Goal: Task Accomplishment & Management: Complete application form

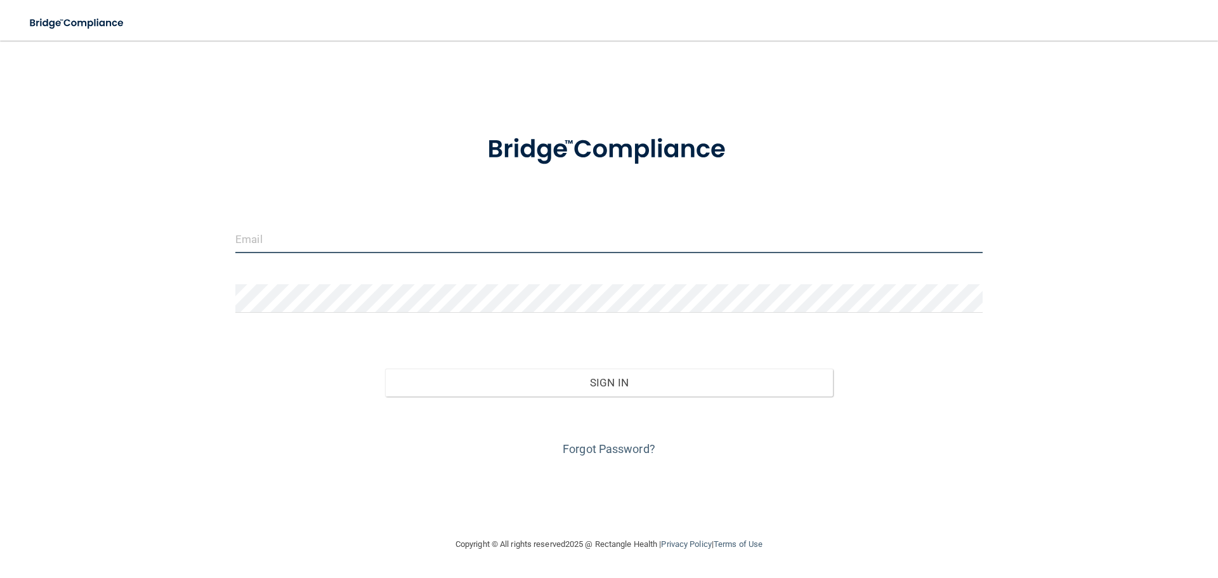
click at [259, 248] on input "email" at bounding box center [608, 238] width 747 height 29
type input "[EMAIL_ADDRESS][DOMAIN_NAME]"
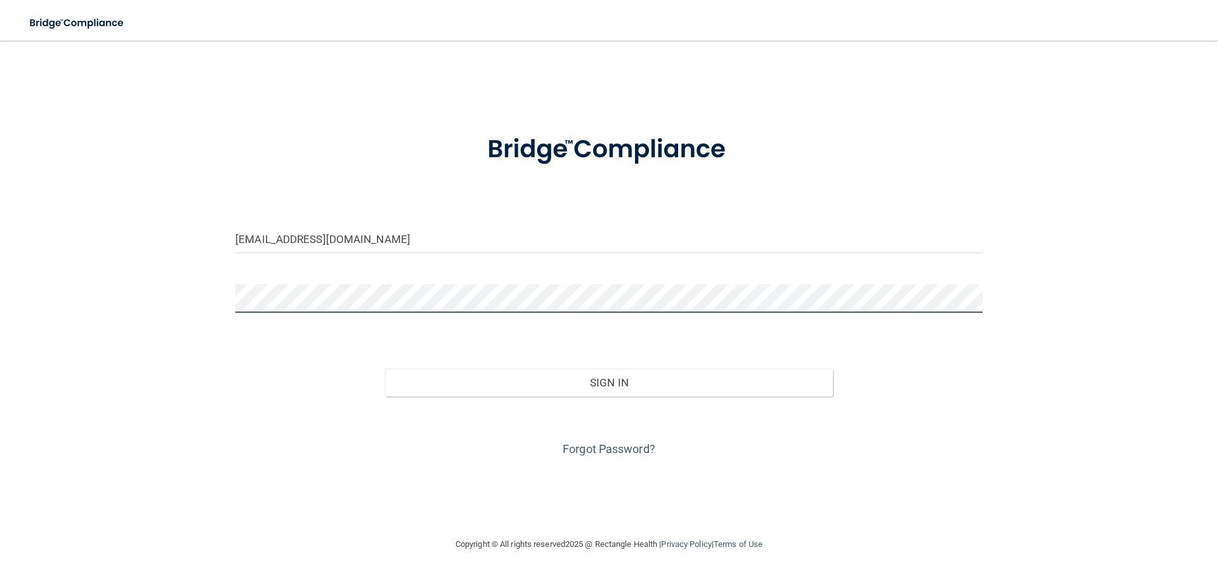
click at [385, 368] on button "Sign In" at bounding box center [609, 382] width 448 height 28
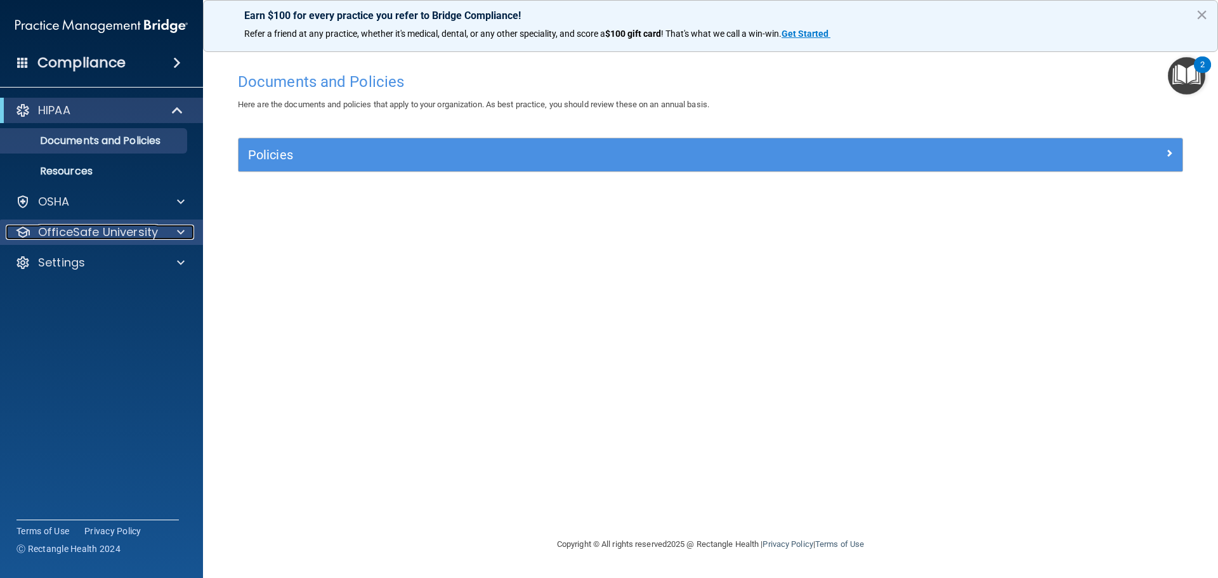
click at [136, 234] on p "OfficeSafe University" at bounding box center [98, 231] width 120 height 15
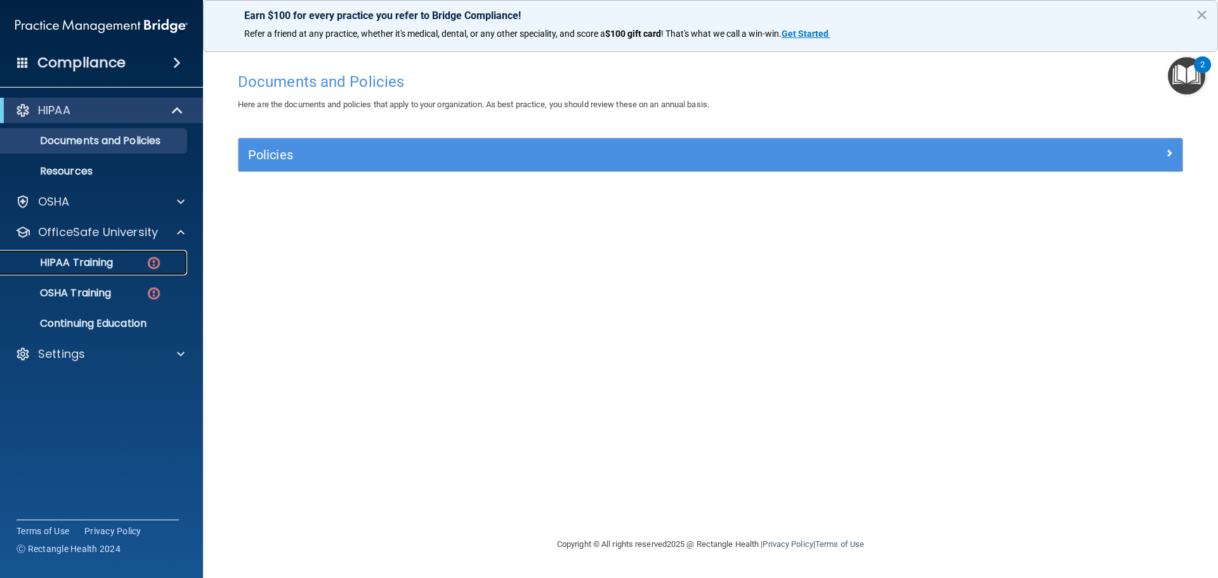
click at [119, 259] on div "HIPAA Training" at bounding box center [94, 262] width 173 height 13
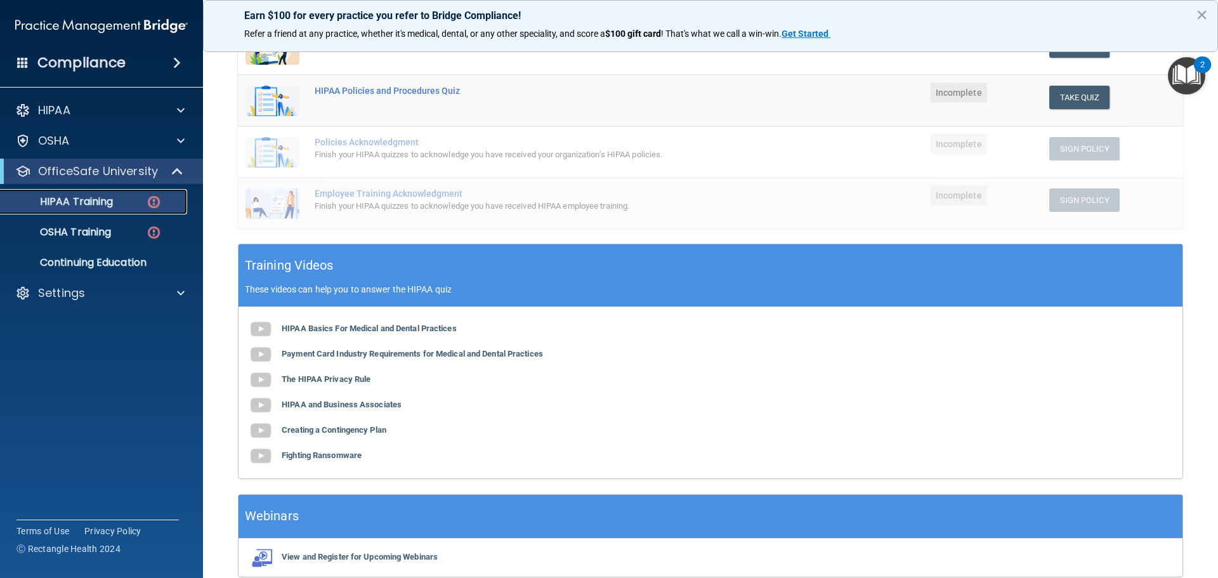
scroll to position [254, 0]
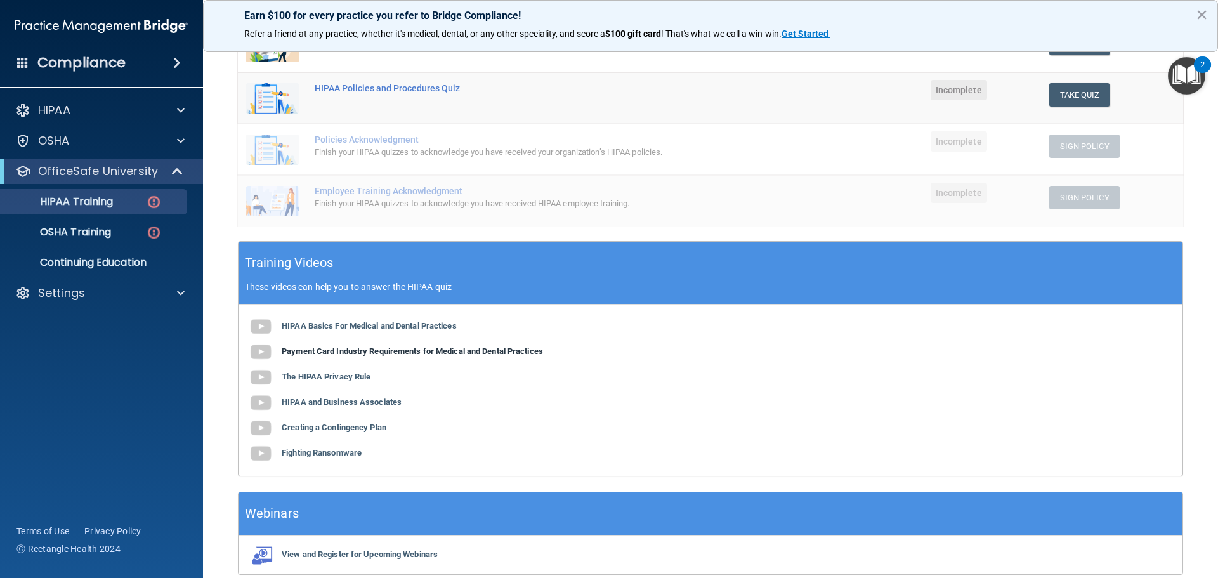
click at [382, 346] on b "Payment Card Industry Requirements for Medical and Dental Practices" at bounding box center [412, 351] width 261 height 10
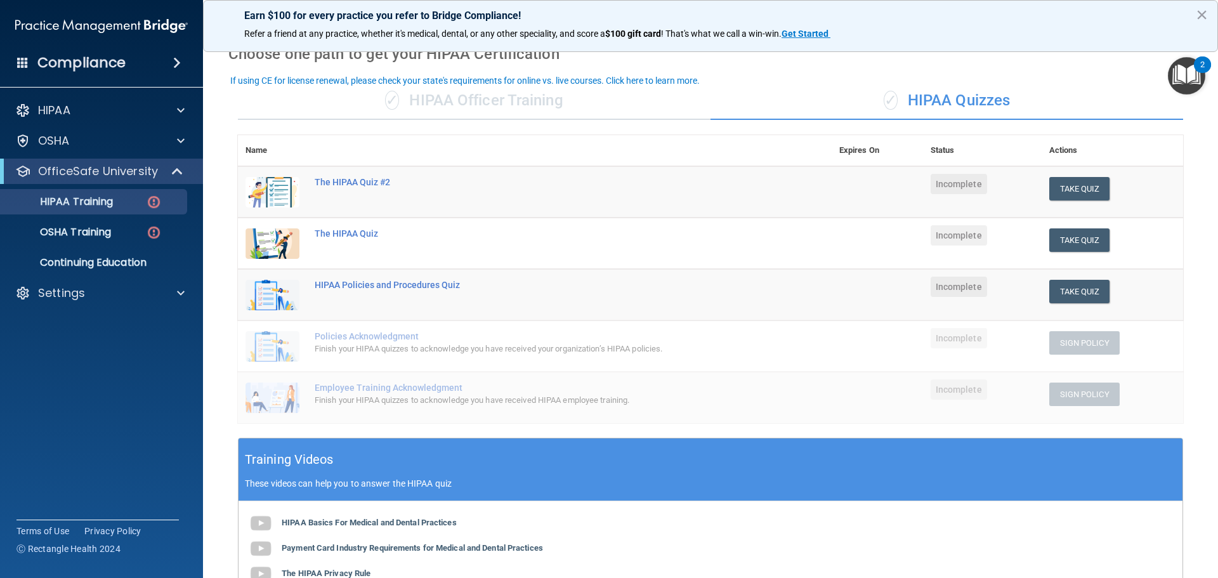
scroll to position [0, 0]
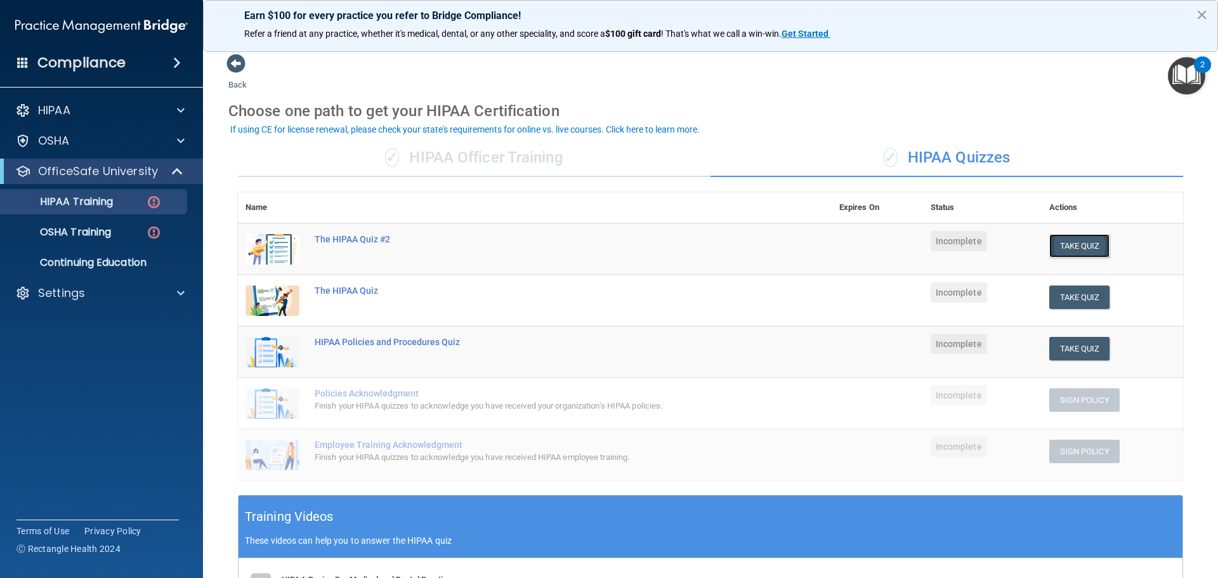
click at [1086, 243] on button "Take Quiz" at bounding box center [1079, 245] width 61 height 23
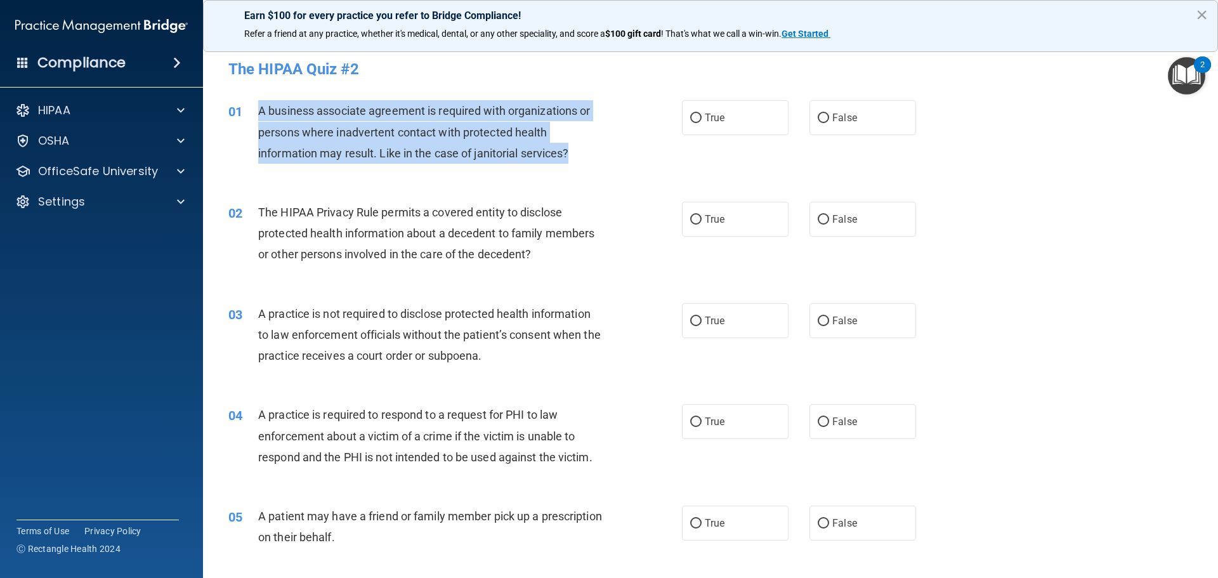
drag, startPoint x: 254, startPoint y: 105, endPoint x: 580, endPoint y: 153, distance: 328.9
click at [580, 153] on div "01 A business associate agreement is required with organizations or persons whe…" at bounding box center [454, 135] width 491 height 70
copy div "A business associate agreement is required with organizations or persons where …"
drag, startPoint x: 448, startPoint y: 160, endPoint x: 455, endPoint y: 124, distance: 36.8
click at [448, 159] on div "A business associate agreement is required with organizations or persons where …" at bounding box center [435, 131] width 354 height 63
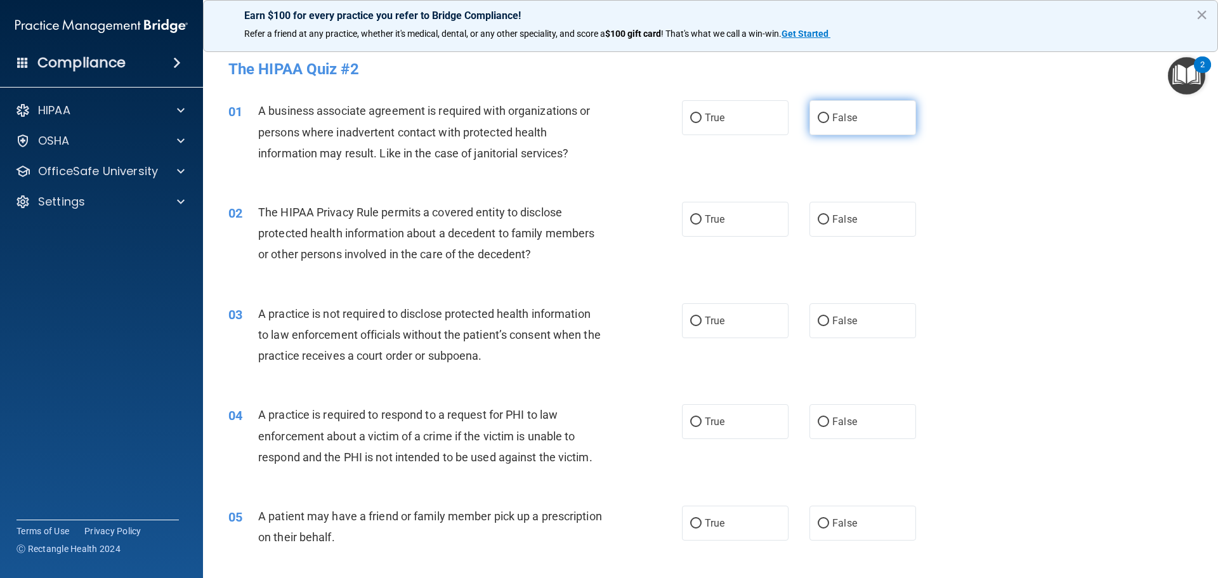
click at [833, 111] on label "False" at bounding box center [862, 117] width 107 height 35
click at [829, 114] on input "False" at bounding box center [822, 119] width 11 height 10
radio input "true"
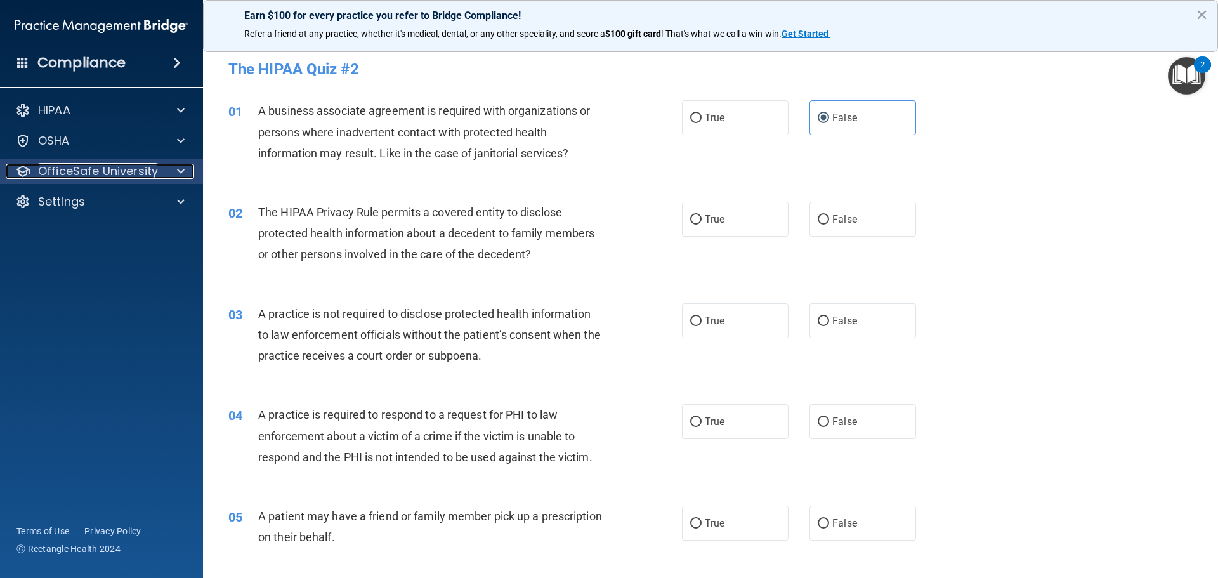
click at [178, 168] on span at bounding box center [181, 171] width 8 height 15
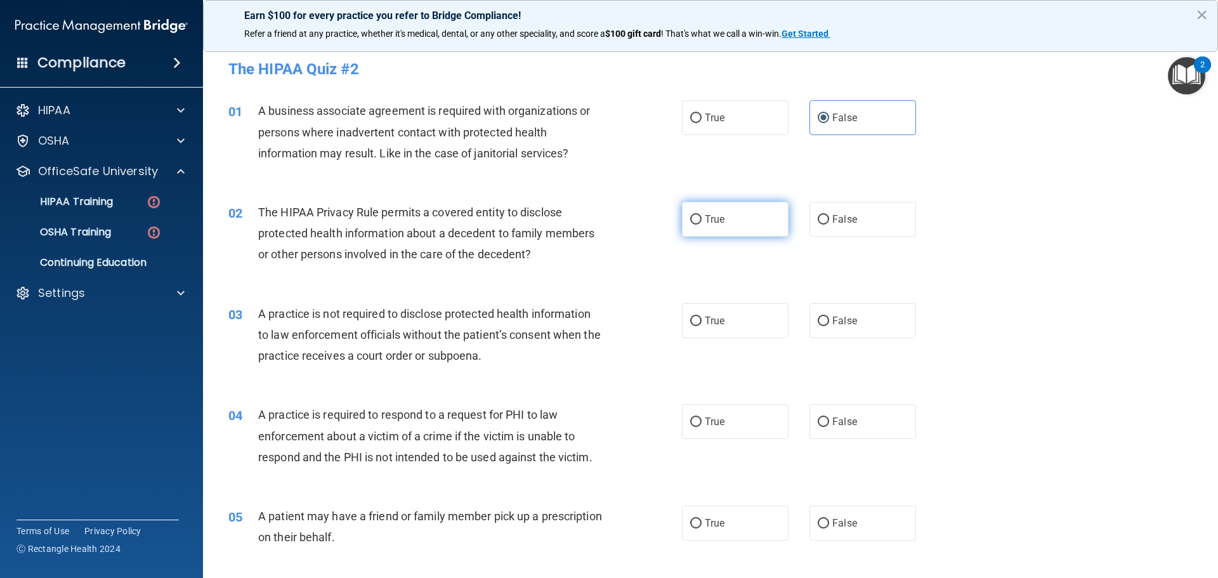
click at [705, 217] on span "True" at bounding box center [715, 219] width 20 height 12
click at [701, 217] on input "True" at bounding box center [695, 220] width 11 height 10
radio input "true"
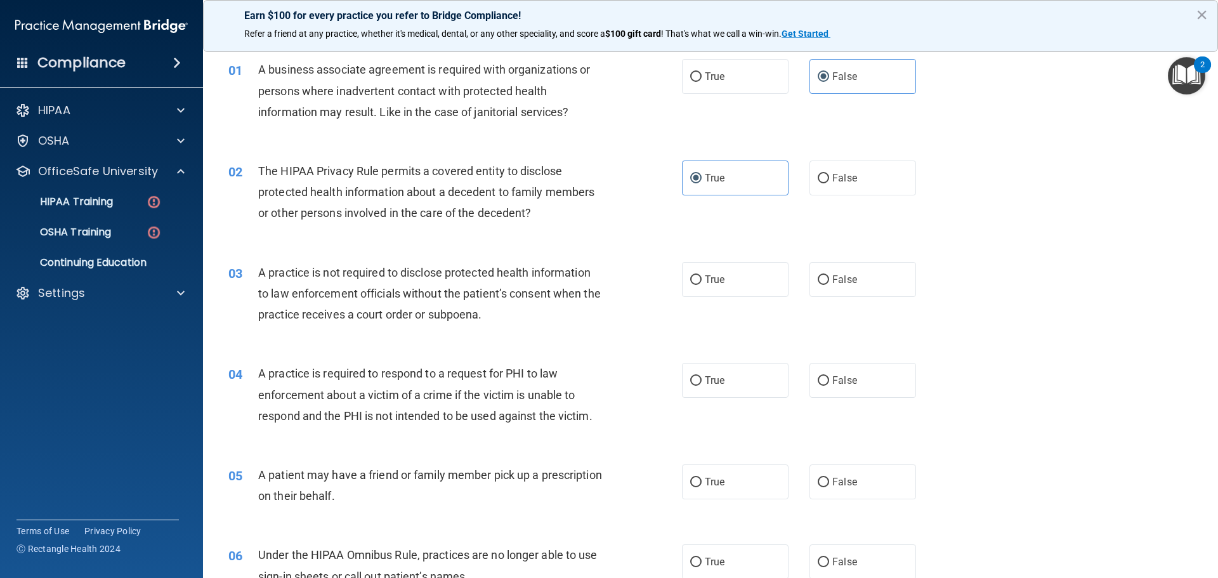
scroll to position [63, 0]
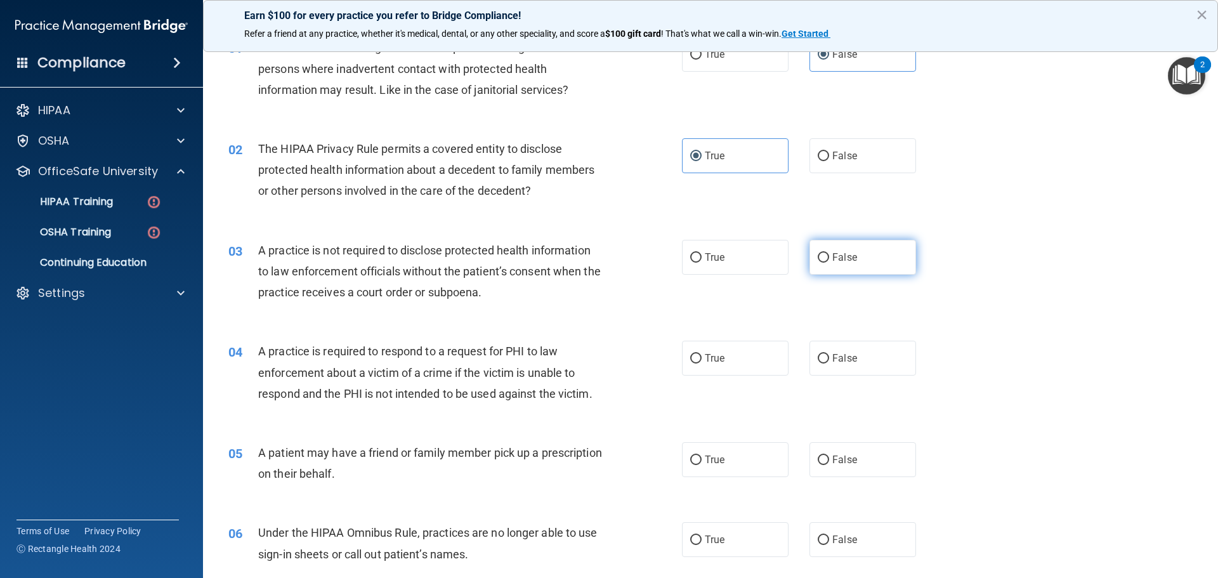
click at [838, 256] on span "False" at bounding box center [844, 257] width 25 height 12
click at [829, 256] on input "False" at bounding box center [822, 258] width 11 height 10
radio input "true"
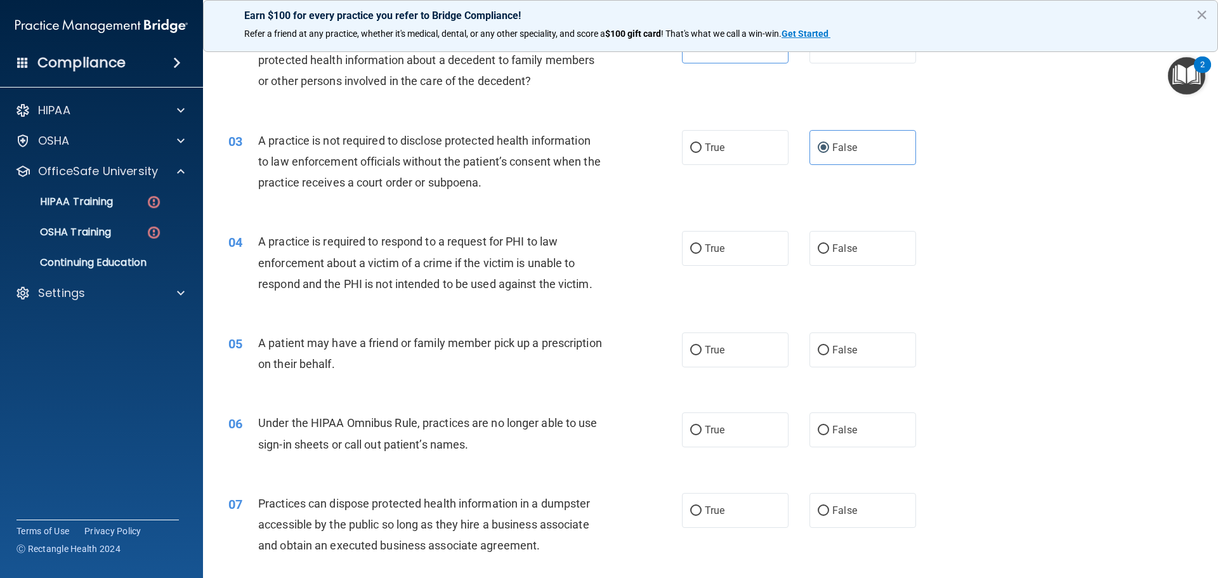
scroll to position [190, 0]
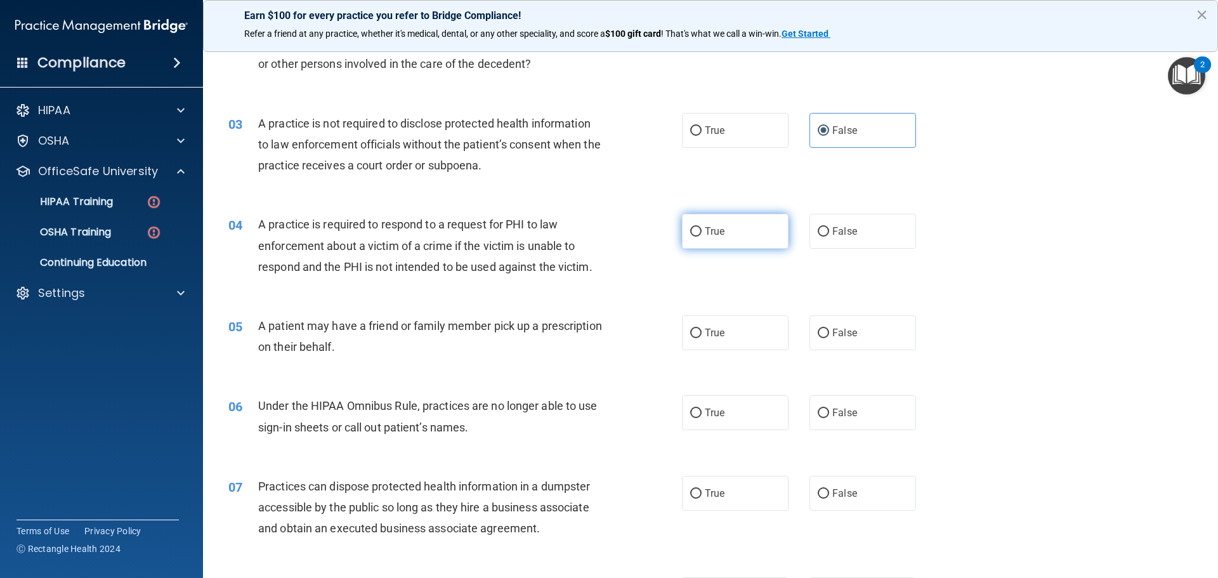
click at [724, 228] on label "True" at bounding box center [735, 231] width 107 height 35
click at [701, 228] on input "True" at bounding box center [695, 232] width 11 height 10
radio input "true"
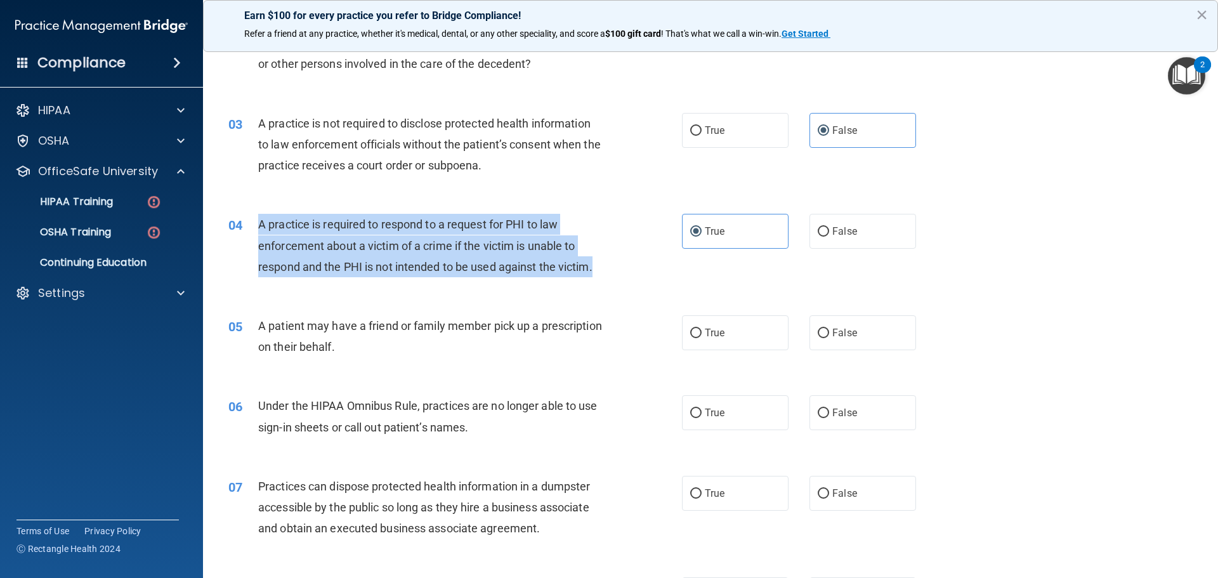
drag, startPoint x: 600, startPoint y: 270, endPoint x: 254, endPoint y: 216, distance: 350.5
click at [254, 216] on div "04 A practice is required to respond to a request for PHI to law enforcement ab…" at bounding box center [454, 249] width 491 height 70
copy div "A practice is required to respond to a request for PHI to law enforcement about…"
click at [657, 268] on div "04 A practice is required to respond to a request for PHI to law enforcement ab…" at bounding box center [454, 249] width 491 height 70
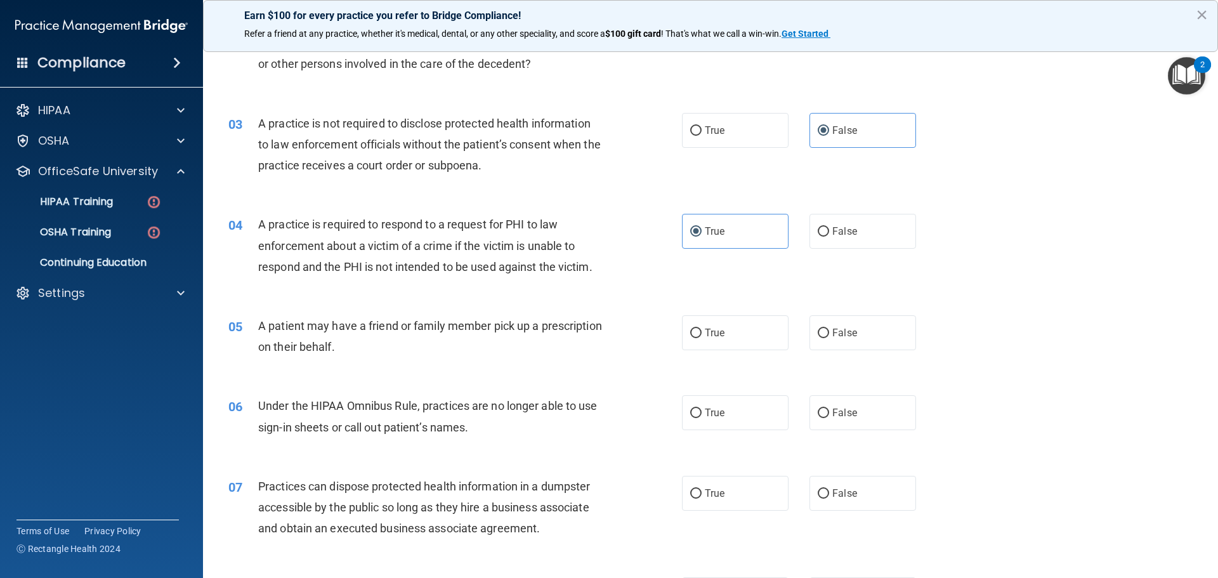
drag, startPoint x: 809, startPoint y: 230, endPoint x: 800, endPoint y: 236, distance: 10.9
click at [809, 230] on label "False" at bounding box center [862, 231] width 107 height 35
click at [817, 230] on input "False" at bounding box center [822, 232] width 11 height 10
radio input "true"
radio input "false"
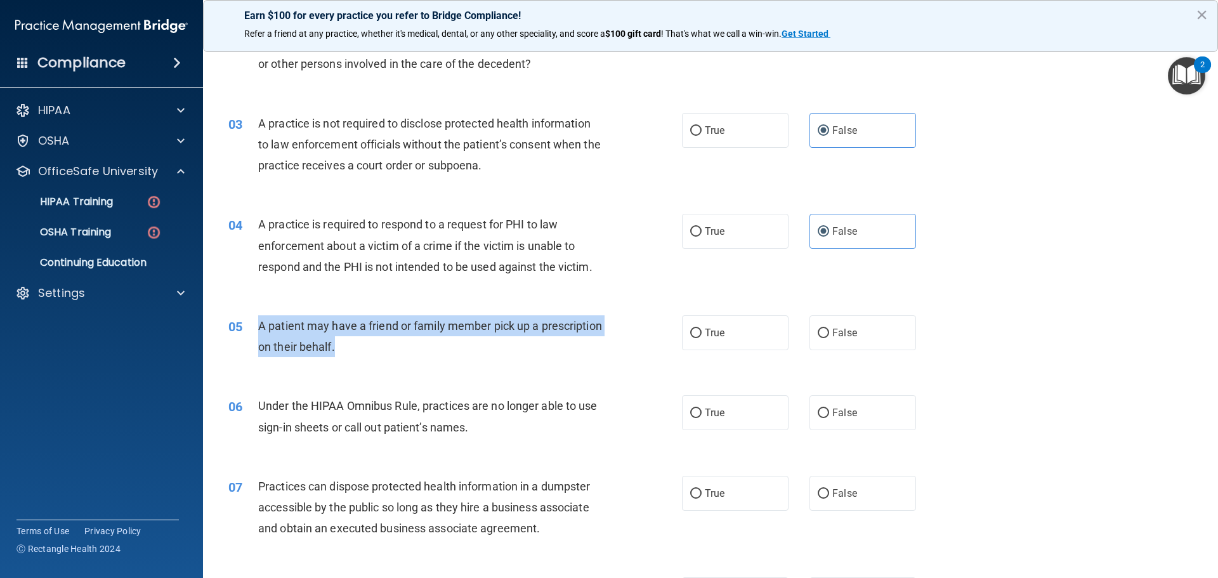
drag, startPoint x: 412, startPoint y: 341, endPoint x: 257, endPoint y: 323, distance: 156.4
click at [257, 323] on div "05 A patient may have a friend or family member pick up a prescription on their…" at bounding box center [454, 339] width 491 height 48
copy div "A patient may have a friend or family member pick up a prescription on their be…"
click at [444, 315] on div "A patient may have a friend or family member pick up a prescription on their be…" at bounding box center [435, 336] width 354 height 42
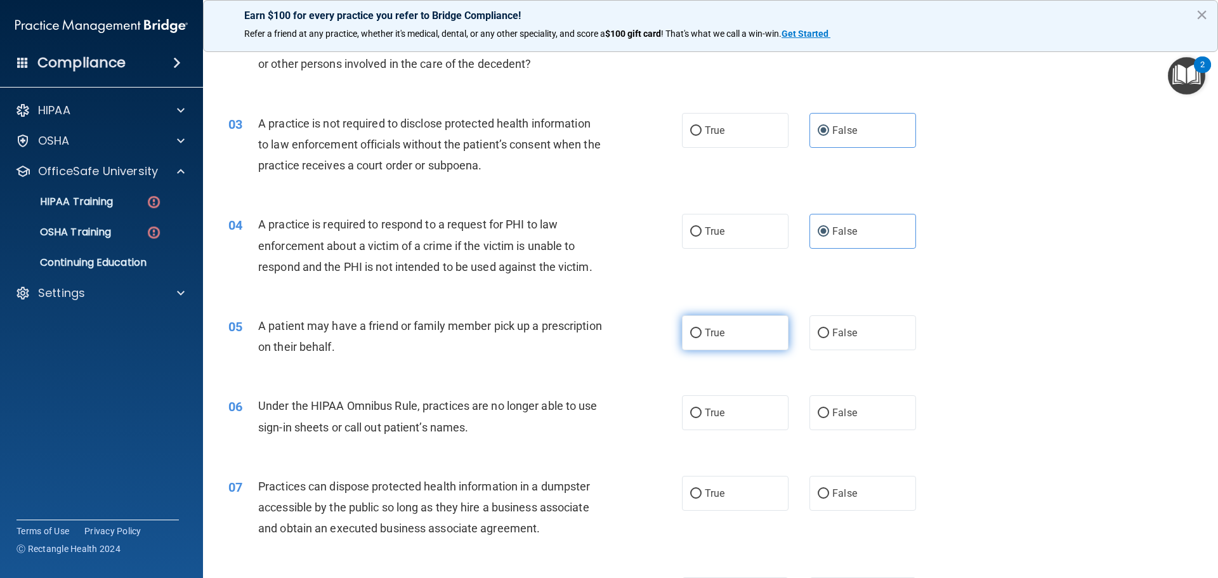
click at [705, 324] on label "True" at bounding box center [735, 332] width 107 height 35
click at [701, 328] on input "True" at bounding box center [695, 333] width 11 height 10
radio input "true"
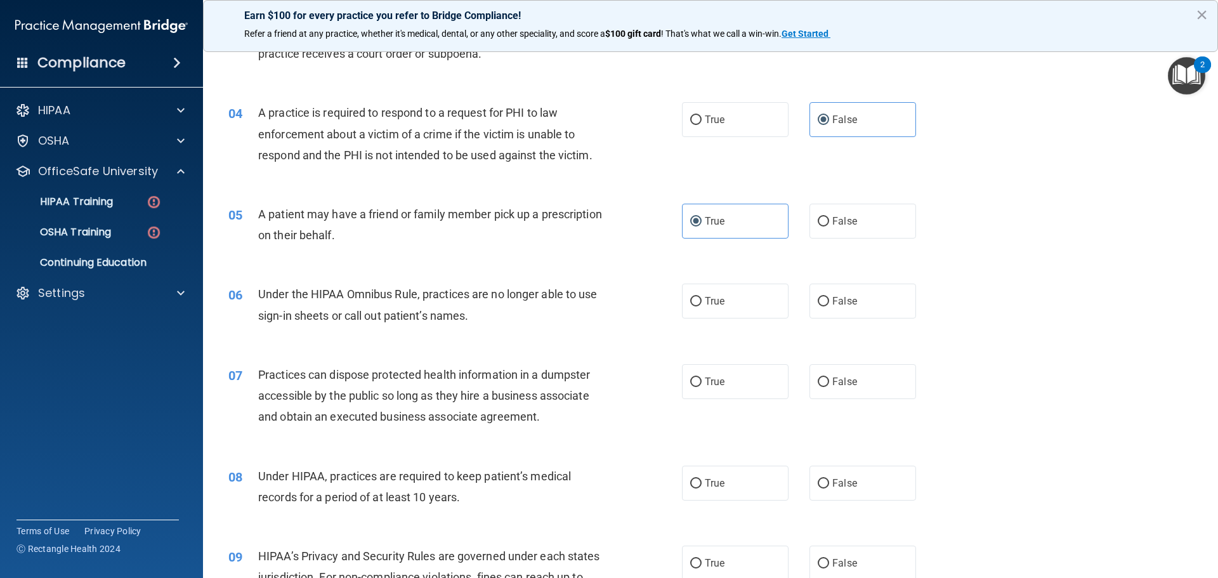
scroll to position [380, 0]
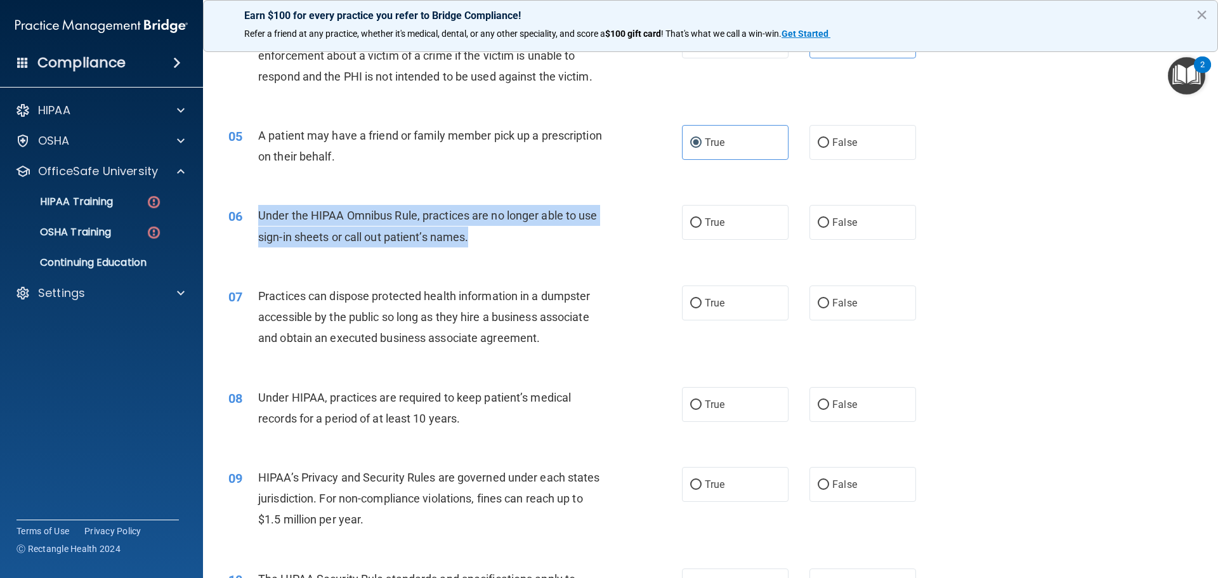
drag, startPoint x: 474, startPoint y: 237, endPoint x: 276, endPoint y: 212, distance: 200.0
click at [261, 216] on div "Under the HIPAA Omnibus Rule, practices are no longer able to use sign-in sheet…" at bounding box center [435, 226] width 354 height 42
copy span "Under the HIPAA Omnibus Rule, practices are no longer able to use sign-in sheet…"
click at [544, 233] on div "Under the HIPAA Omnibus Rule, practices are no longer able to use sign-in sheet…" at bounding box center [435, 226] width 354 height 42
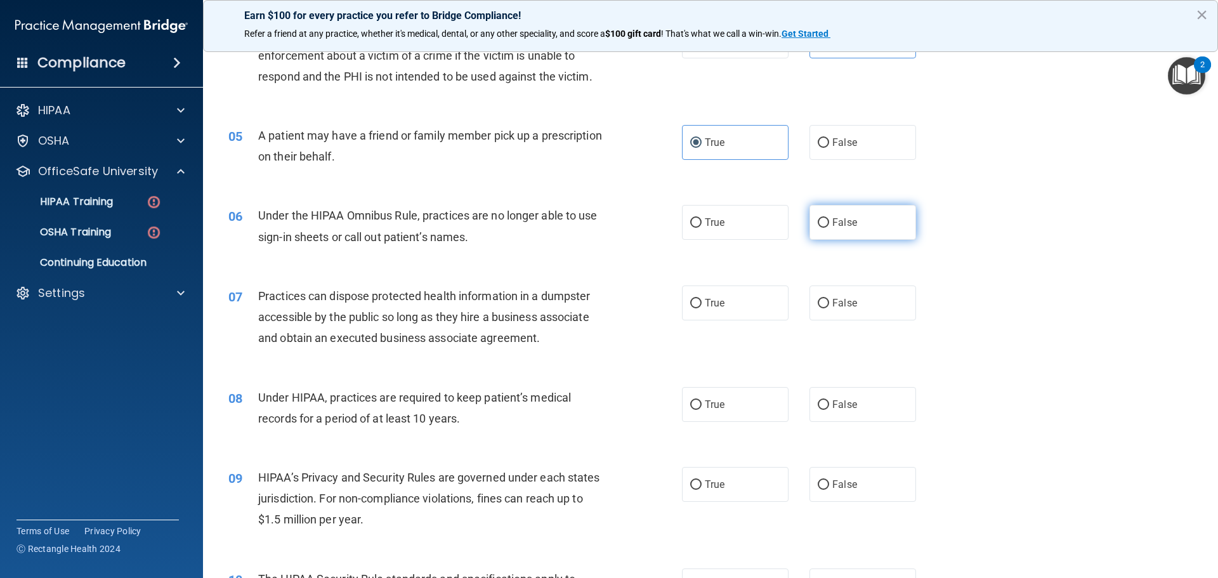
click at [842, 230] on label "False" at bounding box center [862, 222] width 107 height 35
click at [829, 228] on input "False" at bounding box center [822, 223] width 11 height 10
radio input "true"
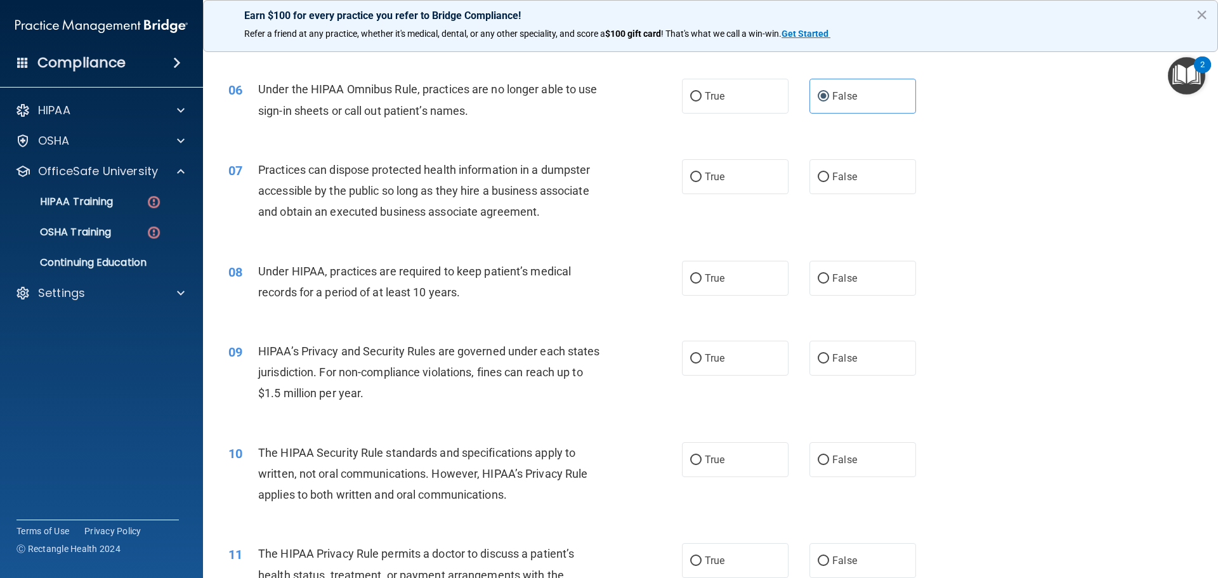
scroll to position [507, 0]
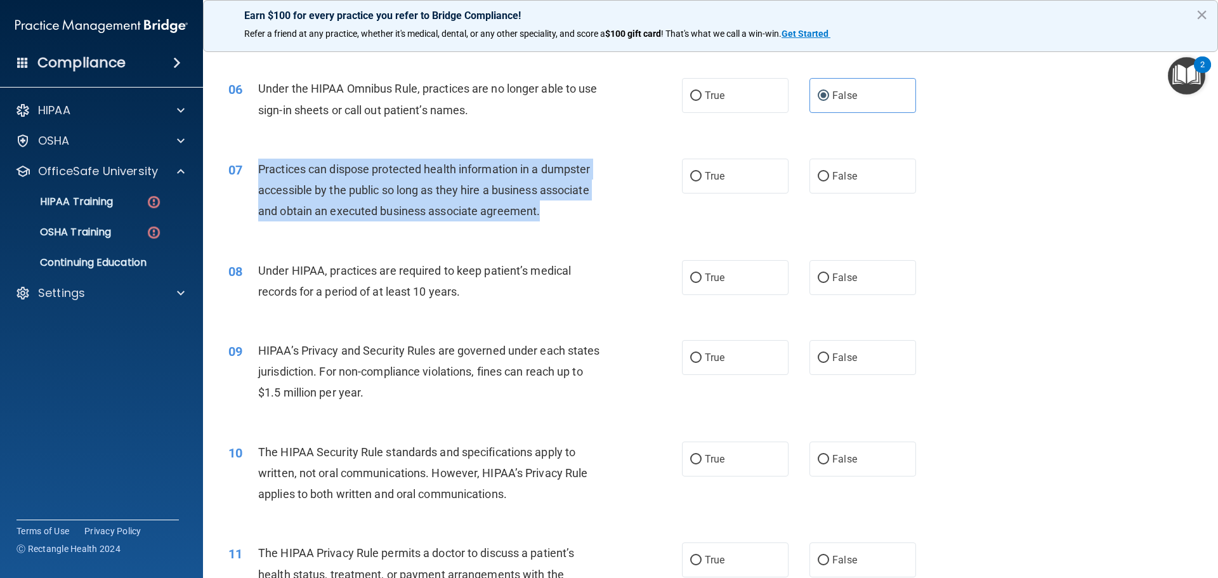
drag, startPoint x: 558, startPoint y: 211, endPoint x: 255, endPoint y: 178, distance: 304.8
click at [255, 178] on div "07 Practices can dispose protected health information in a dumpster accessible …" at bounding box center [454, 194] width 491 height 70
copy div "Practices can dispose protected health information in a dumpster accessible by …"
click at [574, 199] on div "Practices can dispose protected health information in a dumpster accessible by …" at bounding box center [435, 190] width 354 height 63
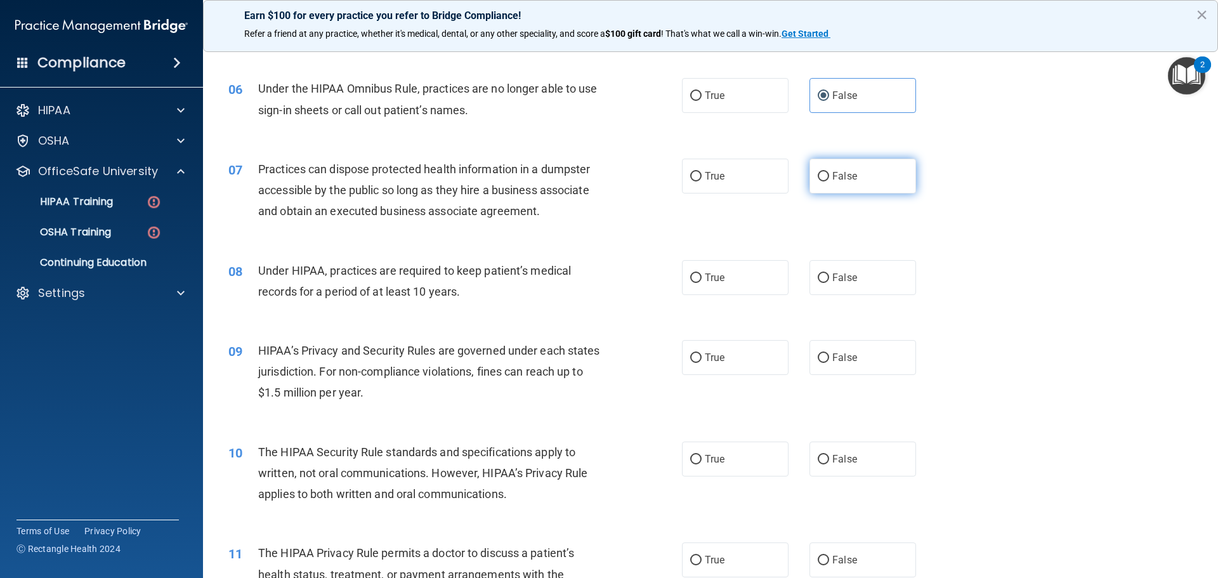
click at [848, 171] on span "False" at bounding box center [844, 176] width 25 height 12
click at [829, 172] on input "False" at bounding box center [822, 177] width 11 height 10
radio input "true"
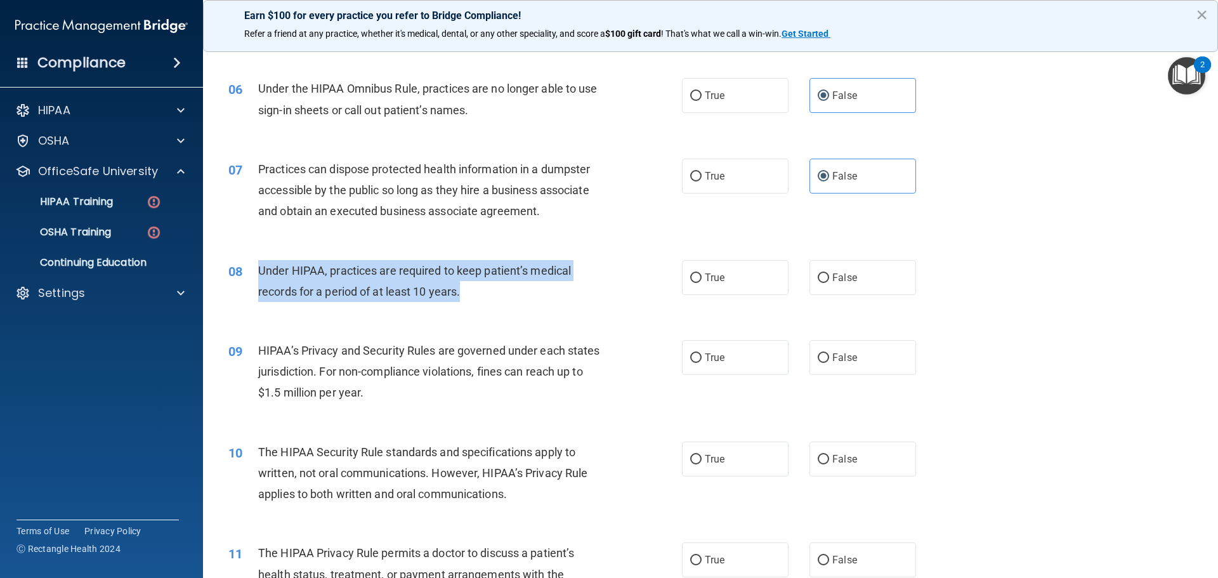
drag, startPoint x: 481, startPoint y: 289, endPoint x: 258, endPoint y: 270, distance: 224.1
click at [258, 270] on div "Under HIPAA, practices are required to keep patient’s medical records for a per…" at bounding box center [435, 281] width 354 height 42
copy span "Under HIPAA, practices are required to keep patient’s medical records for a per…"
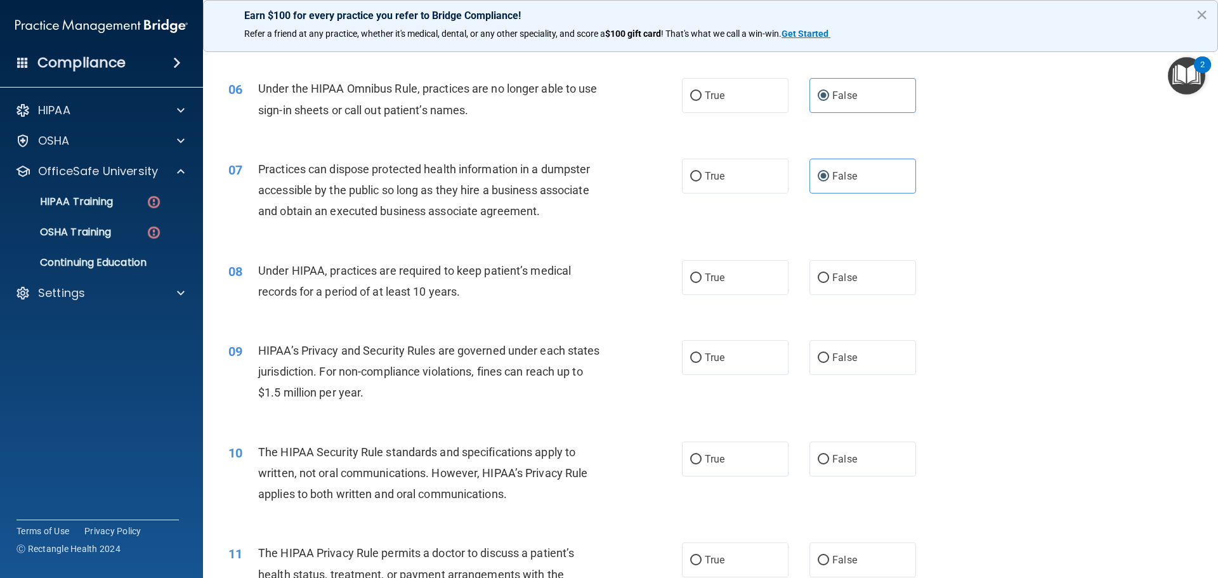
drag, startPoint x: 468, startPoint y: 245, endPoint x: 504, endPoint y: 242, distance: 36.3
click at [480, 245] on div "08 Under HIPAA, practices are required to keep patient’s medical records for a …" at bounding box center [710, 284] width 983 height 80
click at [727, 275] on label "True" at bounding box center [735, 277] width 107 height 35
click at [701, 275] on input "True" at bounding box center [695, 278] width 11 height 10
radio input "true"
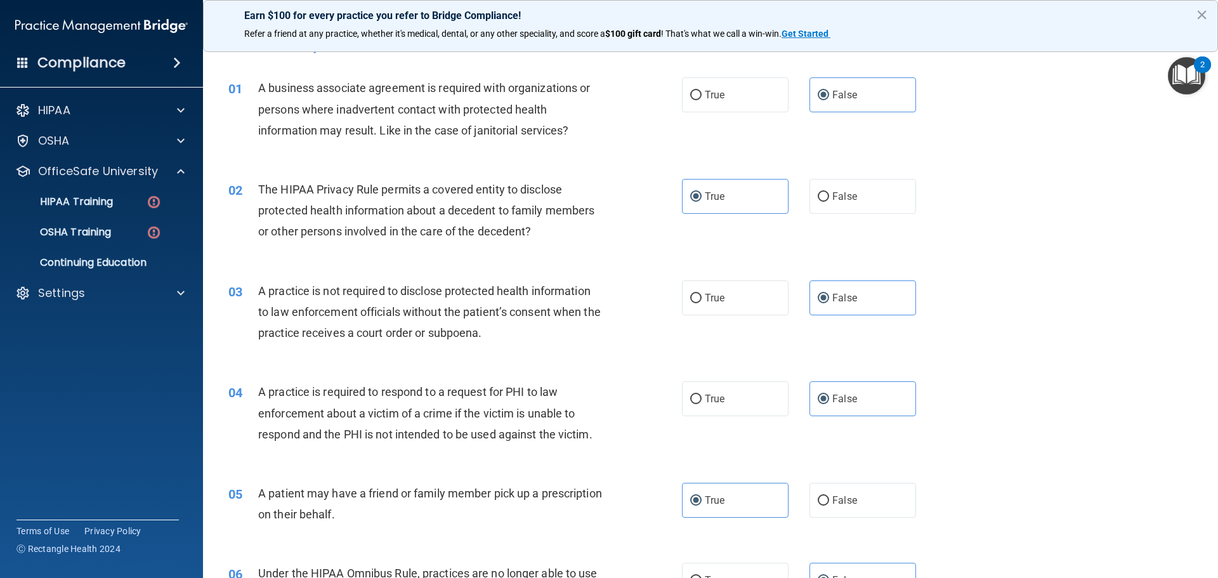
scroll to position [0, 0]
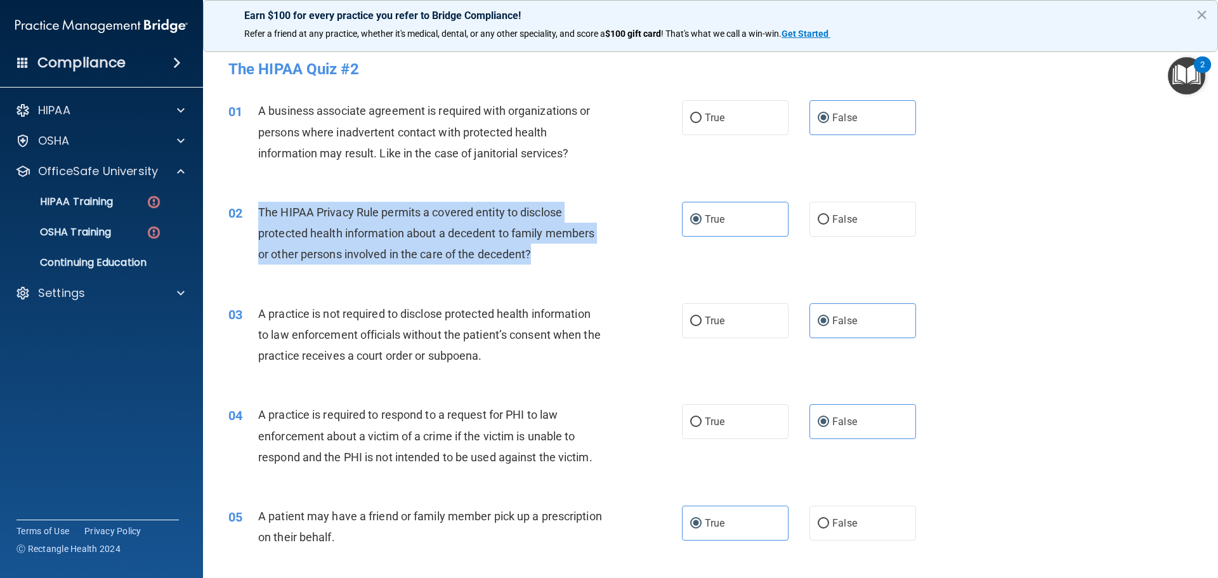
drag, startPoint x: 549, startPoint y: 254, endPoint x: 259, endPoint y: 212, distance: 292.2
click at [259, 212] on div "The HIPAA Privacy Rule permits a covered entity to disclose protected health in…" at bounding box center [435, 233] width 354 height 63
copy span "The HIPAA Privacy Rule permits a covered entity to disclose protected health in…"
drag, startPoint x: 561, startPoint y: 242, endPoint x: 550, endPoint y: 257, distance: 18.7
click at [560, 242] on div "The HIPAA Privacy Rule permits a covered entity to disclose protected health in…" at bounding box center [435, 233] width 354 height 63
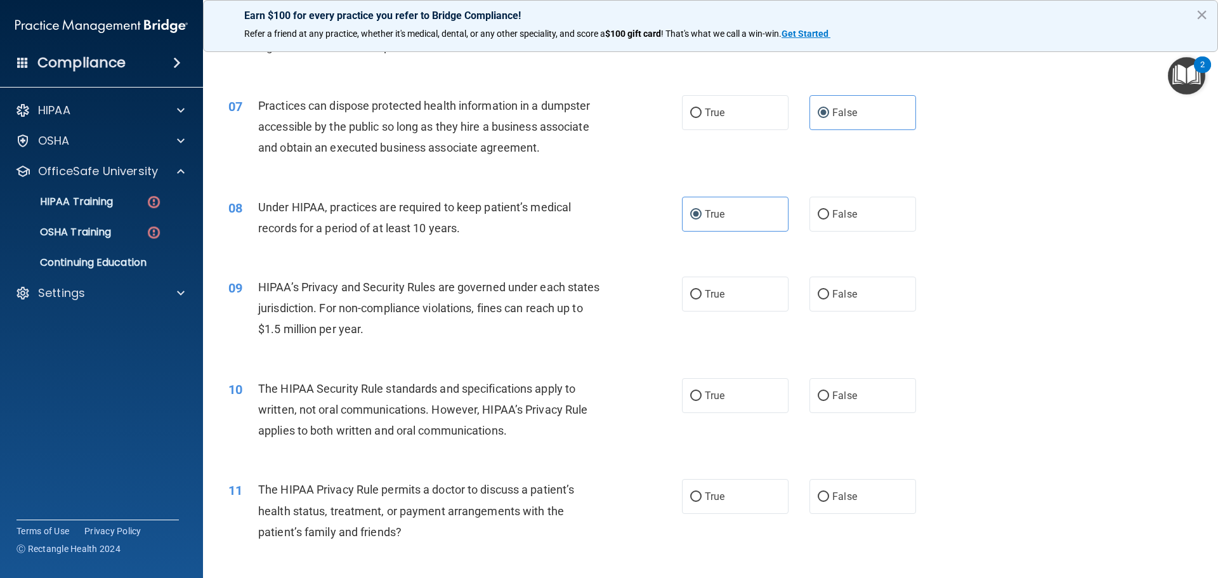
scroll to position [634, 0]
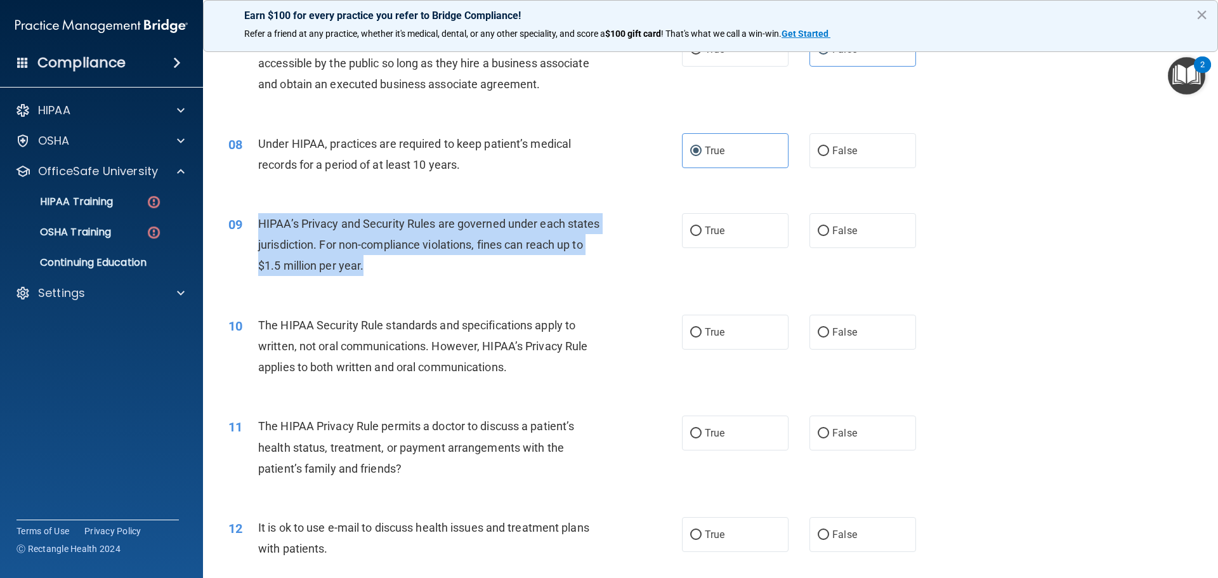
drag, startPoint x: 398, startPoint y: 266, endPoint x: 259, endPoint y: 222, distance: 145.6
click at [259, 222] on div "HIPAA’s Privacy and Security Rules are governed under each states jurisdiction.…" at bounding box center [435, 244] width 354 height 63
copy span "HIPAA’s Privacy and Security Rules are governed under each states jurisdiction.…"
click at [398, 240] on span "HIPAA’s Privacy and Security Rules are governed under each states jurisdiction.…" at bounding box center [429, 244] width 342 height 55
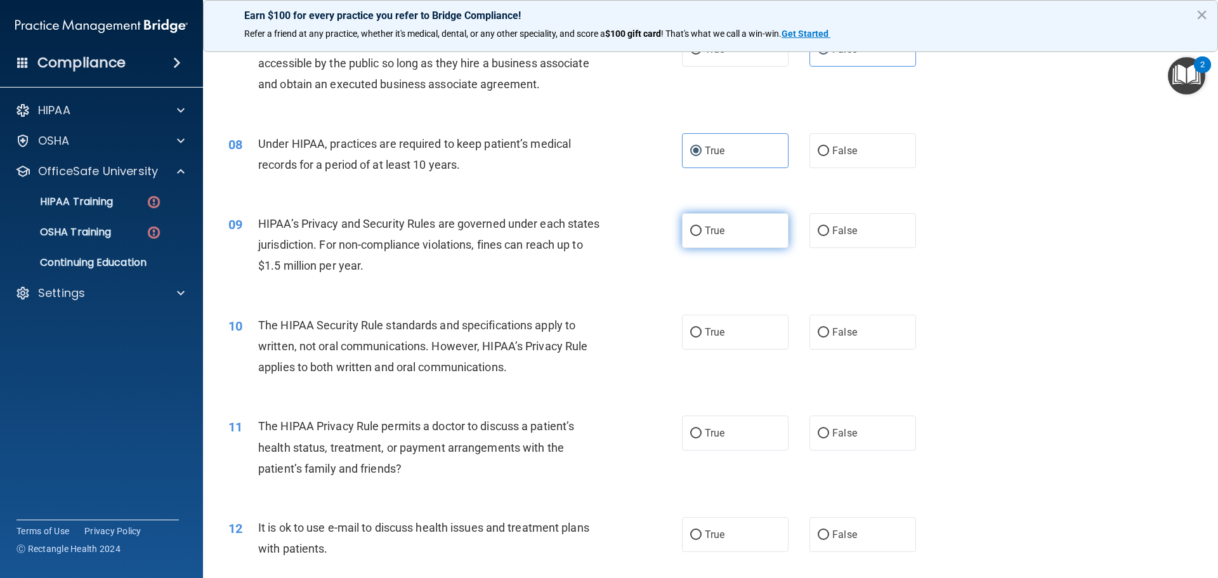
click at [731, 226] on label "True" at bounding box center [735, 230] width 107 height 35
click at [701, 226] on input "True" at bounding box center [695, 231] width 11 height 10
radio input "true"
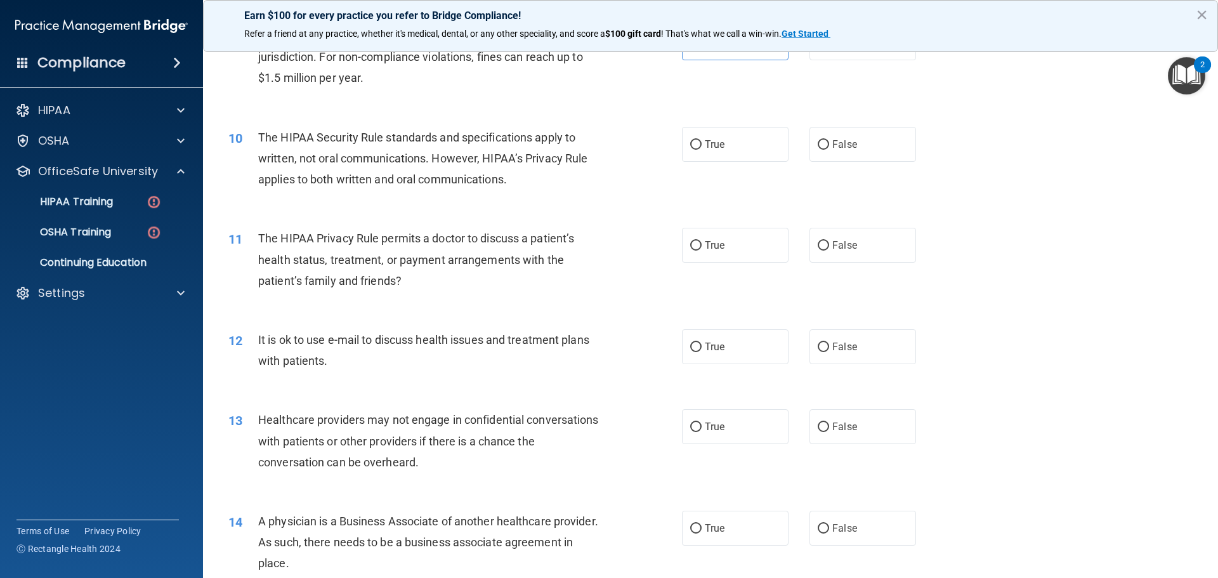
scroll to position [824, 0]
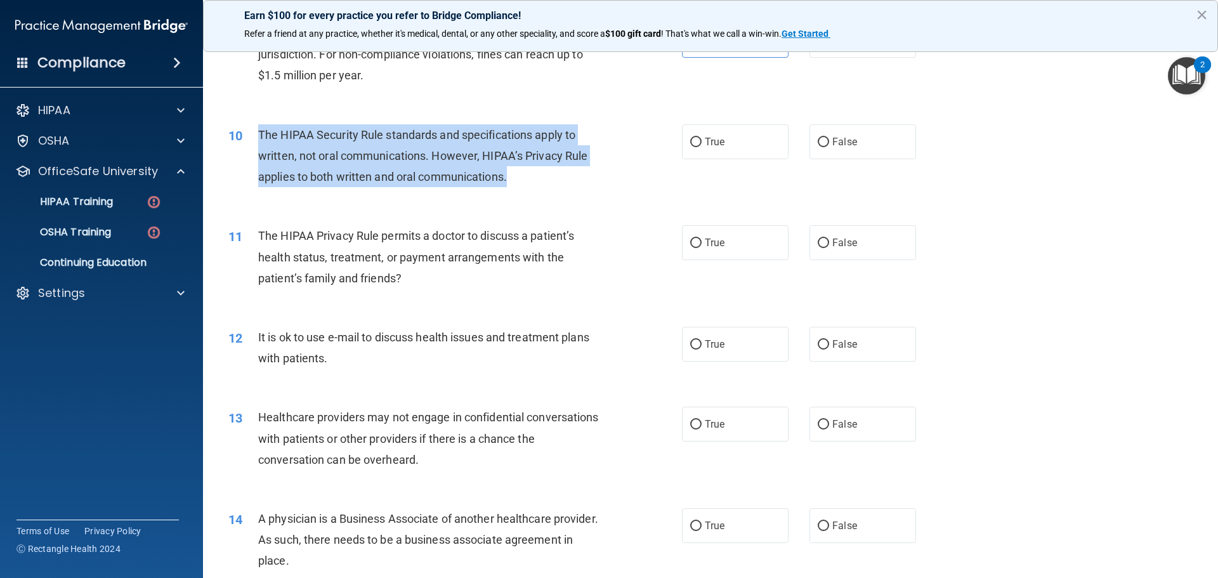
drag, startPoint x: 516, startPoint y: 171, endPoint x: 256, endPoint y: 133, distance: 262.8
click at [256, 133] on div "10 The HIPAA Security Rule standards and specifications apply to written, not o…" at bounding box center [454, 159] width 491 height 70
copy div "The HIPAA Security Rule standards and specifications apply to written, not oral…"
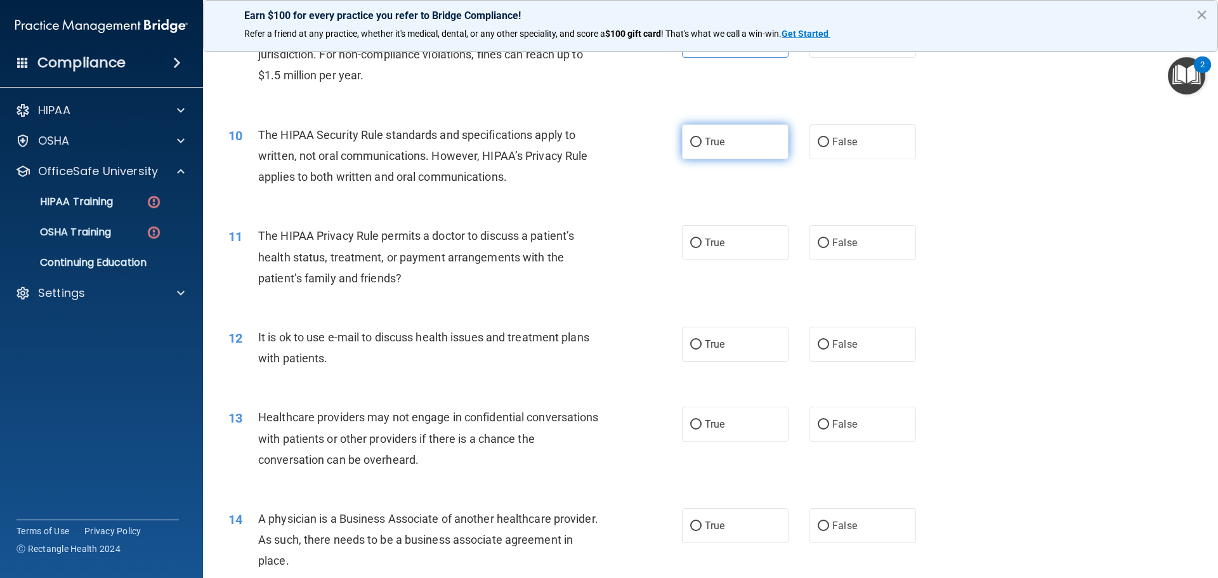
drag, startPoint x: 718, startPoint y: 143, endPoint x: 685, endPoint y: 150, distance: 33.6
click at [714, 143] on span "True" at bounding box center [715, 142] width 20 height 12
click at [706, 130] on label "True" at bounding box center [735, 141] width 107 height 35
click at [701, 138] on input "True" at bounding box center [695, 143] width 11 height 10
radio input "true"
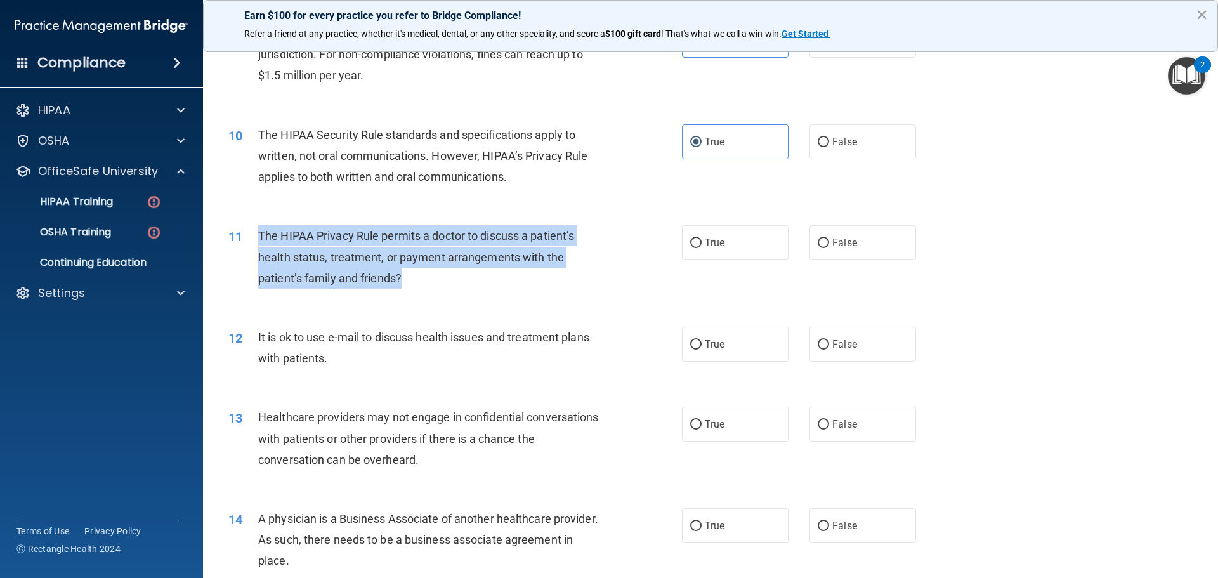
drag, startPoint x: 417, startPoint y: 273, endPoint x: 259, endPoint y: 231, distance: 163.5
click at [259, 231] on div "The HIPAA Privacy Rule permits a doctor to discuss a patient’s health status, t…" at bounding box center [435, 256] width 354 height 63
copy span "The HIPAA Privacy Rule permits a doctor to discuss a patient’s health status, t…"
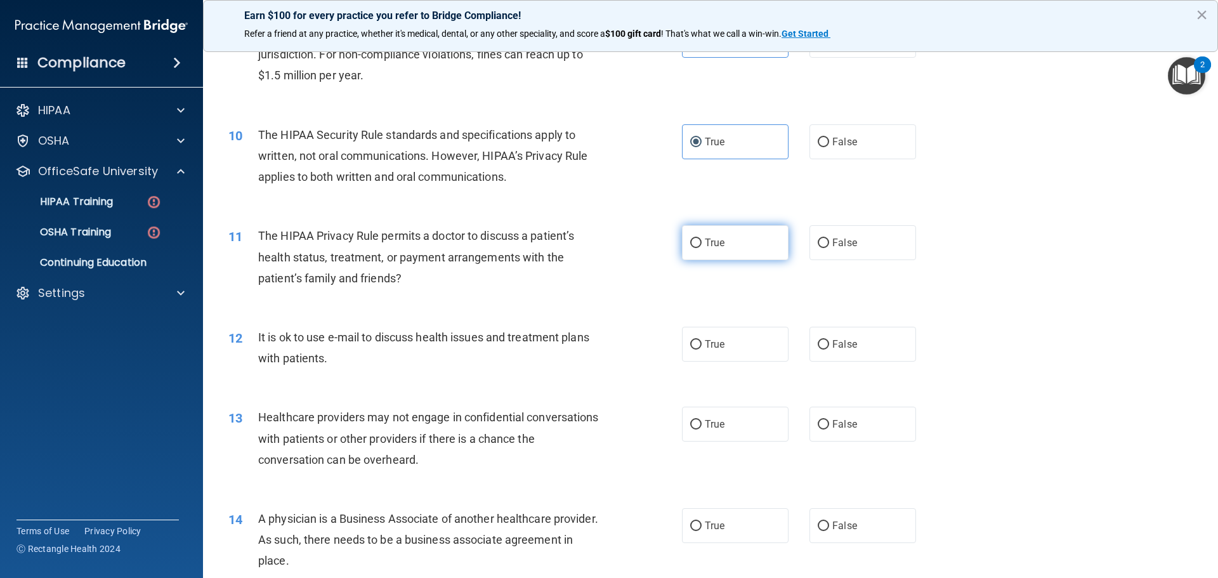
click at [708, 247] on span "True" at bounding box center [715, 243] width 20 height 12
click at [701, 247] on input "True" at bounding box center [695, 243] width 11 height 10
radio input "true"
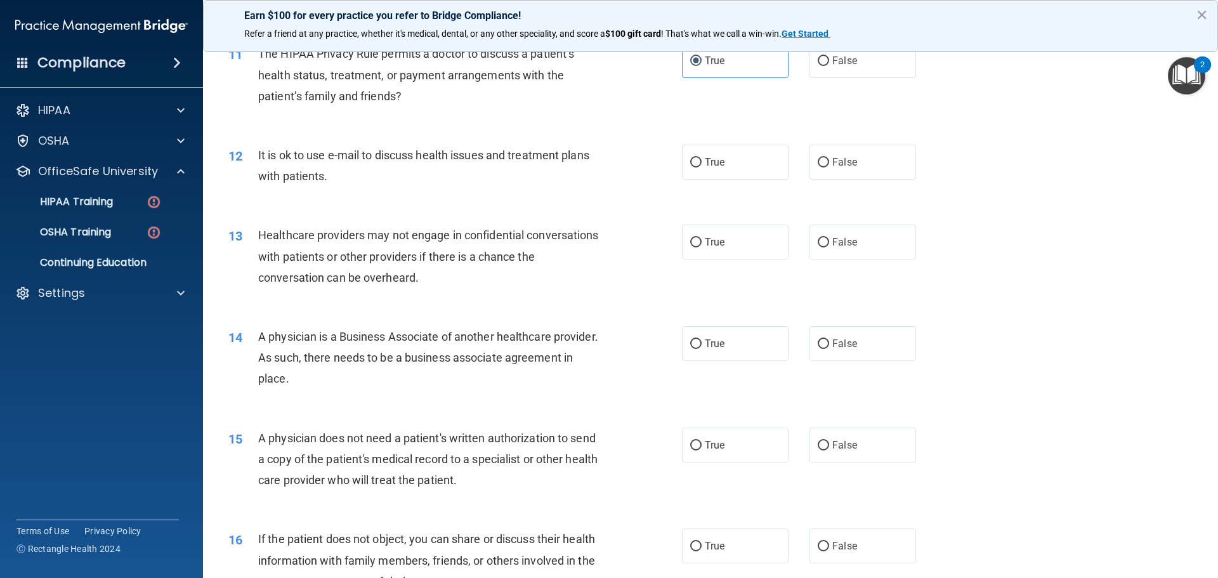
scroll to position [1015, 0]
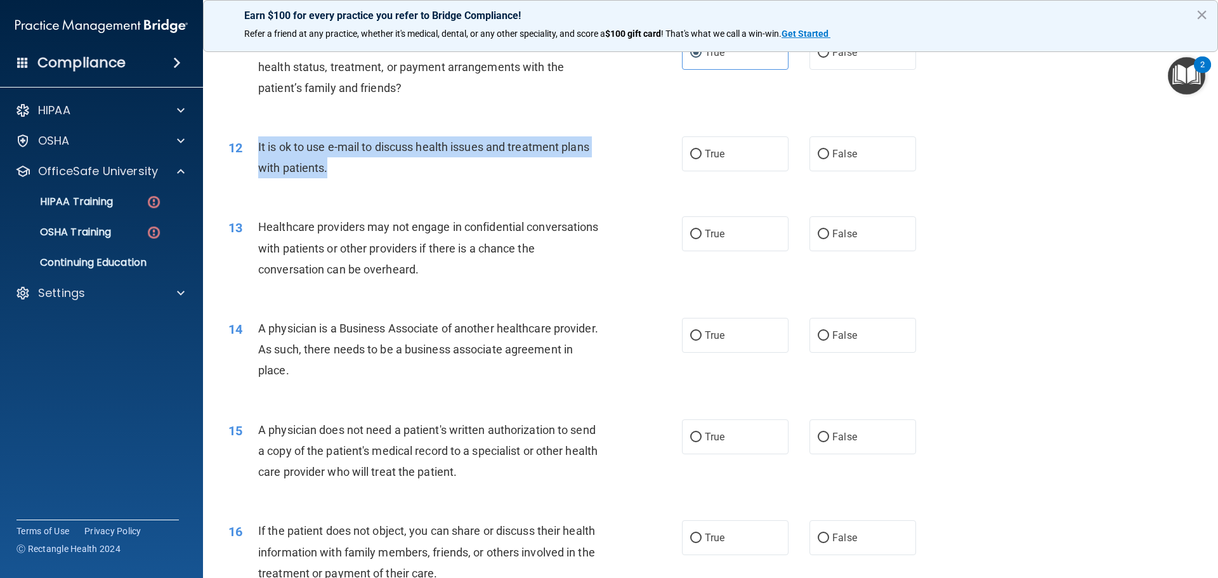
drag, startPoint x: 293, startPoint y: 169, endPoint x: 266, endPoint y: 147, distance: 34.3
click at [258, 146] on div "It is ok to use e-mail to discuss health issues and treatment plans with patien…" at bounding box center [435, 157] width 354 height 42
click at [550, 166] on div "It is ok to use e-mail to discuss health issues and treatment plans with patien…" at bounding box center [435, 157] width 354 height 42
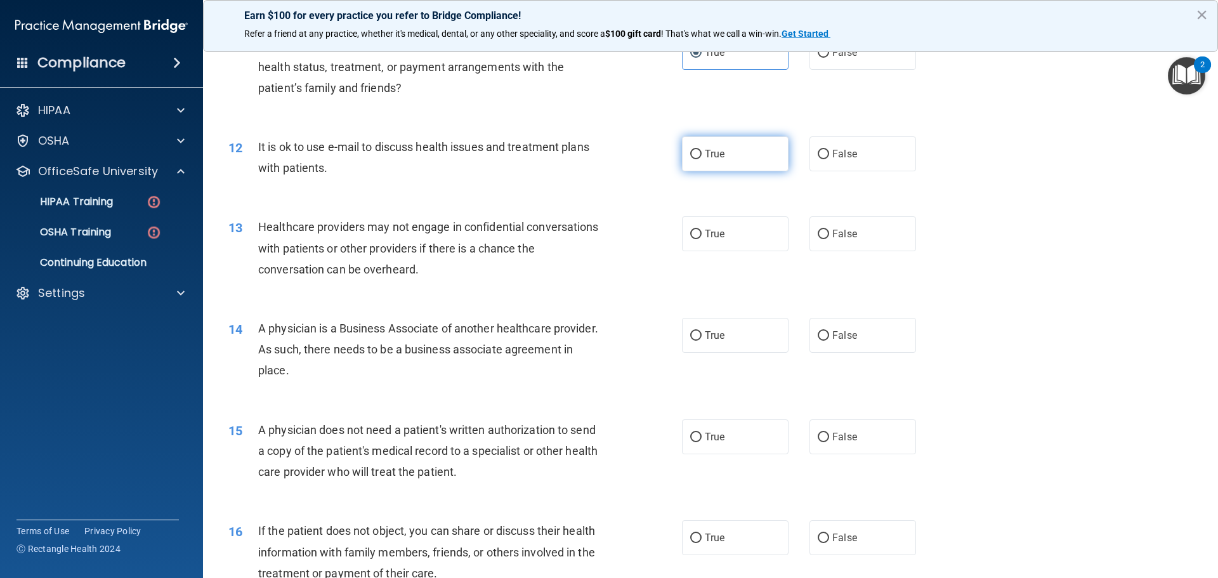
click at [701, 171] on label "True" at bounding box center [735, 153] width 107 height 35
click at [701, 159] on input "True" at bounding box center [695, 155] width 11 height 10
radio input "true"
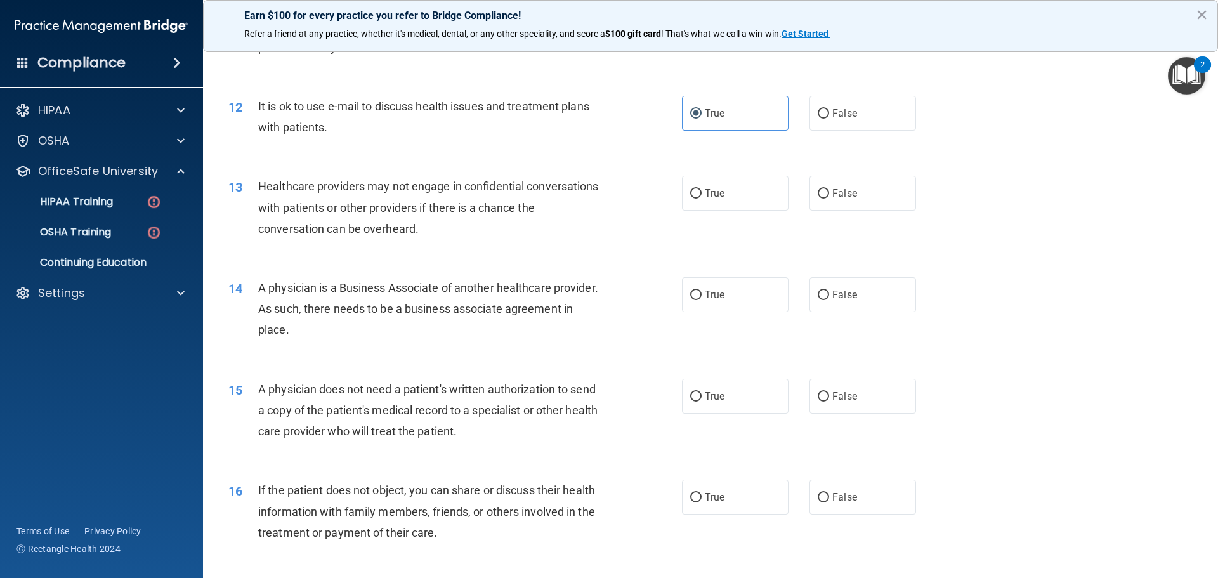
scroll to position [1078, 0]
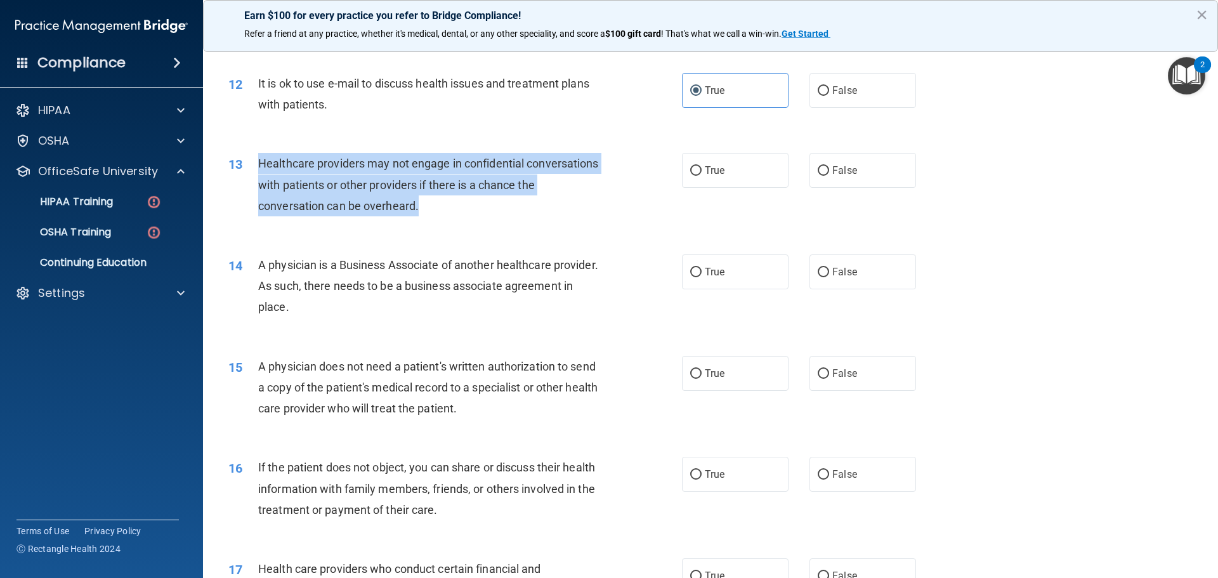
drag, startPoint x: 443, startPoint y: 203, endPoint x: 259, endPoint y: 157, distance: 189.5
click at [259, 158] on div "Healthcare providers may not engage in confidential conversations with patients…" at bounding box center [435, 184] width 354 height 63
click at [669, 190] on div "13 Healthcare providers may not engage in confidential conversations with patie…" at bounding box center [454, 188] width 491 height 70
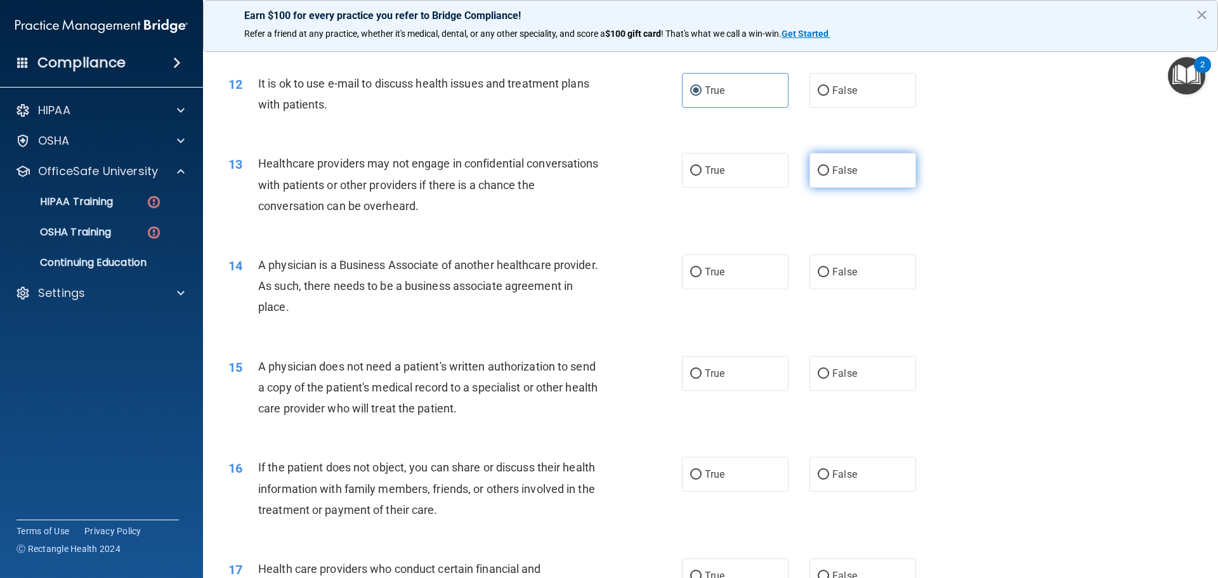
click at [866, 163] on label "False" at bounding box center [862, 170] width 107 height 35
click at [829, 166] on input "False" at bounding box center [822, 171] width 11 height 10
radio input "true"
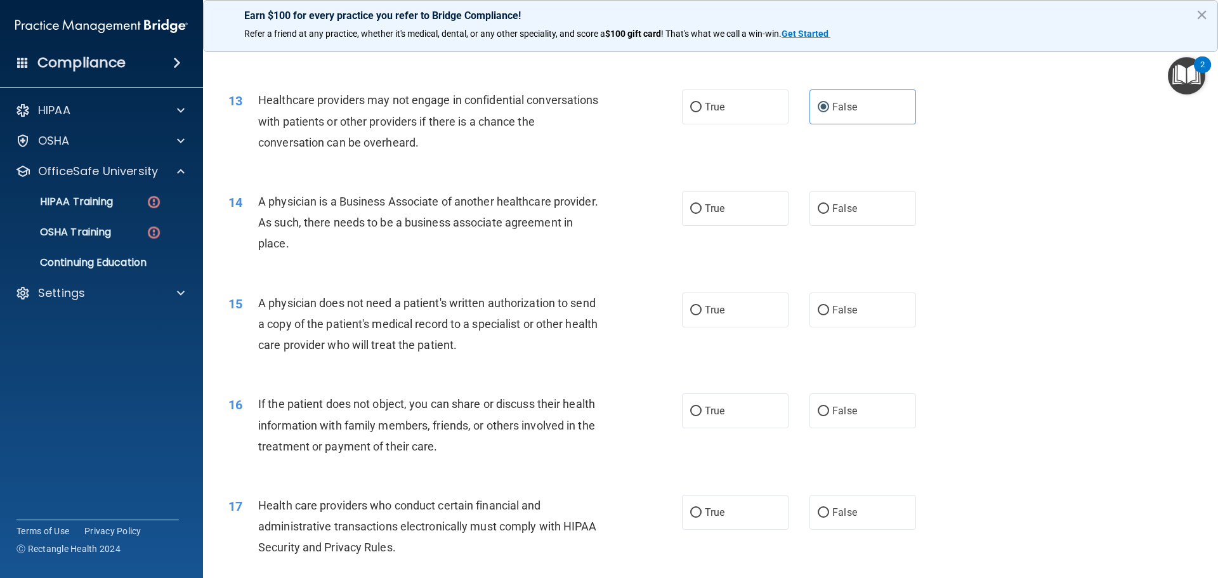
drag, startPoint x: 363, startPoint y: 242, endPoint x: 260, endPoint y: 190, distance: 115.1
click at [260, 190] on div "14 A physician is a Business Associate of another healthcare provider. As such,…" at bounding box center [710, 225] width 983 height 101
click at [265, 197] on span "A physician is a Business Associate of another healthcare provider. As such, th…" at bounding box center [428, 222] width 340 height 55
drag, startPoint x: 257, startPoint y: 200, endPoint x: 354, endPoint y: 236, distance: 103.3
click at [360, 240] on div "14 A physician is a Business Associate of another healthcare provider. As such,…" at bounding box center [454, 226] width 491 height 70
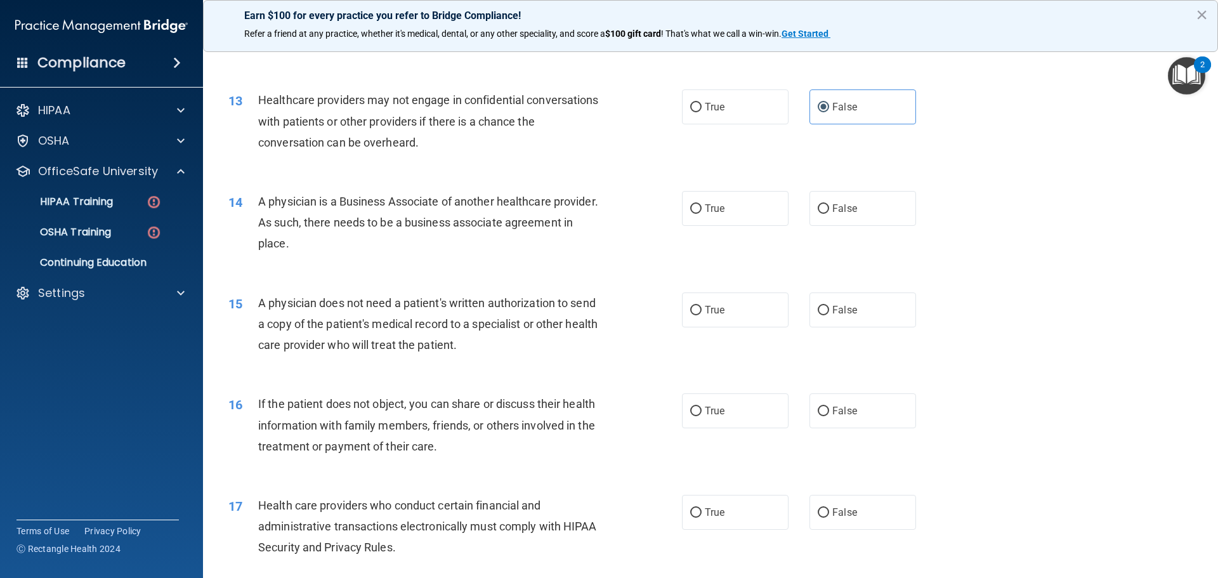
click at [585, 219] on div "A physician is a Business Associate of another healthcare provider. As such, th…" at bounding box center [435, 222] width 354 height 63
click at [859, 214] on label "False" at bounding box center [862, 208] width 107 height 35
click at [829, 214] on input "False" at bounding box center [822, 209] width 11 height 10
radio input "true"
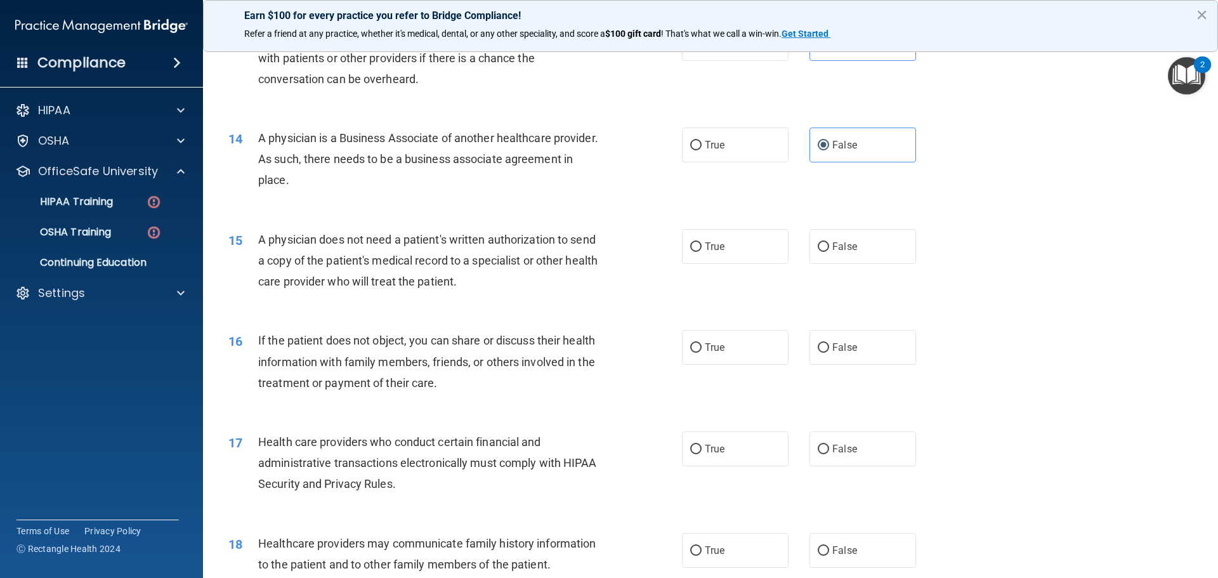
scroll to position [1268, 0]
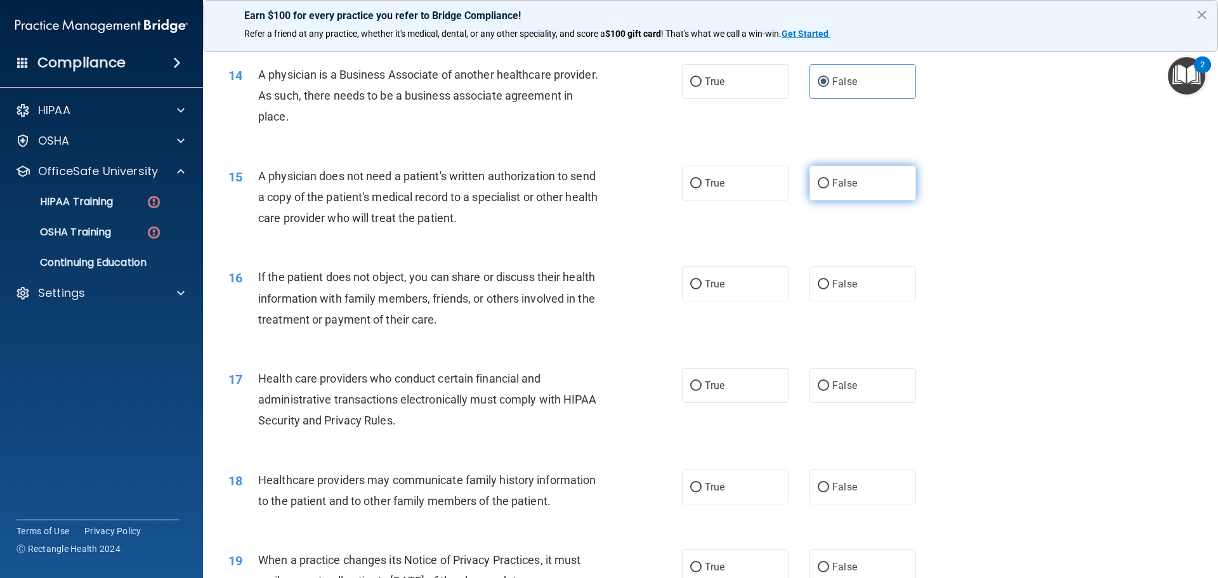
click at [819, 179] on input "False" at bounding box center [822, 184] width 11 height 10
radio input "true"
drag, startPoint x: 718, startPoint y: 184, endPoint x: 645, endPoint y: 200, distance: 74.8
click at [716, 183] on span "True" at bounding box center [715, 183] width 20 height 12
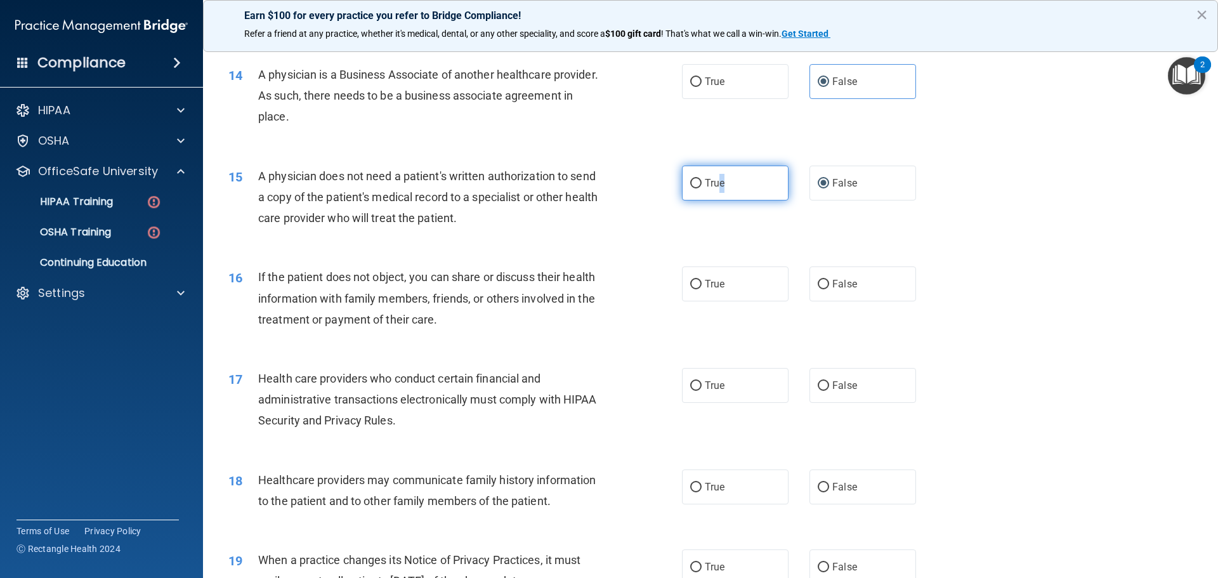
click at [696, 183] on input "True" at bounding box center [695, 184] width 11 height 10
radio input "true"
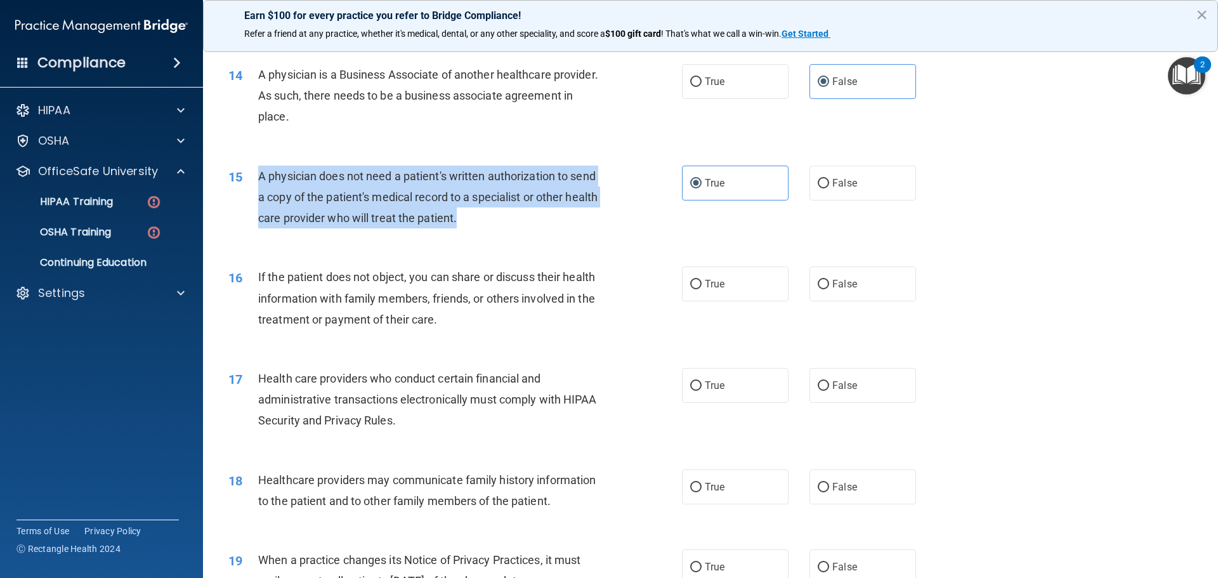
drag, startPoint x: 550, startPoint y: 230, endPoint x: 317, endPoint y: 169, distance: 240.6
click at [260, 169] on div "A physician does not need a patient's written authorization to send a copy of t…" at bounding box center [435, 197] width 354 height 63
drag, startPoint x: 329, startPoint y: 170, endPoint x: 341, endPoint y: 170, distance: 12.0
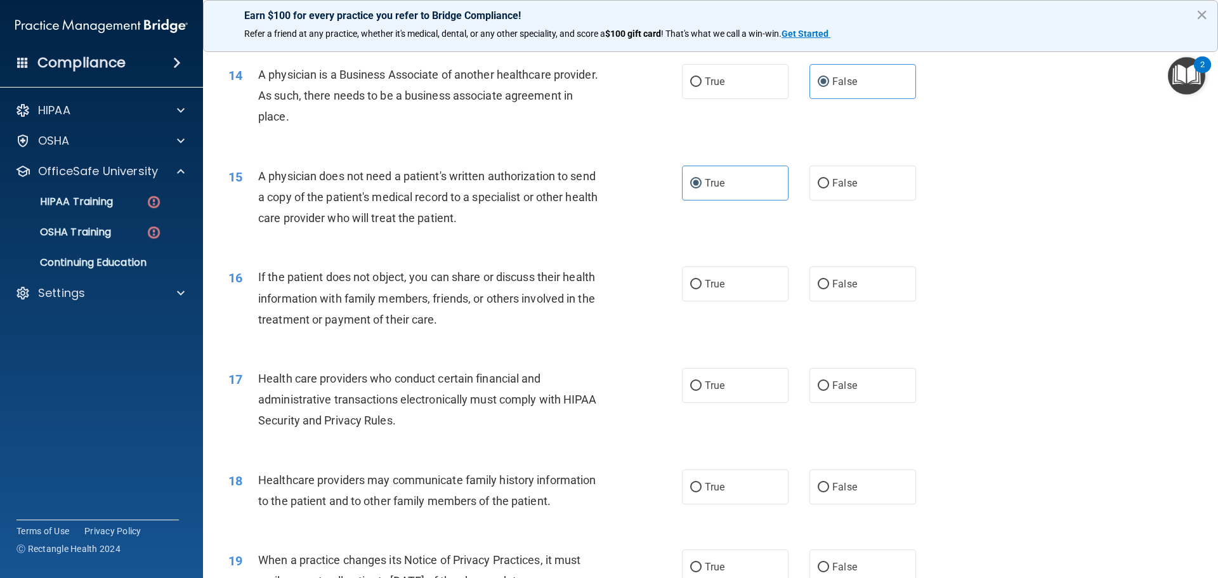
click at [513, 235] on div "15 A physician does not need a patient's written authorization to send a copy o…" at bounding box center [710, 200] width 983 height 101
click at [824, 183] on label "False" at bounding box center [862, 183] width 107 height 35
click at [824, 183] on input "False" at bounding box center [822, 184] width 11 height 10
radio input "true"
click at [668, 224] on div "15 A physician does not need a patient's written authorization to send a copy o…" at bounding box center [454, 201] width 491 height 70
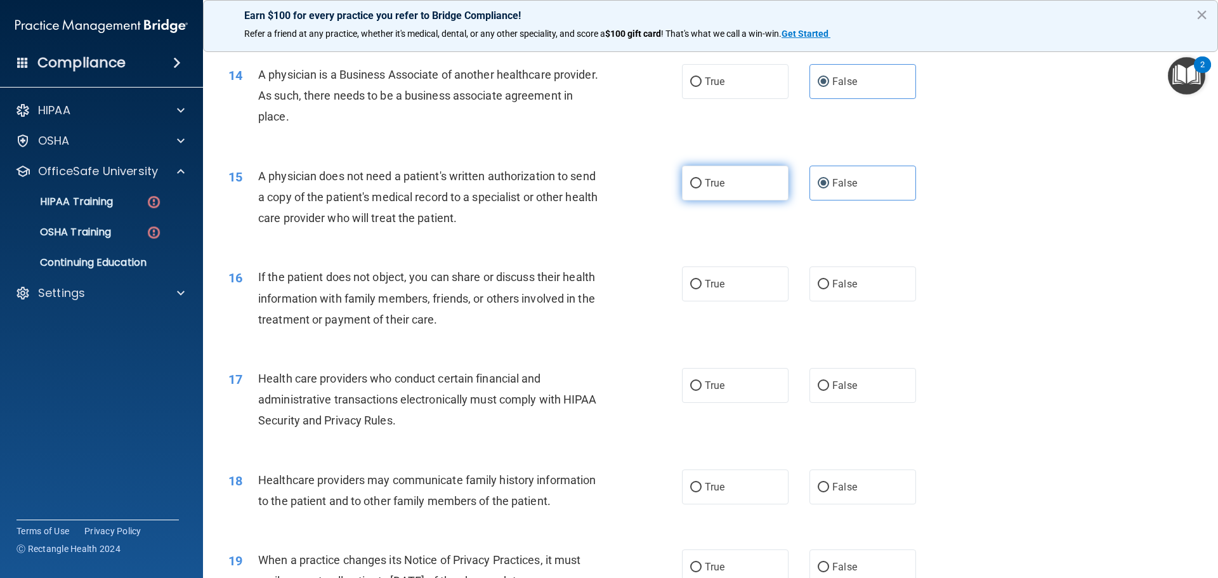
click at [690, 180] on input "True" at bounding box center [695, 184] width 11 height 10
radio input "true"
radio input "false"
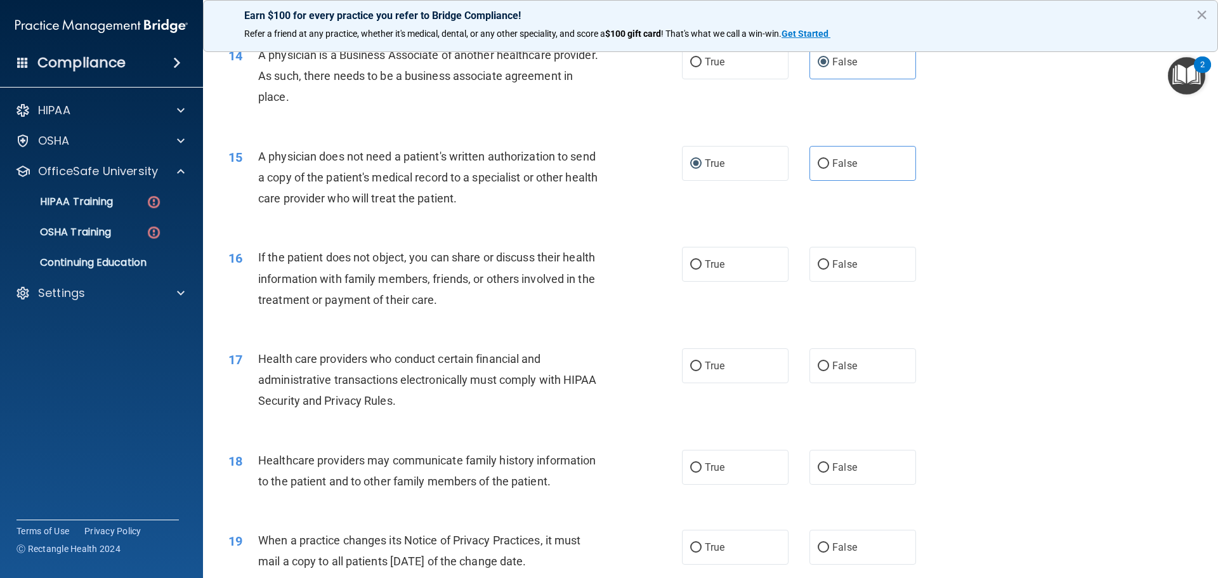
scroll to position [1296, 0]
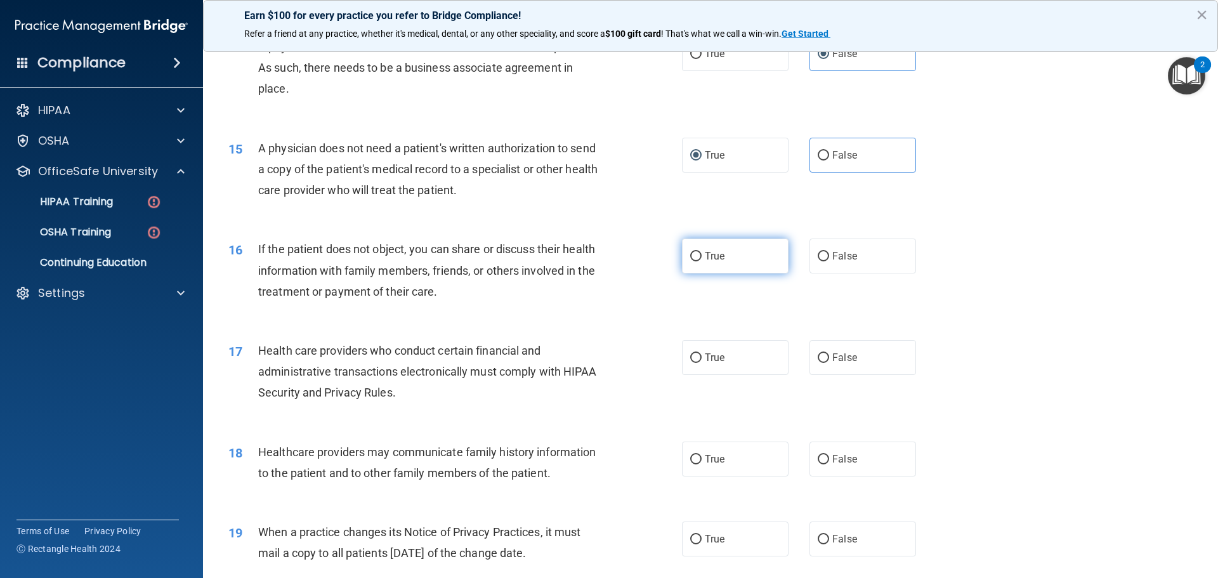
click at [696, 263] on label "True" at bounding box center [735, 255] width 107 height 35
click at [696, 261] on input "True" at bounding box center [695, 257] width 11 height 10
radio input "true"
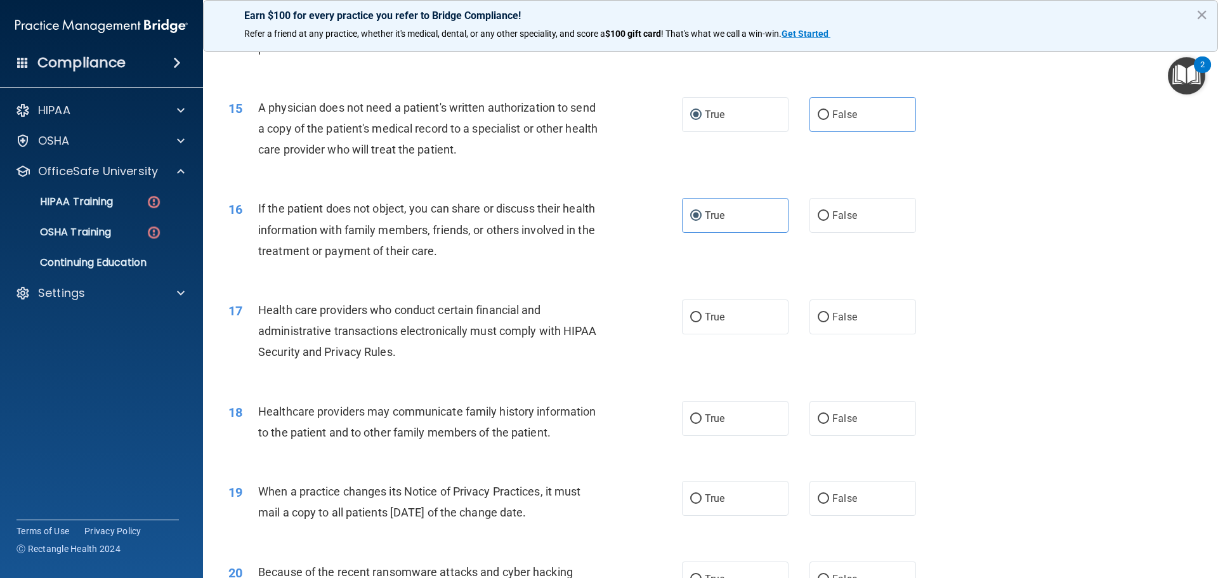
scroll to position [1360, 0]
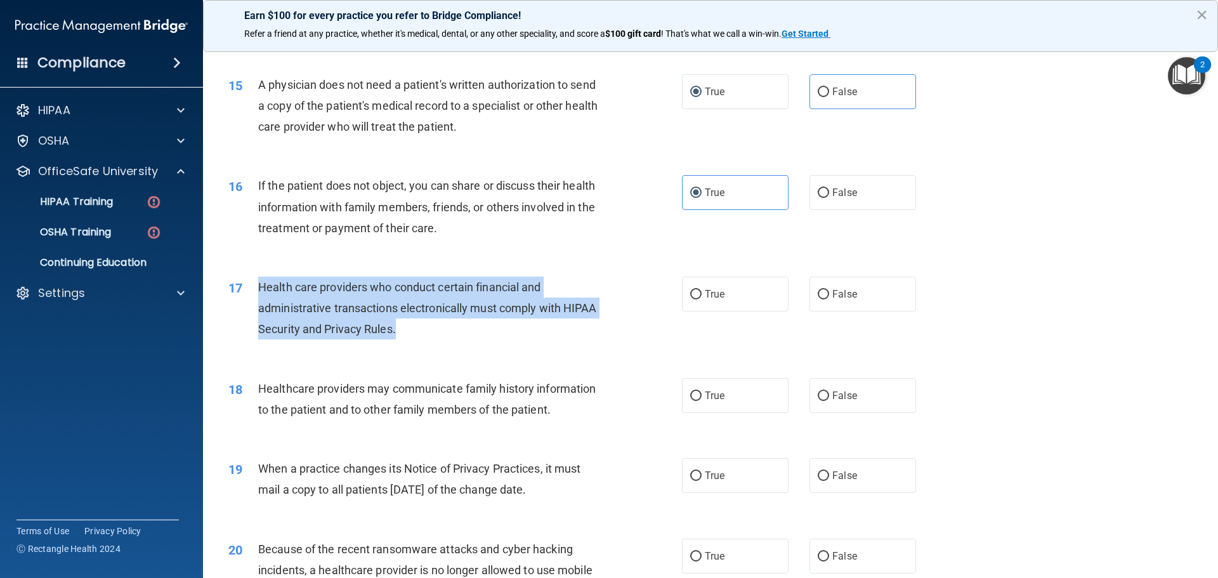
drag, startPoint x: 254, startPoint y: 283, endPoint x: 399, endPoint y: 326, distance: 150.7
click at [400, 326] on div "17 Health care providers who conduct certain financial and administrative trans…" at bounding box center [454, 311] width 491 height 70
click at [361, 297] on div "Health care providers who conduct certain financial and administrative transact…" at bounding box center [435, 307] width 354 height 63
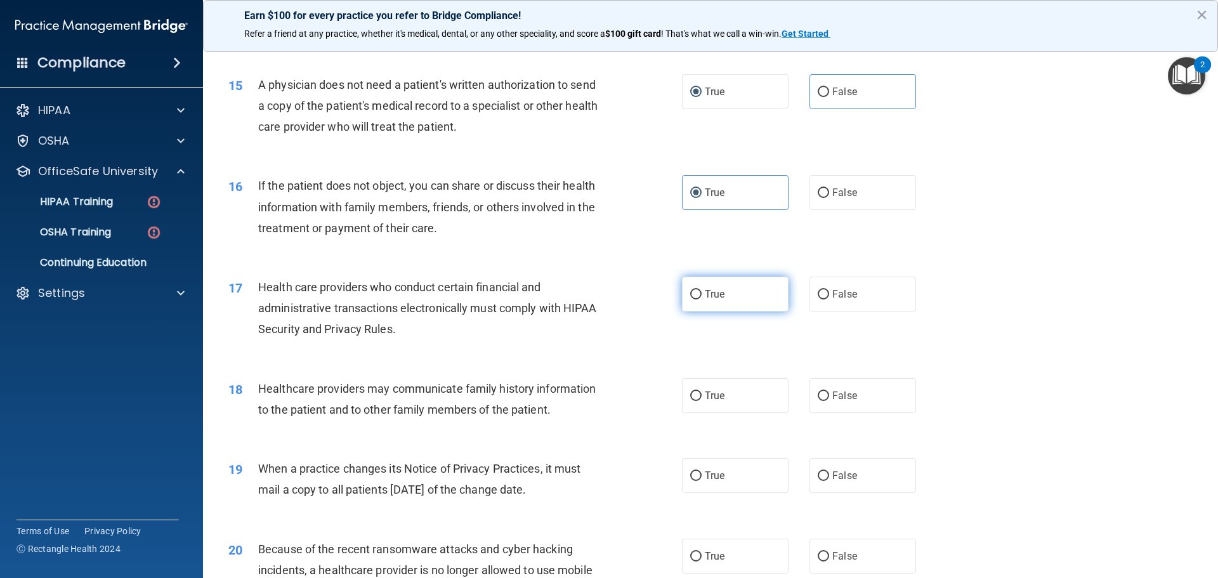
click at [691, 296] on input "True" at bounding box center [695, 295] width 11 height 10
radio input "true"
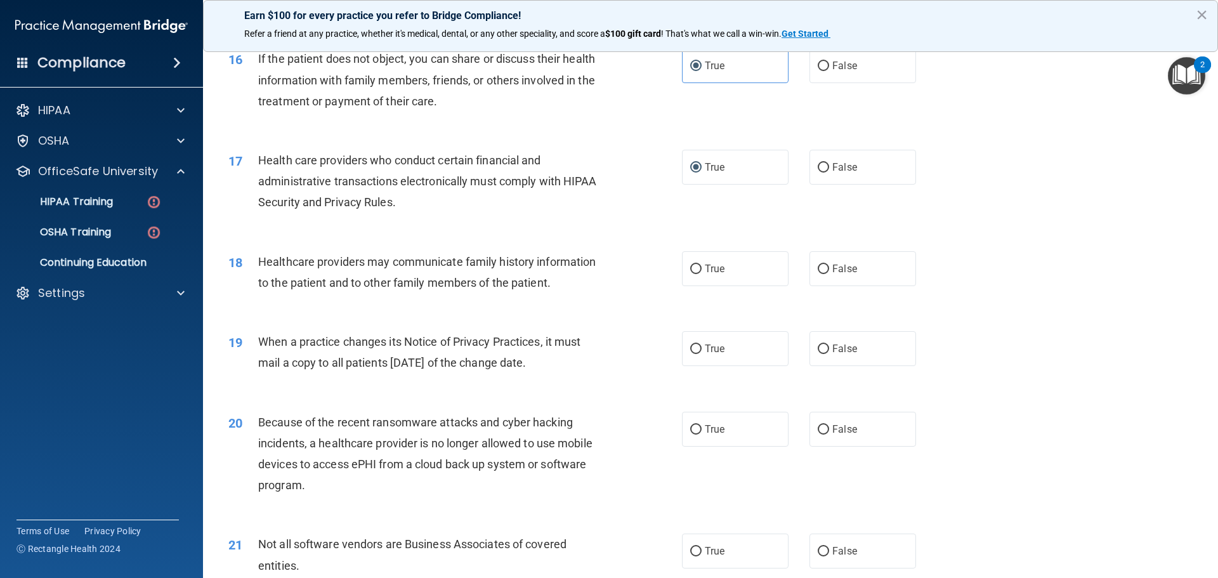
scroll to position [1550, 0]
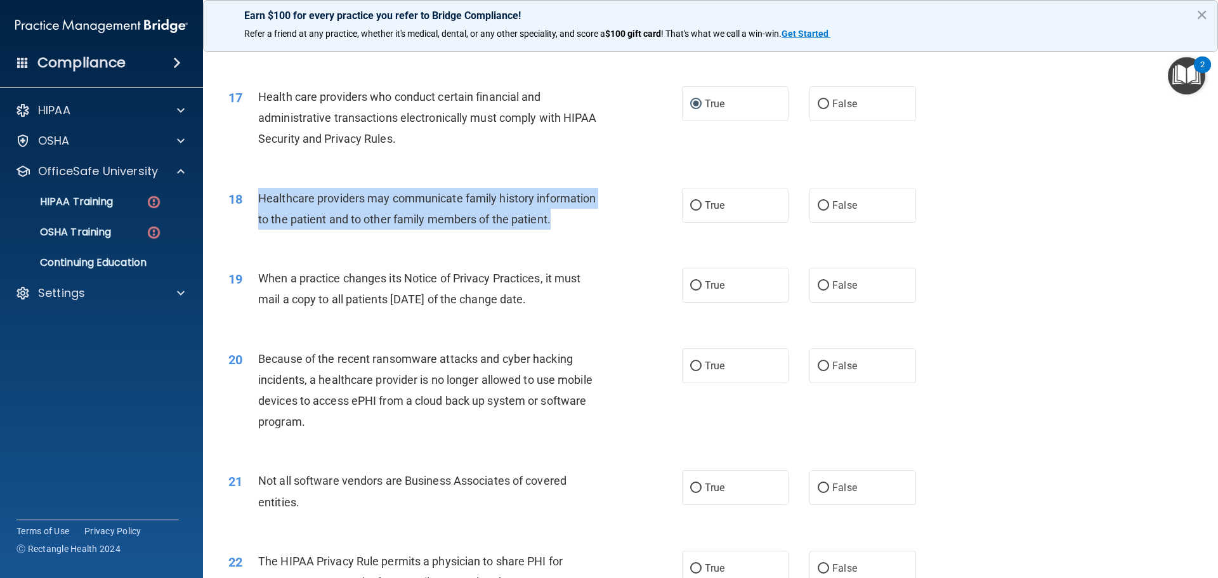
drag, startPoint x: 552, startPoint y: 218, endPoint x: 257, endPoint y: 198, distance: 296.1
click at [257, 198] on div "18 Healthcare providers may communicate family history information to the patie…" at bounding box center [454, 212] width 491 height 48
click at [438, 219] on span "Healthcare providers may communicate family history information to the patient …" at bounding box center [426, 209] width 337 height 34
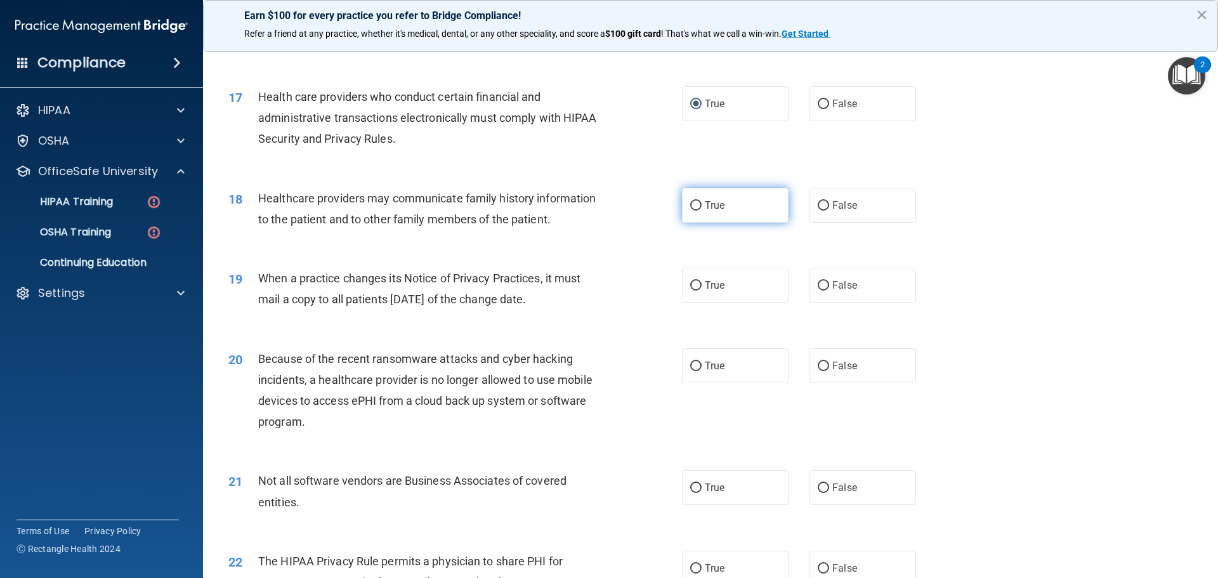
click at [696, 204] on input "True" at bounding box center [695, 206] width 11 height 10
radio input "true"
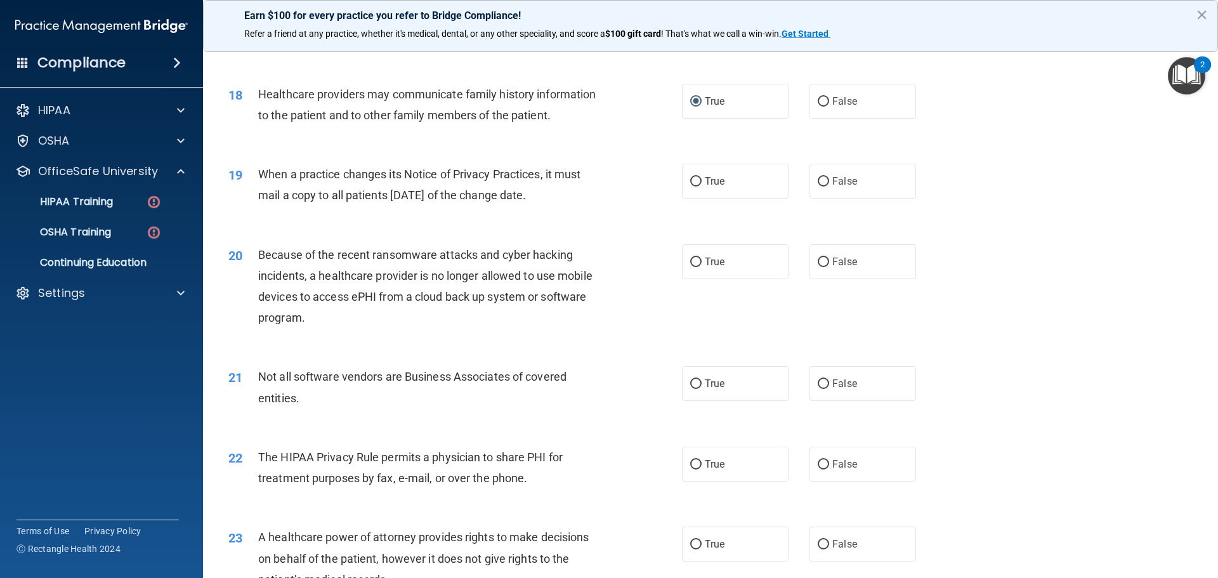
scroll to position [1677, 0]
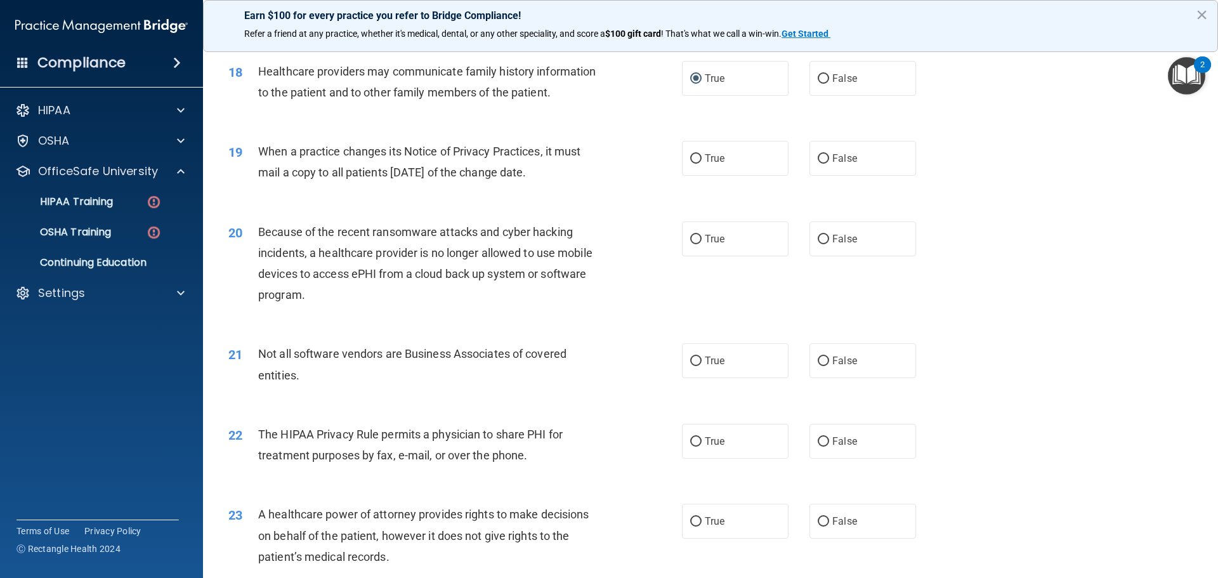
drag, startPoint x: 563, startPoint y: 172, endPoint x: 287, endPoint y: 134, distance: 278.4
click at [287, 134] on div "19 When a practice changes its Notice of Privacy Practices, it must mail a copy…" at bounding box center [710, 165] width 983 height 80
drag, startPoint x: 250, startPoint y: 149, endPoint x: 263, endPoint y: 149, distance: 12.0
click at [252, 148] on div "19" at bounding box center [238, 152] width 39 height 23
click at [263, 149] on span "When a practice changes its Notice of Privacy Practices, it must mail a copy to…" at bounding box center [419, 162] width 322 height 34
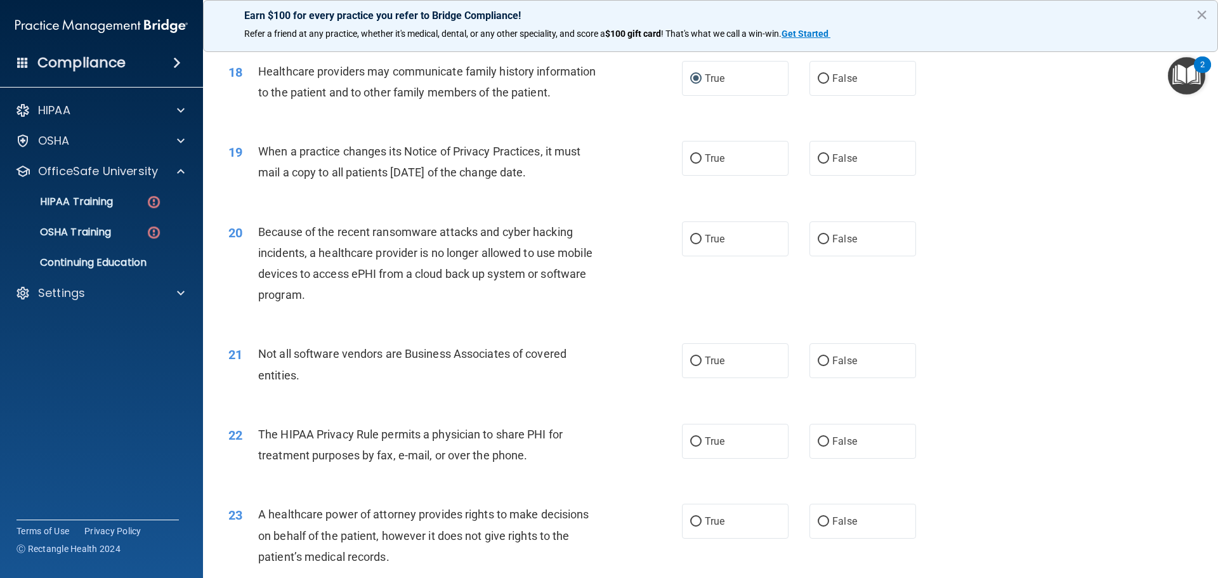
drag, startPoint x: 260, startPoint y: 146, endPoint x: 568, endPoint y: 177, distance: 309.7
click at [568, 177] on div "When a practice changes its Notice of Privacy Practices, it must mail a copy to…" at bounding box center [435, 162] width 354 height 42
drag, startPoint x: 540, startPoint y: 173, endPoint x: 738, endPoint y: 138, distance: 201.6
click at [540, 172] on span "When a practice changes its Notice of Privacy Practices, it must mail a copy to…" at bounding box center [419, 162] width 322 height 34
click at [863, 150] on label "False" at bounding box center [862, 158] width 107 height 35
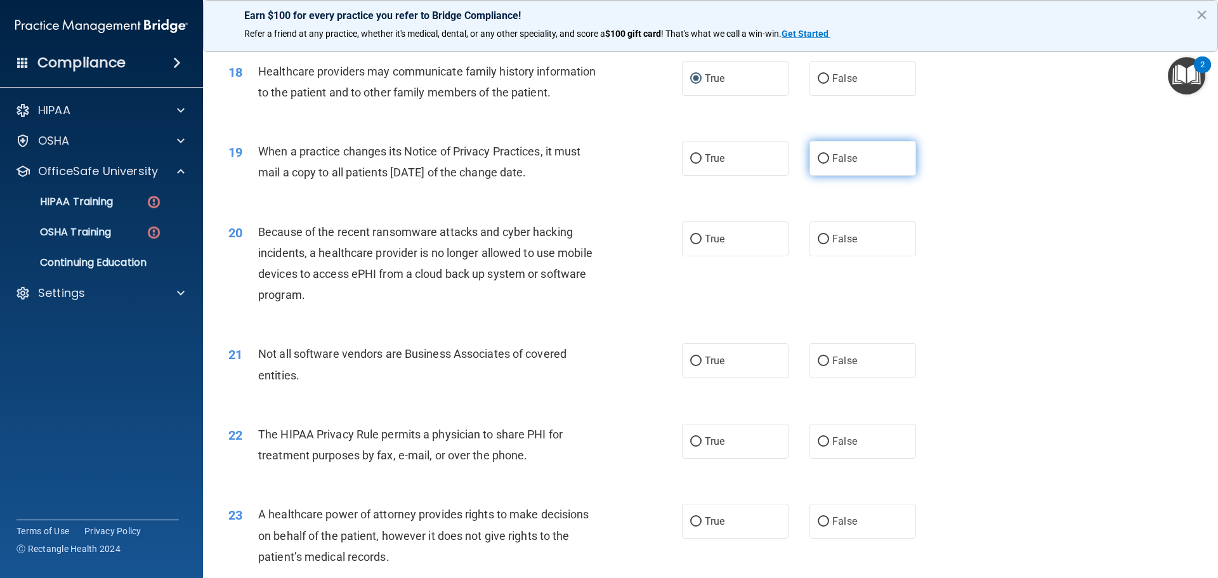
click at [829, 154] on input "False" at bounding box center [822, 159] width 11 height 10
radio input "true"
click at [692, 235] on input "True" at bounding box center [695, 240] width 11 height 10
radio input "true"
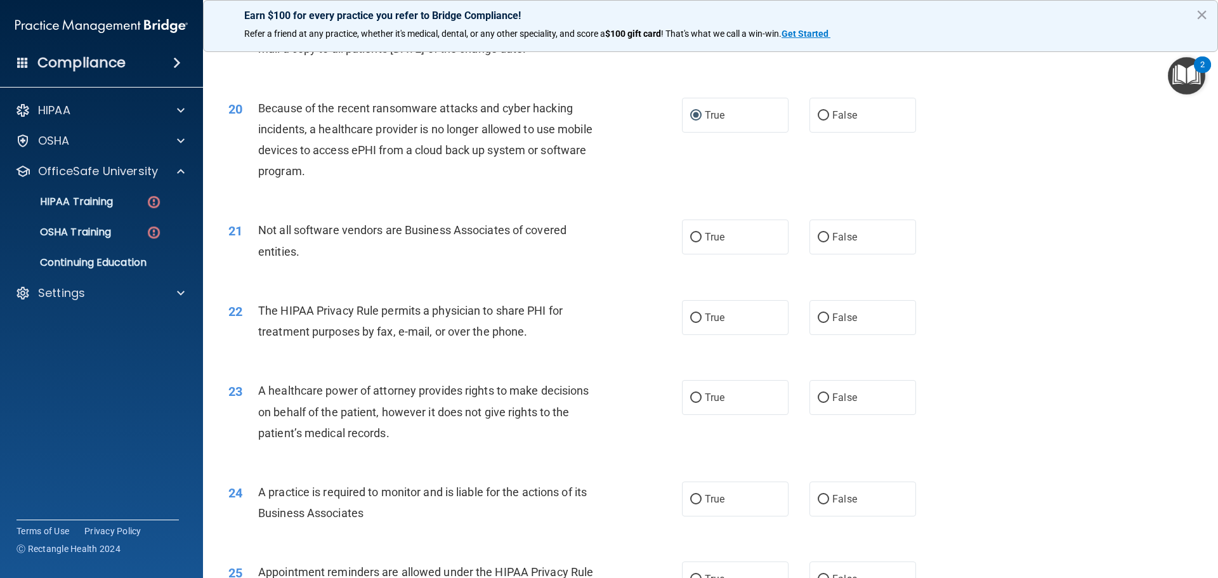
scroll to position [1803, 0]
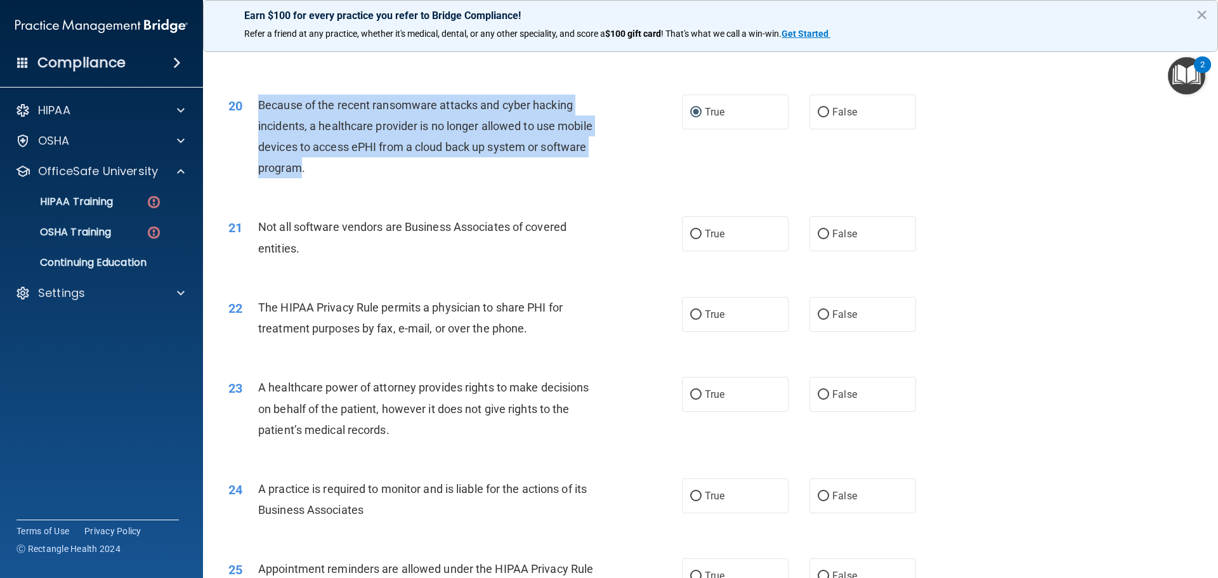
drag, startPoint x: 261, startPoint y: 102, endPoint x: 301, endPoint y: 174, distance: 82.4
click at [301, 176] on div "20 Because of the recent ransomware attacks and cyber hacking incidents, a heal…" at bounding box center [454, 139] width 491 height 91
click at [395, 131] on span "Because of the recent ransomware attacks and cyber hacking incidents, a healthc…" at bounding box center [425, 136] width 334 height 77
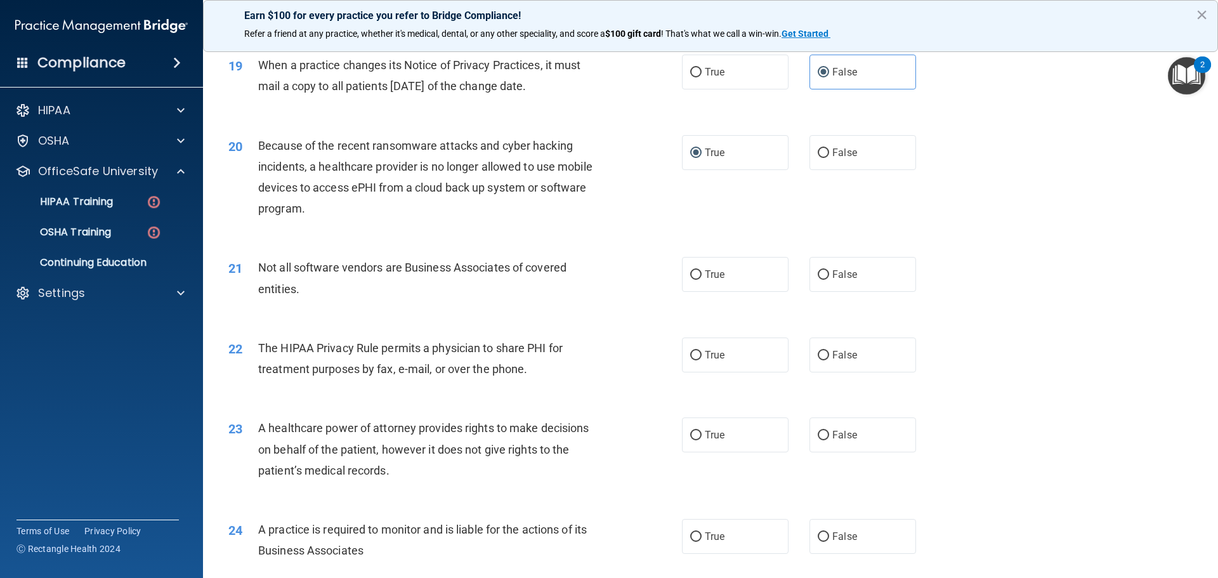
scroll to position [1740, 0]
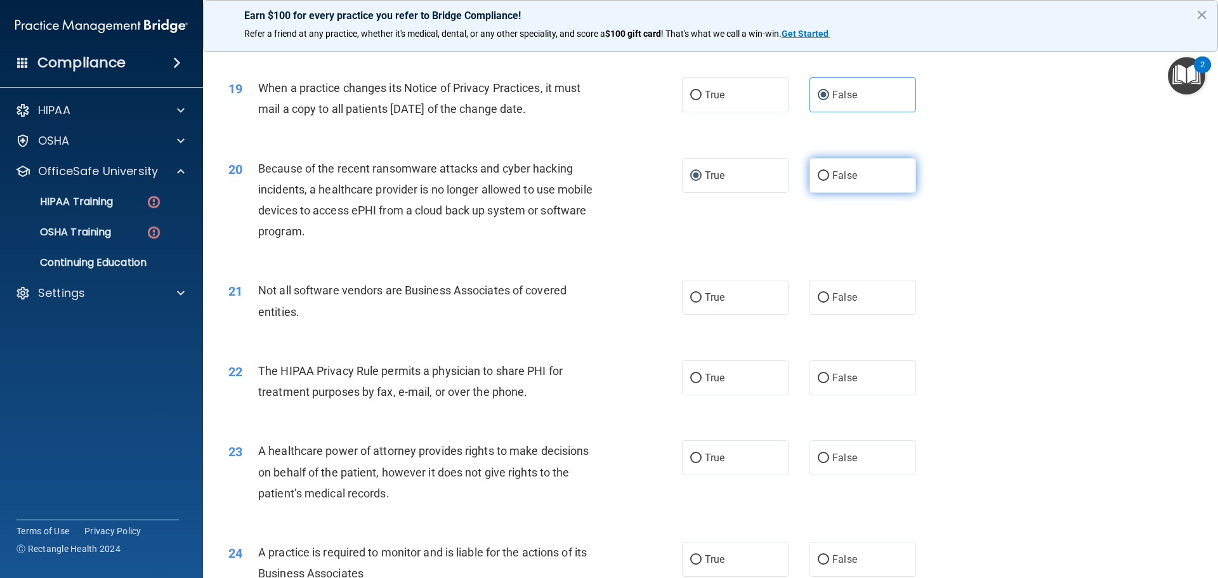
click at [818, 164] on label "False" at bounding box center [862, 175] width 107 height 35
click at [818, 171] on input "False" at bounding box center [822, 176] width 11 height 10
radio input "true"
radio input "false"
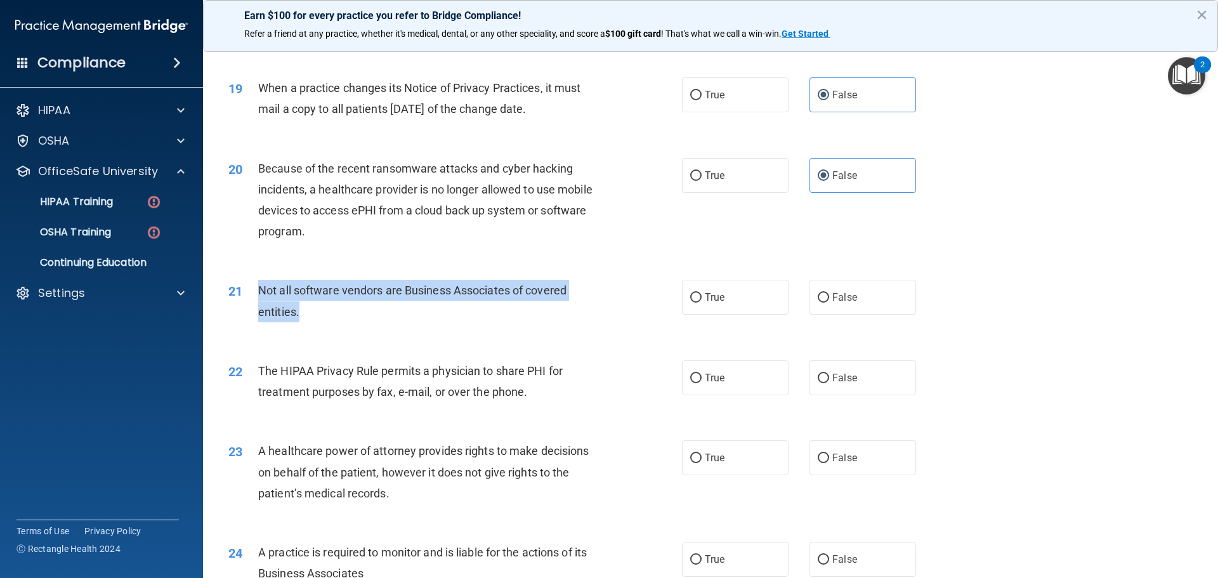
drag, startPoint x: 257, startPoint y: 282, endPoint x: 297, endPoint y: 318, distance: 53.9
click at [297, 318] on div "Not all software vendors are Business Associates of covered entities." at bounding box center [435, 301] width 354 height 42
click at [414, 294] on span "Not all software vendors are Business Associates of covered entities." at bounding box center [412, 300] width 308 height 34
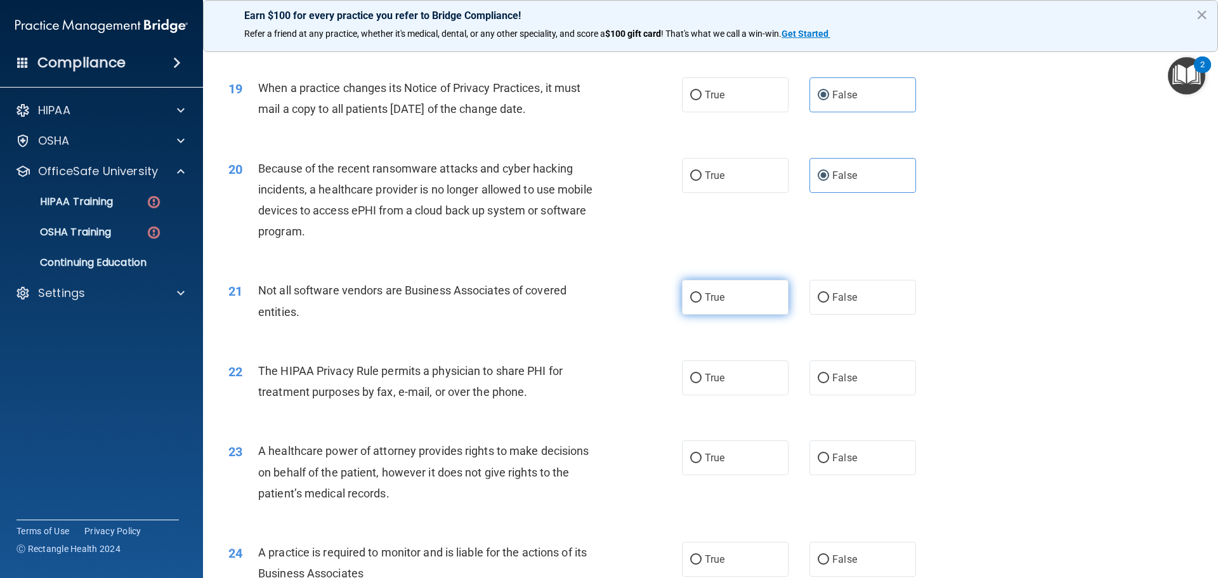
click at [720, 296] on span "True" at bounding box center [715, 297] width 20 height 12
click at [701, 296] on input "True" at bounding box center [695, 298] width 11 height 10
radio input "true"
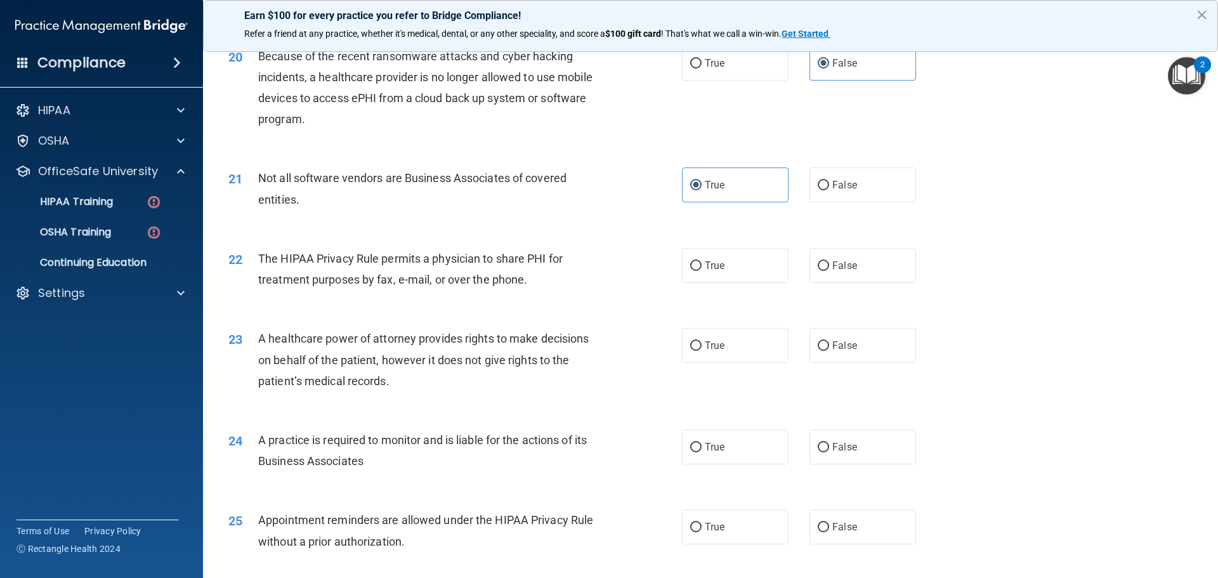
scroll to position [1867, 0]
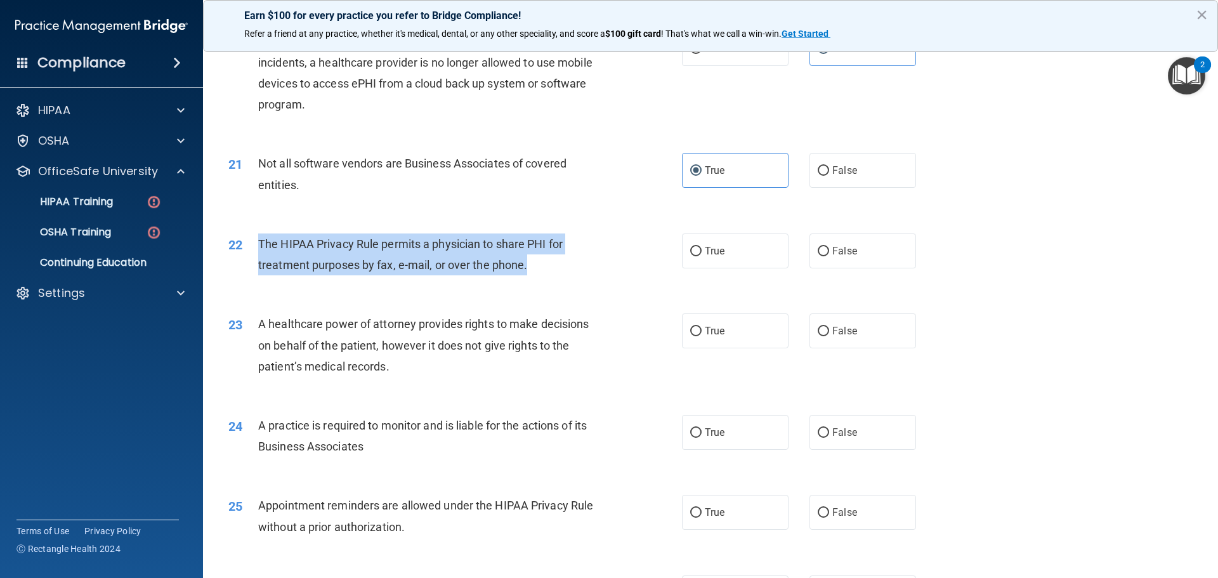
drag, startPoint x: 254, startPoint y: 236, endPoint x: 502, endPoint y: 266, distance: 249.7
click at [532, 269] on div "22 The HIPAA Privacy Rule permits a physician to share PHI for treatment purpos…" at bounding box center [454, 257] width 491 height 48
click at [486, 261] on span "The HIPAA Privacy Rule permits a physician to share PHI for treatment purposes …" at bounding box center [410, 254] width 304 height 34
click at [670, 253] on div "22 The HIPAA Privacy Rule permits a physician to share PHI for treatment purpos…" at bounding box center [454, 257] width 491 height 48
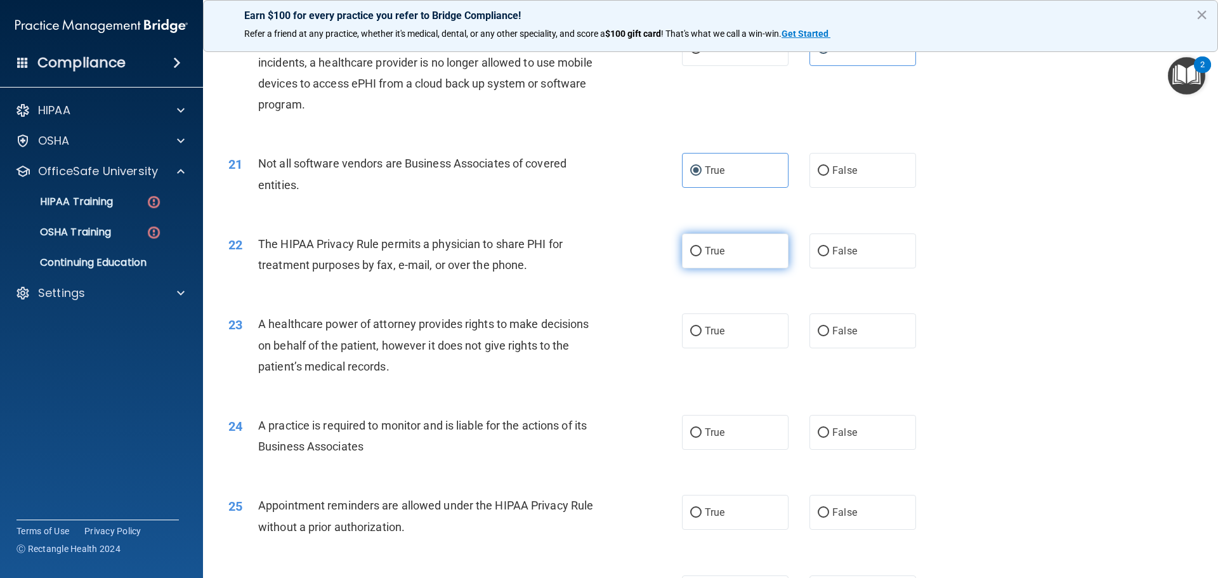
click at [699, 246] on label "True" at bounding box center [735, 250] width 107 height 35
click at [699, 247] on input "True" at bounding box center [695, 252] width 11 height 10
radio input "true"
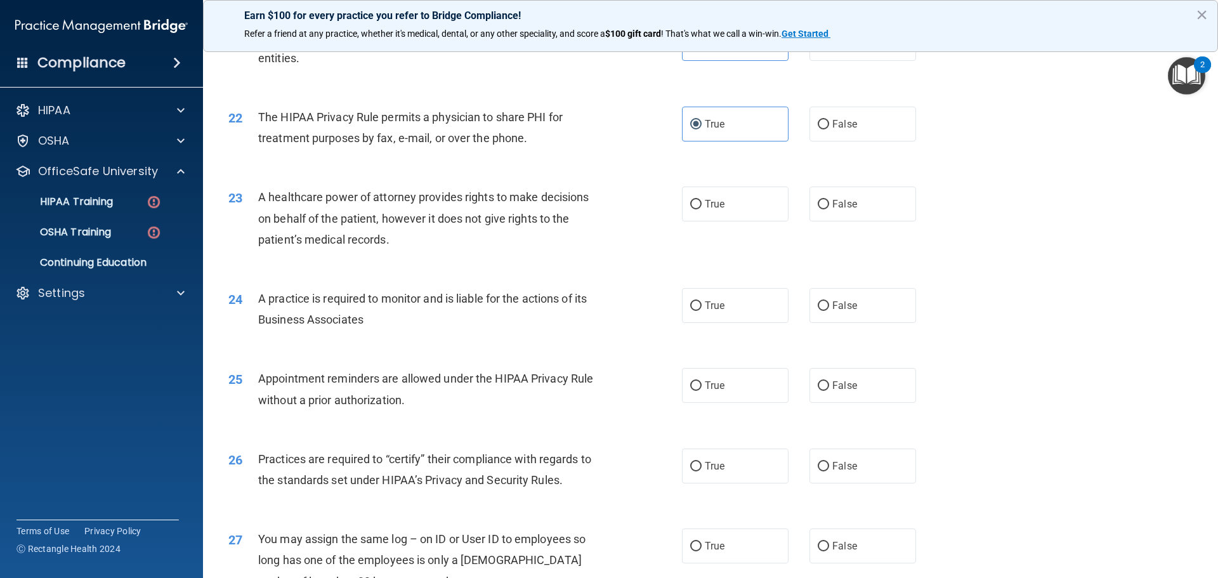
scroll to position [2057, 0]
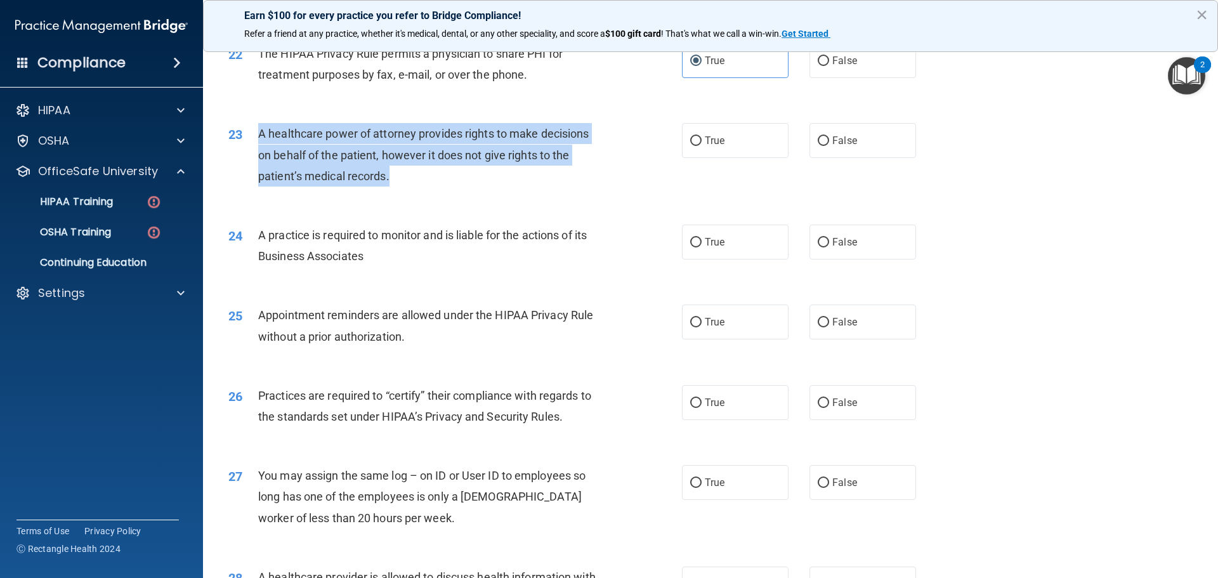
drag, startPoint x: 259, startPoint y: 136, endPoint x: 336, endPoint y: 153, distance: 79.4
click at [389, 165] on div "A healthcare power of attorney provides rights to make decisions on behalf of t…" at bounding box center [435, 154] width 354 height 63
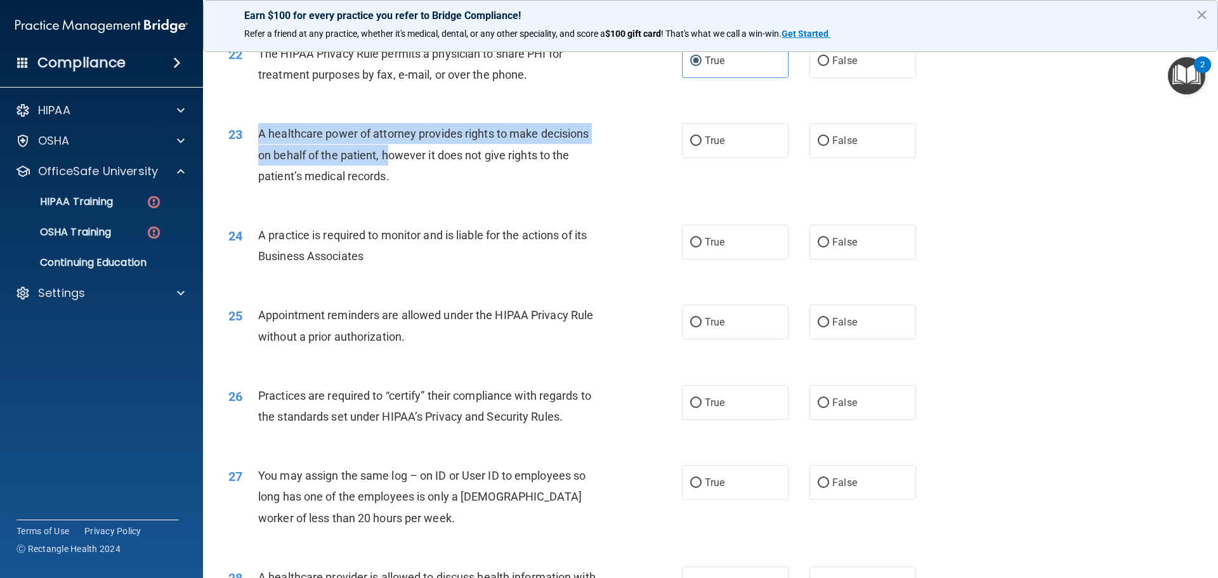
drag, startPoint x: 336, startPoint y: 153, endPoint x: 300, endPoint y: 140, distance: 38.7
click at [337, 152] on span "A healthcare power of attorney provides rights to make decisions on behalf of t…" at bounding box center [423, 154] width 330 height 55
click at [260, 131] on span "A healthcare power of attorney provides rights to make decisions on behalf of t…" at bounding box center [423, 154] width 330 height 55
click at [380, 152] on span "A healthcare power of attorney provides rights to make decisions on behalf of t…" at bounding box center [423, 154] width 330 height 55
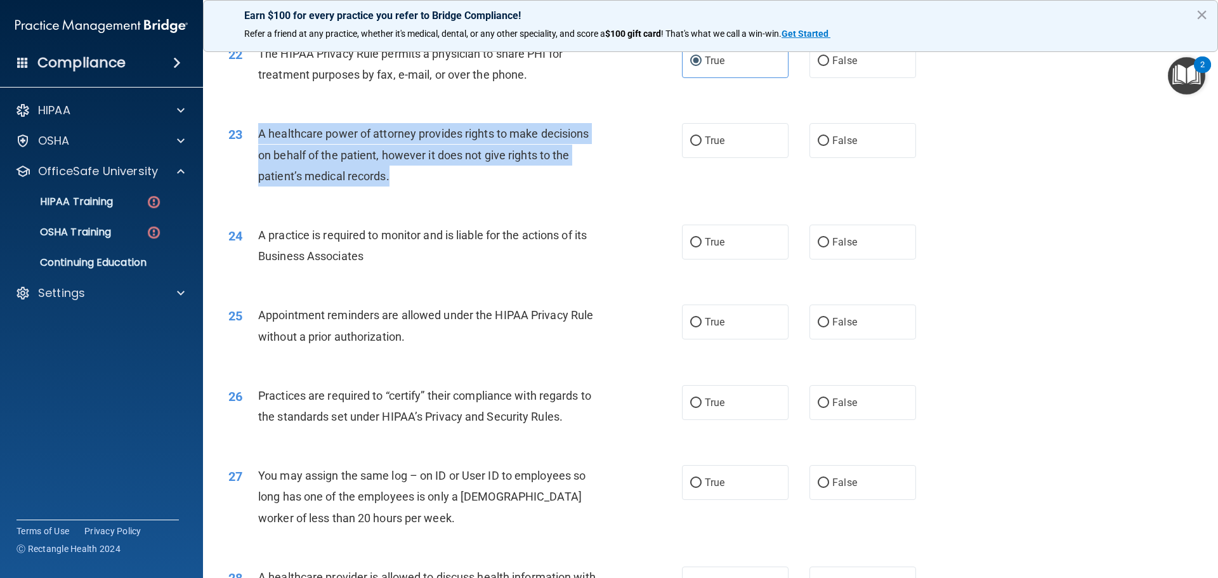
drag, startPoint x: 256, startPoint y: 131, endPoint x: 350, endPoint y: 158, distance: 98.2
click at [393, 167] on div "23 A healthcare power of attorney provides rights to make decisions on behalf o…" at bounding box center [454, 158] width 491 height 70
click at [436, 139] on span "A healthcare power of attorney provides rights to make decisions on behalf of t…" at bounding box center [423, 154] width 330 height 55
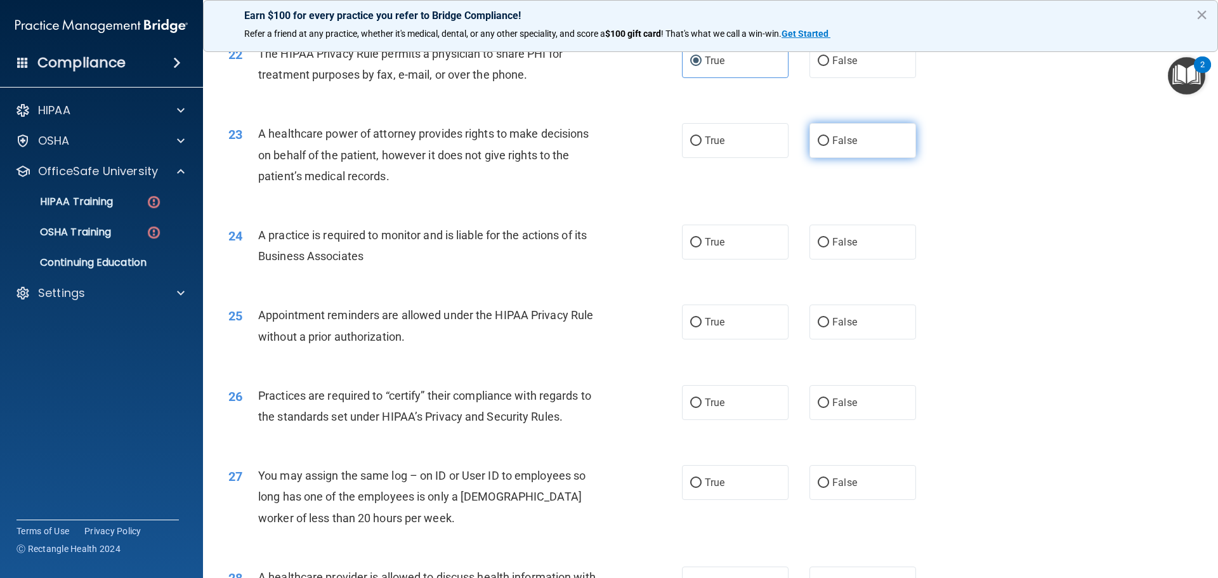
click at [833, 138] on span "False" at bounding box center [844, 140] width 25 height 12
click at [829, 138] on input "False" at bounding box center [822, 141] width 11 height 10
radio input "true"
click at [693, 239] on input "True" at bounding box center [695, 243] width 11 height 10
radio input "true"
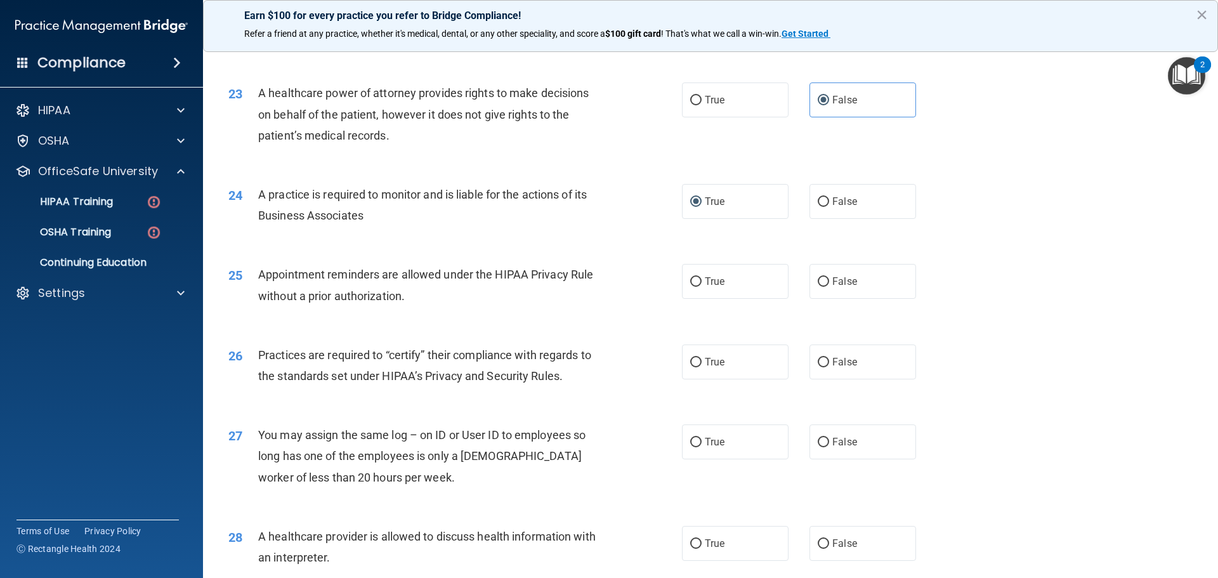
scroll to position [2121, 0]
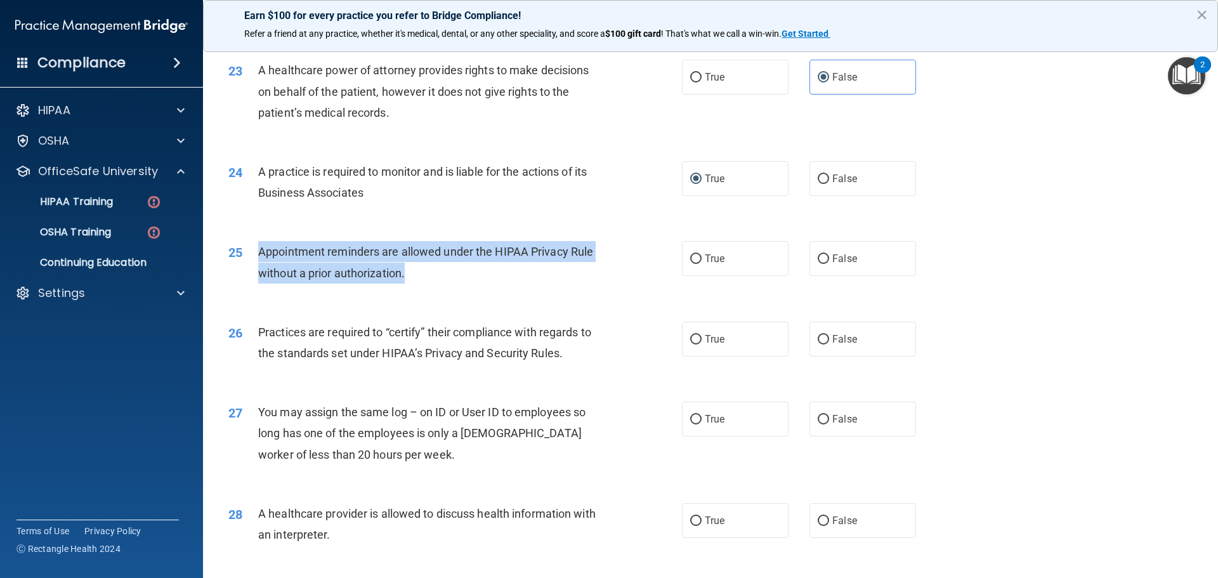
drag, startPoint x: 256, startPoint y: 247, endPoint x: 408, endPoint y: 267, distance: 154.1
click at [408, 267] on div "25 Appointment reminders are allowed under the HIPAA Privacy Rule without a pri…" at bounding box center [454, 265] width 491 height 48
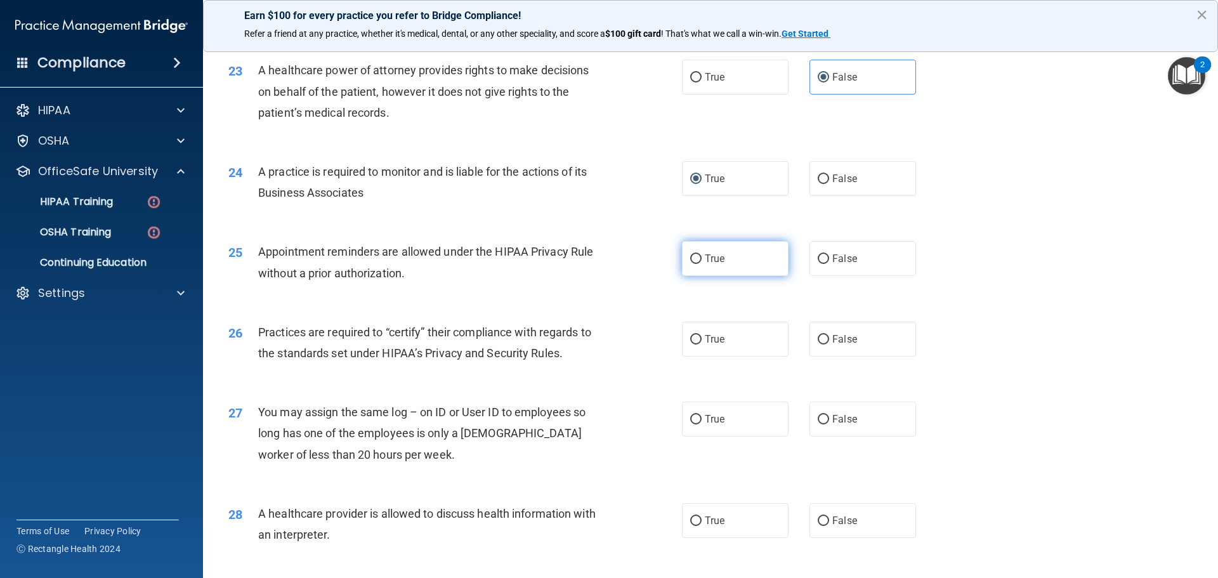
click at [683, 261] on label "True" at bounding box center [735, 258] width 107 height 35
click at [690, 261] on input "True" at bounding box center [695, 259] width 11 height 10
radio input "true"
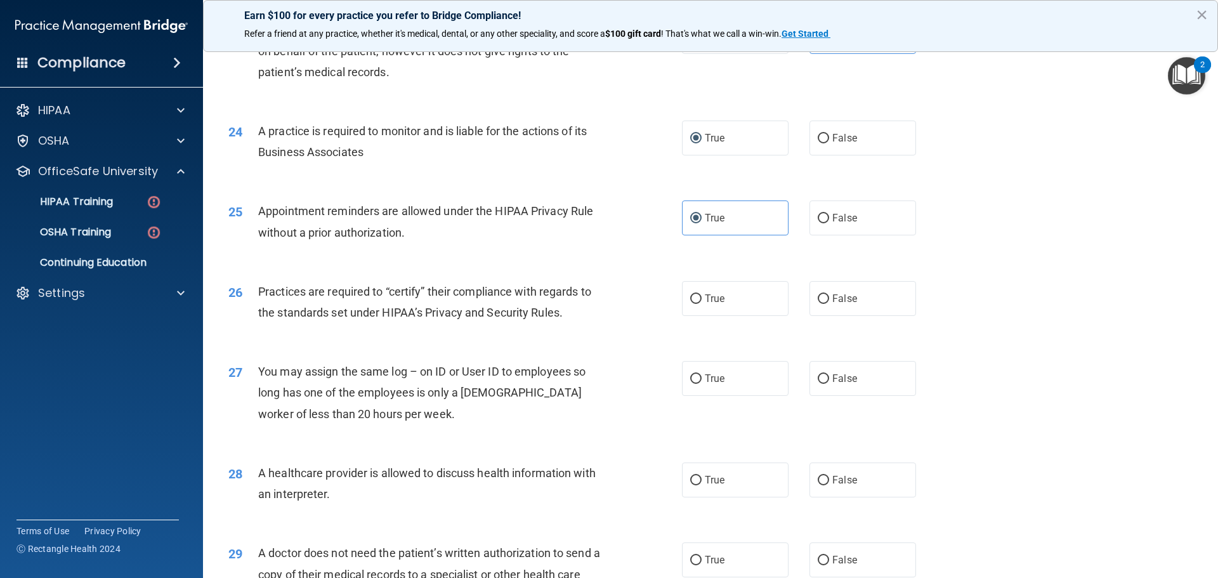
scroll to position [2184, 0]
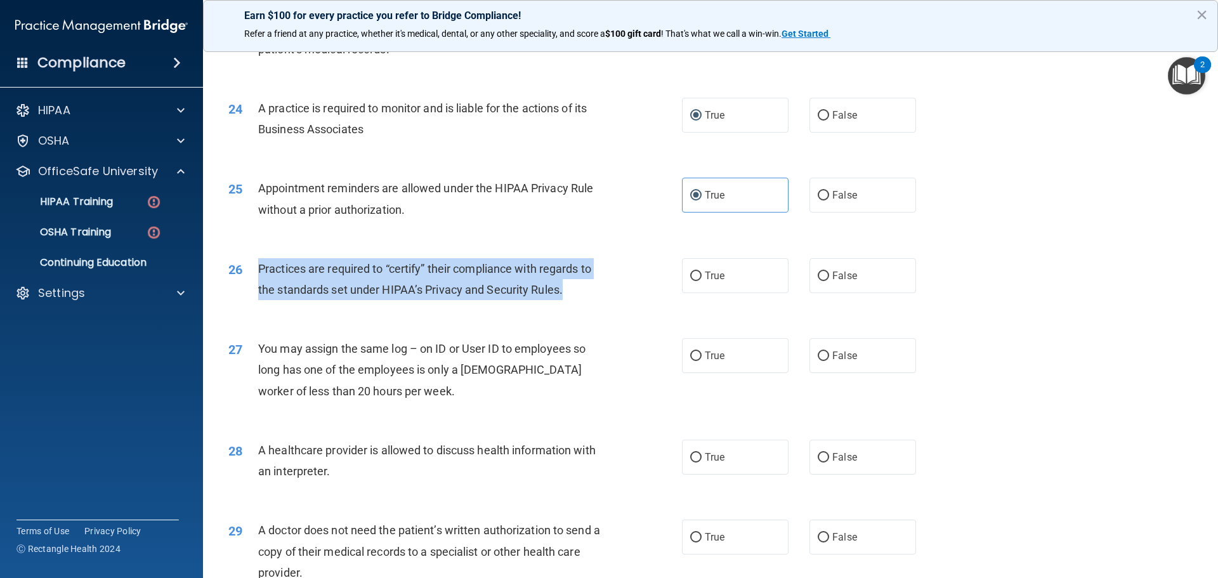
drag, startPoint x: 256, startPoint y: 265, endPoint x: 562, endPoint y: 289, distance: 307.2
click at [562, 289] on div "26 Practices are required to “certify” their compliance with regards to the sta…" at bounding box center [454, 282] width 491 height 48
click at [436, 285] on span "Practices are required to “certify” their compliance with regards to the standa…" at bounding box center [424, 279] width 333 height 34
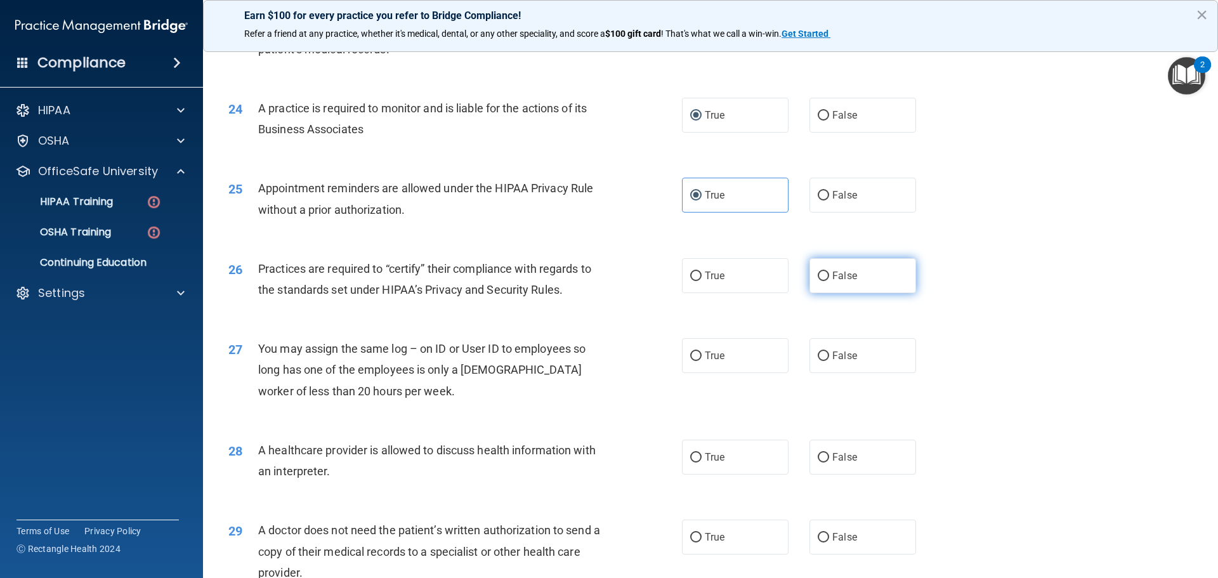
click at [830, 268] on label "False" at bounding box center [862, 275] width 107 height 35
click at [829, 271] on input "False" at bounding box center [822, 276] width 11 height 10
radio input "true"
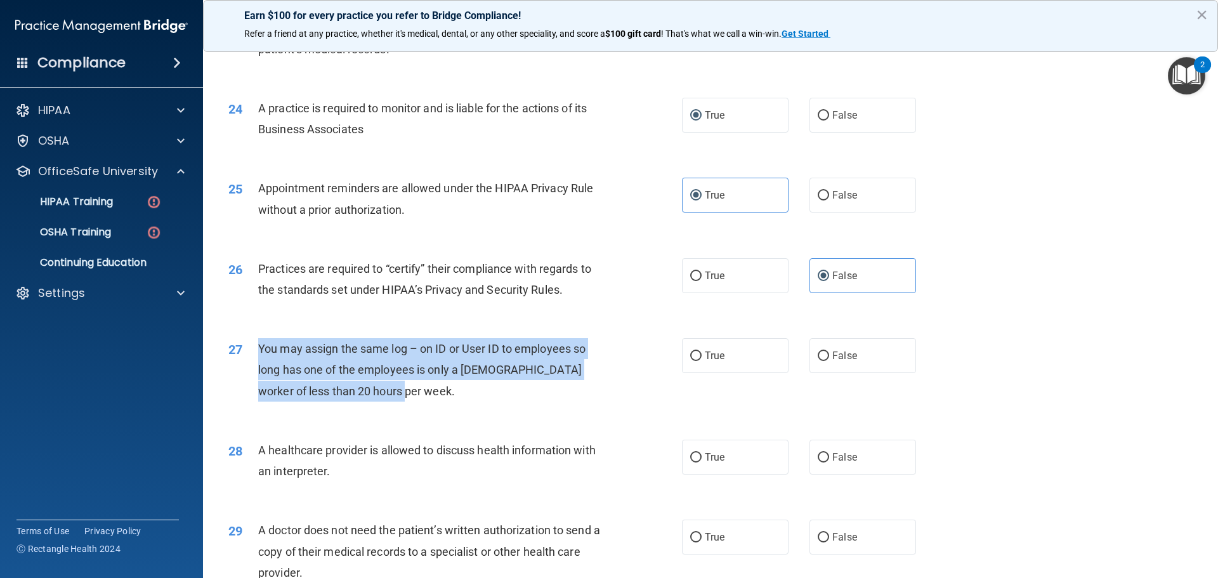
drag, startPoint x: 258, startPoint y: 346, endPoint x: 474, endPoint y: 393, distance: 220.6
click at [474, 393] on div "You may assign the same log – on ID or User ID to employees so long has one of …" at bounding box center [435, 369] width 354 height 63
click at [320, 377] on div "You may assign the same log – on ID or User ID to employees so long has one of …" at bounding box center [435, 369] width 354 height 63
click at [413, 397] on div "You may assign the same log – on ID or User ID to employees so long has one of …" at bounding box center [435, 369] width 354 height 63
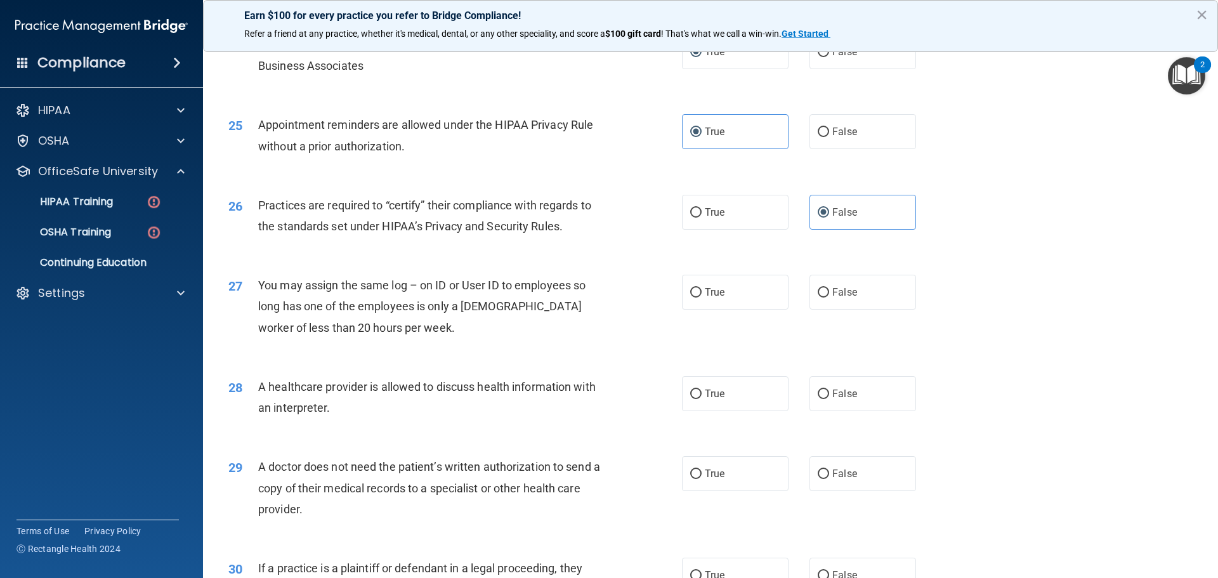
scroll to position [2311, 0]
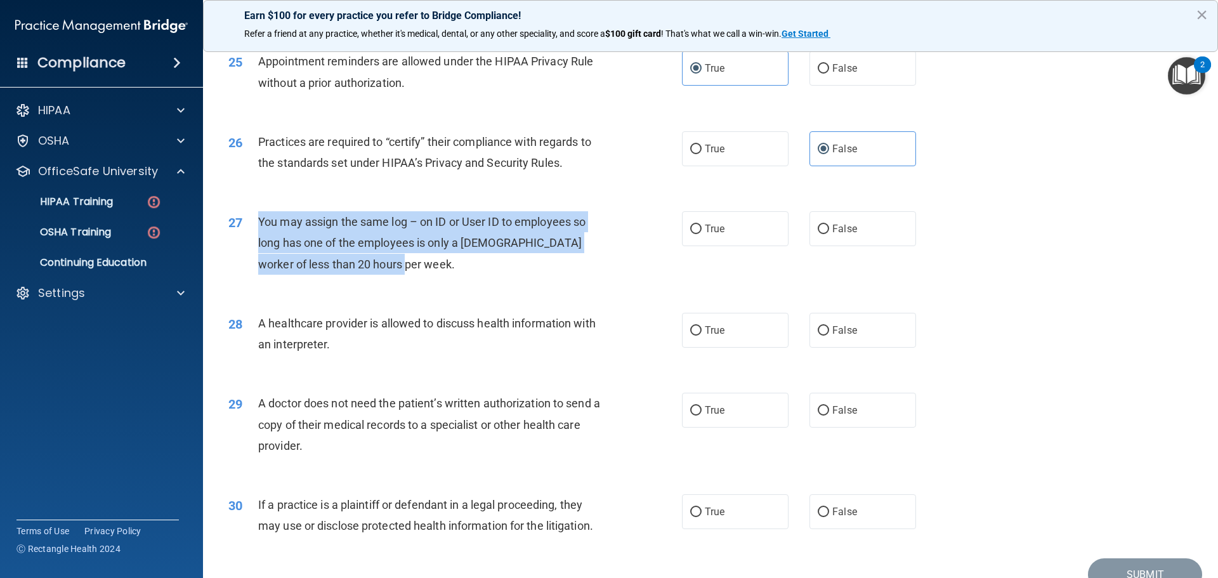
drag, startPoint x: 256, startPoint y: 219, endPoint x: 387, endPoint y: 266, distance: 139.0
click at [387, 268] on div "27 You may assign the same log – on ID or User ID to employees so long has one …" at bounding box center [454, 246] width 491 height 70
click at [541, 264] on div "You may assign the same log – on ID or User ID to employees so long has one of …" at bounding box center [435, 242] width 354 height 63
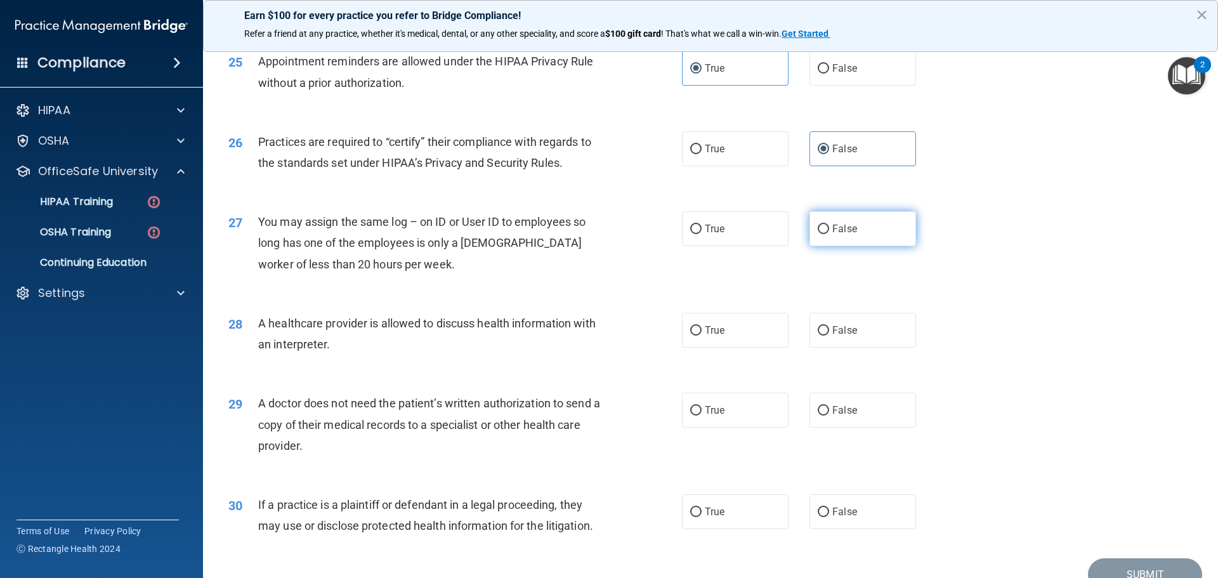
click at [848, 221] on label "False" at bounding box center [862, 228] width 107 height 35
click at [829, 224] on input "False" at bounding box center [822, 229] width 11 height 10
radio input "true"
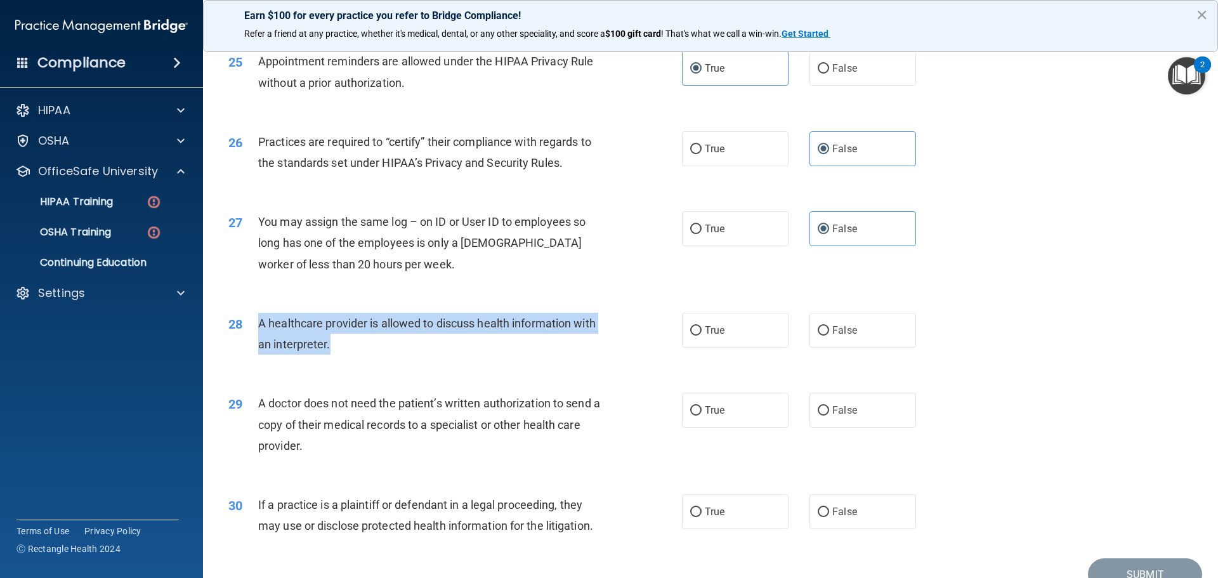
drag, startPoint x: 256, startPoint y: 321, endPoint x: 317, endPoint y: 339, distance: 63.6
click at [328, 343] on div "28 A healthcare provider is allowed to discuss health information with an inter…" at bounding box center [454, 337] width 491 height 48
drag, startPoint x: 601, startPoint y: 323, endPoint x: 615, endPoint y: 320, distance: 14.5
click at [602, 323] on div "A healthcare provider is allowed to discuss health information with an interpre…" at bounding box center [435, 334] width 354 height 42
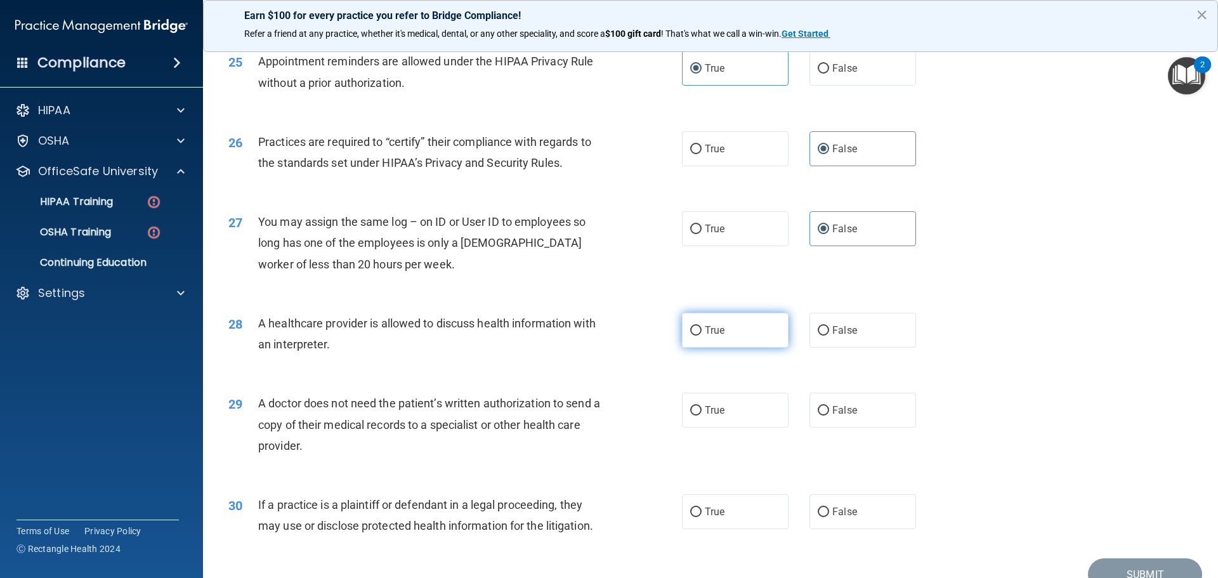
click at [695, 323] on label "True" at bounding box center [735, 330] width 107 height 35
click at [695, 326] on input "True" at bounding box center [695, 331] width 11 height 10
radio input "true"
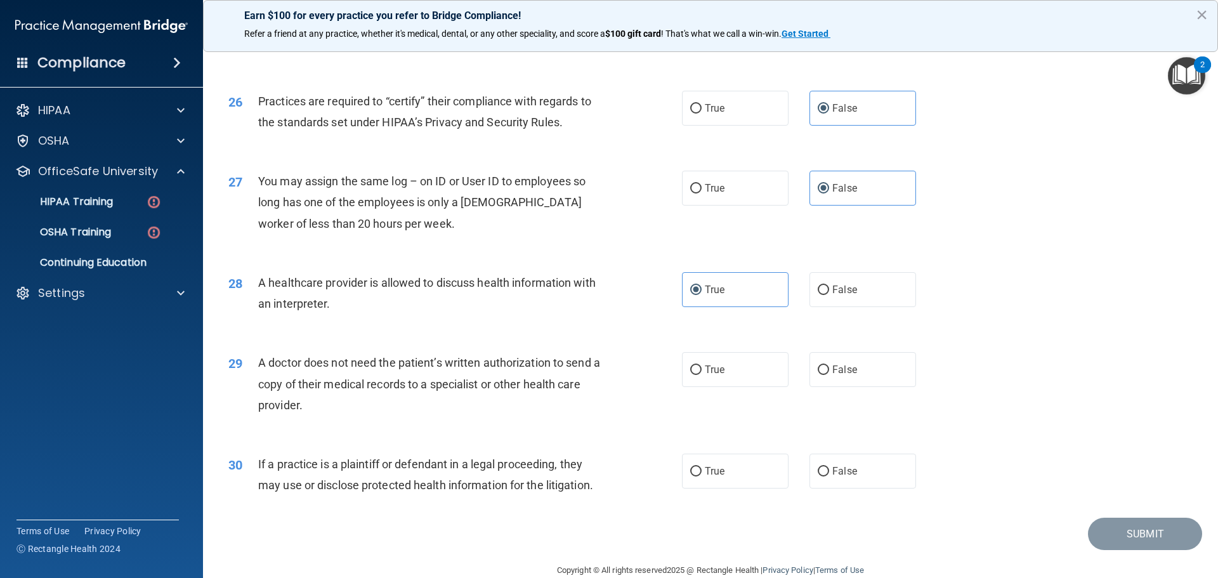
scroll to position [2374, 0]
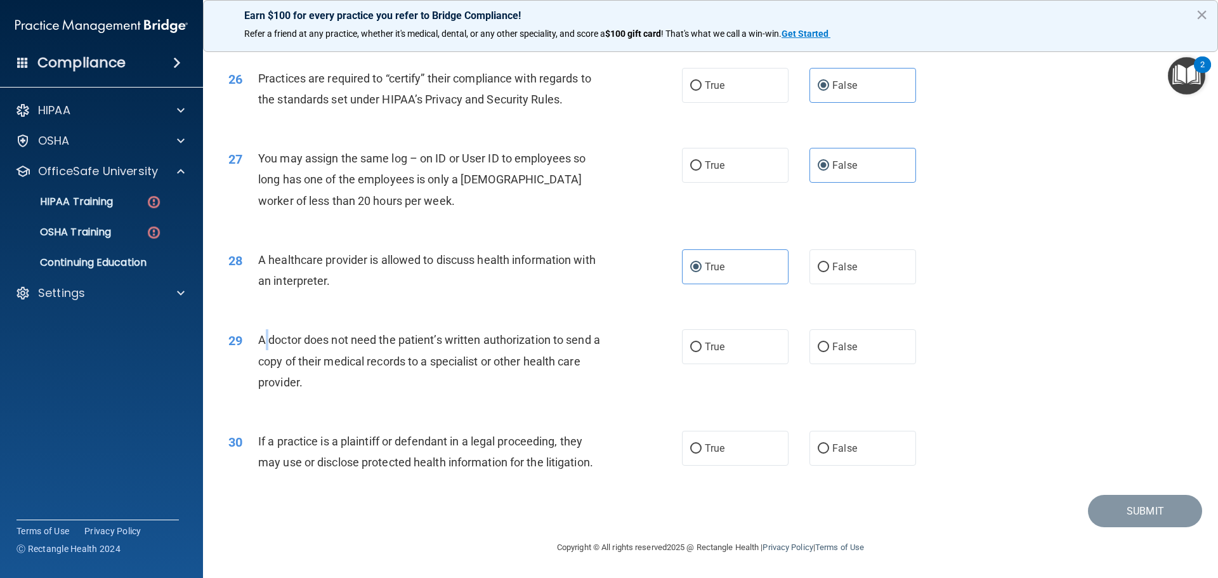
click at [258, 337] on span "A doctor does not need the patient’s written authorization to send a copy of th…" at bounding box center [429, 360] width 342 height 55
drag, startPoint x: 261, startPoint y: 340, endPoint x: 379, endPoint y: 380, distance: 125.1
click at [379, 380] on div "29 A doctor does not need the patient’s written authorization to send a copy of…" at bounding box center [454, 364] width 491 height 70
click at [523, 329] on div "29 A doctor does not need the patient’s written authorization to send a copy of…" at bounding box center [710, 363] width 983 height 101
click at [504, 355] on span "A doctor does not need the patient’s written authorization to send a copy of th…" at bounding box center [429, 360] width 342 height 55
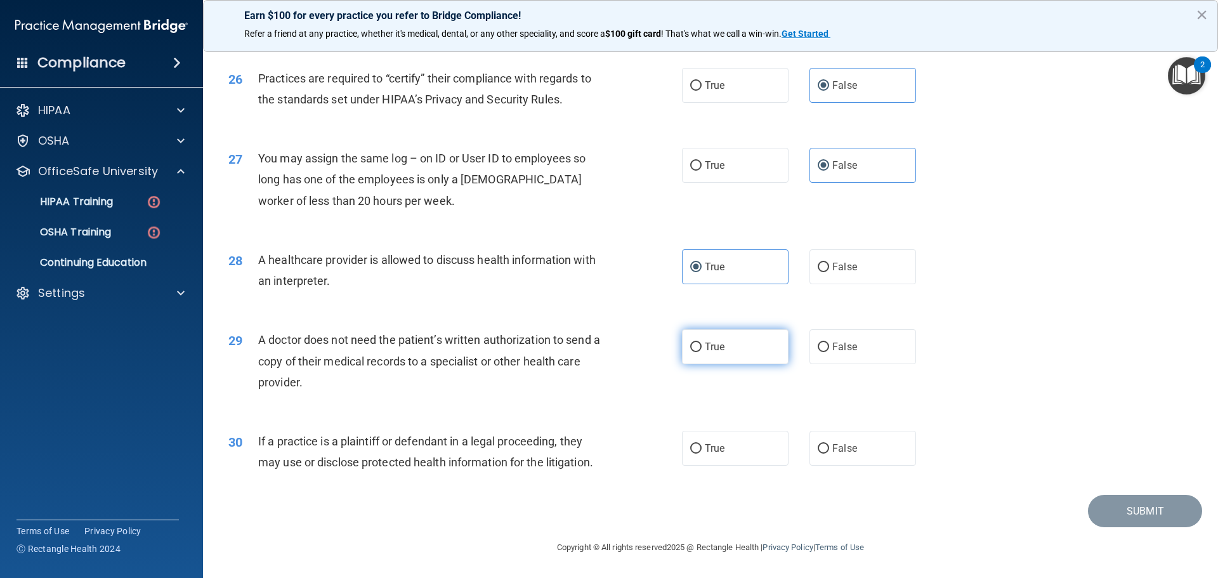
click at [682, 343] on label "True" at bounding box center [735, 346] width 107 height 35
click at [690, 343] on input "True" at bounding box center [695, 347] width 11 height 10
radio input "true"
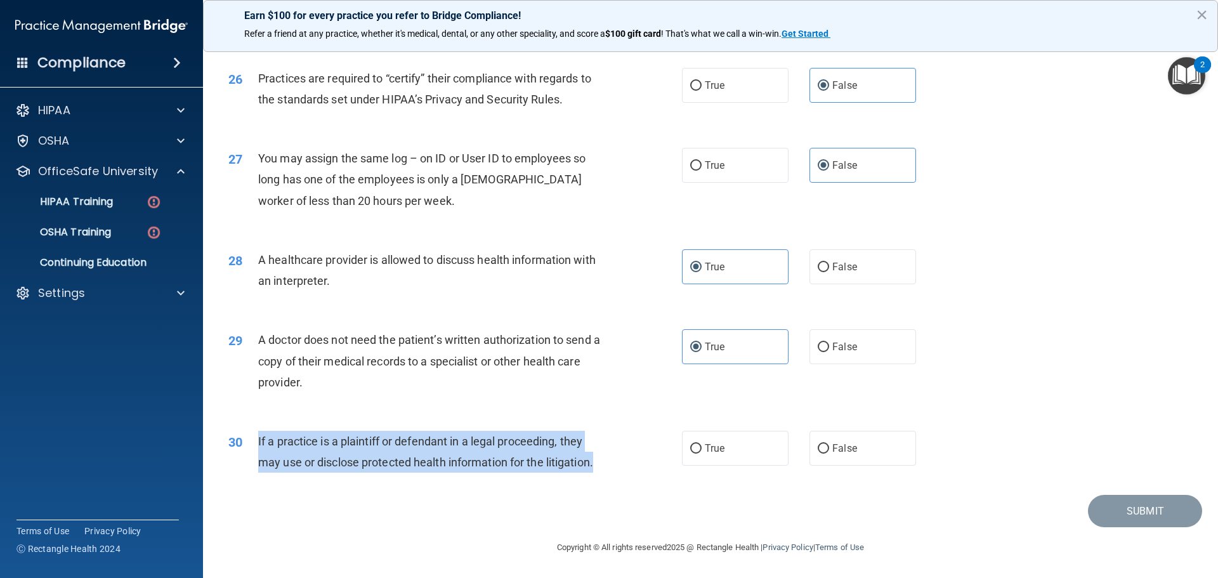
drag, startPoint x: 599, startPoint y: 458, endPoint x: 256, endPoint y: 438, distance: 343.1
click at [256, 438] on div "30 If a practice is a plaintiff or defendant in a legal proceeding, they may us…" at bounding box center [454, 455] width 491 height 48
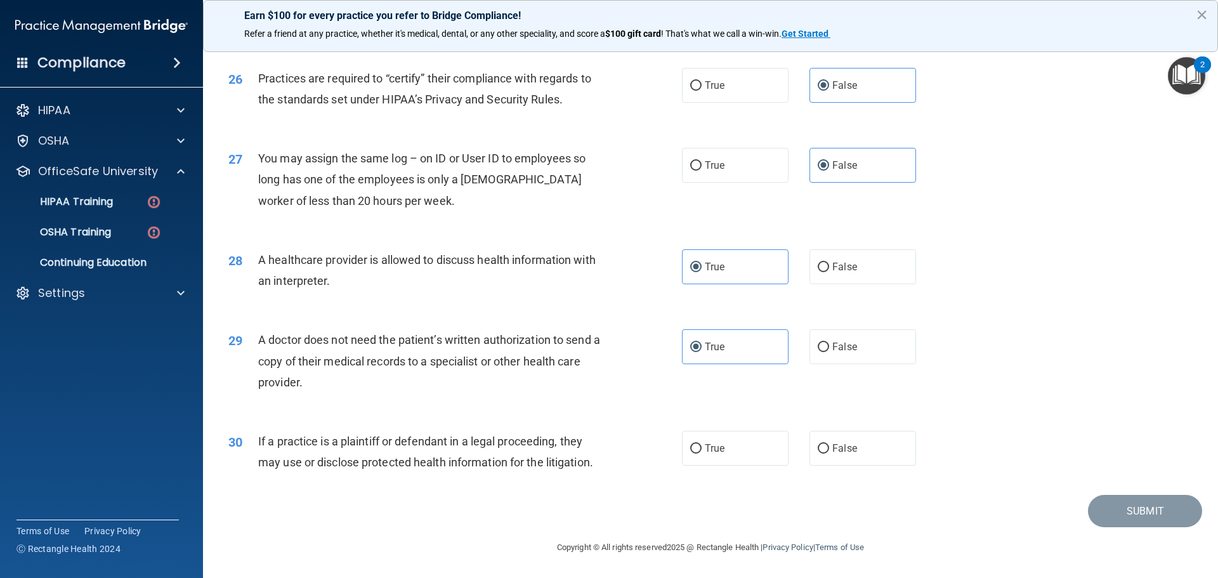
drag, startPoint x: 353, startPoint y: 367, endPoint x: 356, endPoint y: 360, distance: 6.8
click at [355, 362] on div "A doctor does not need the patient’s written authorization to send a copy of th…" at bounding box center [435, 360] width 354 height 63
click at [381, 431] on div "If a practice is a plaintiff or defendant in a legal proceeding, they may use o…" at bounding box center [435, 452] width 354 height 42
click at [708, 450] on span "True" at bounding box center [715, 448] width 20 height 12
click at [701, 450] on input "True" at bounding box center [695, 449] width 11 height 10
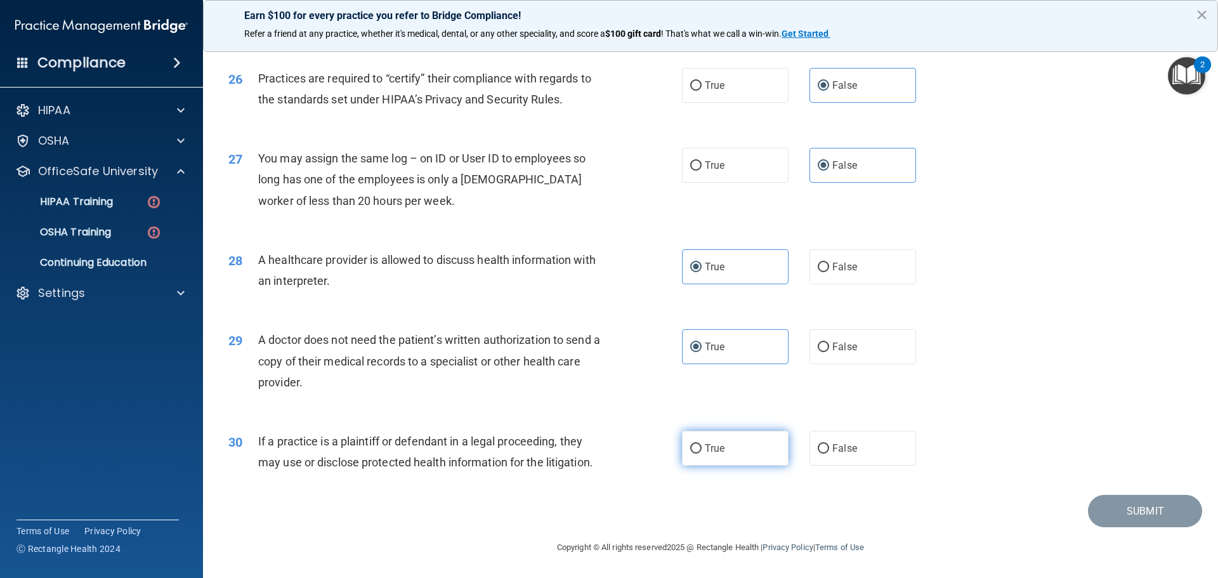
radio input "true"
click at [1120, 509] on button "Submit" at bounding box center [1145, 511] width 114 height 32
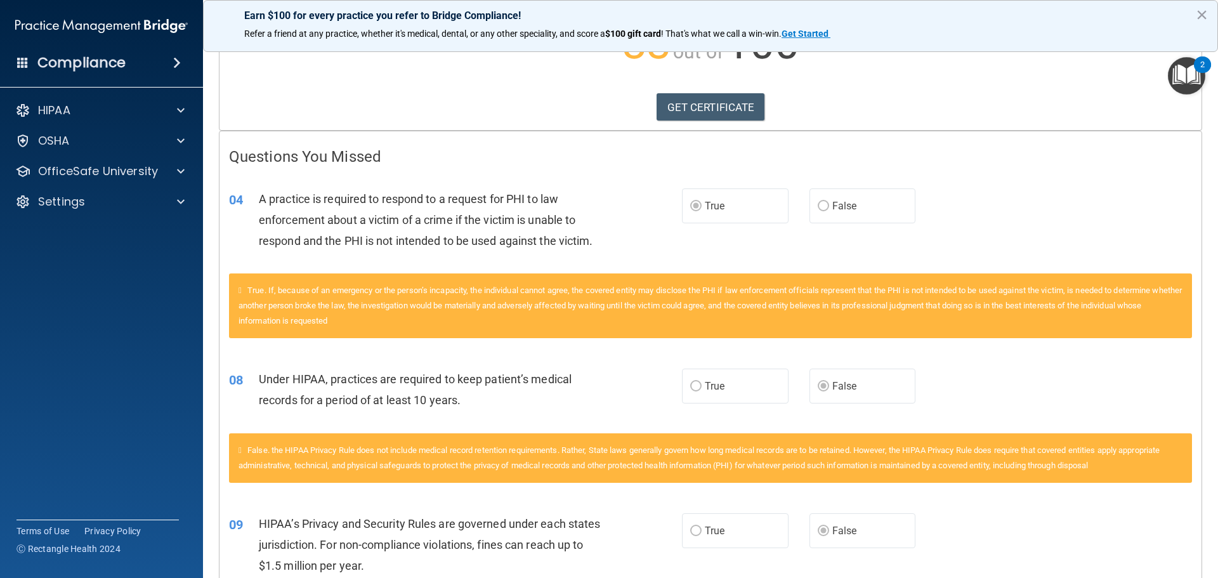
scroll to position [190, 0]
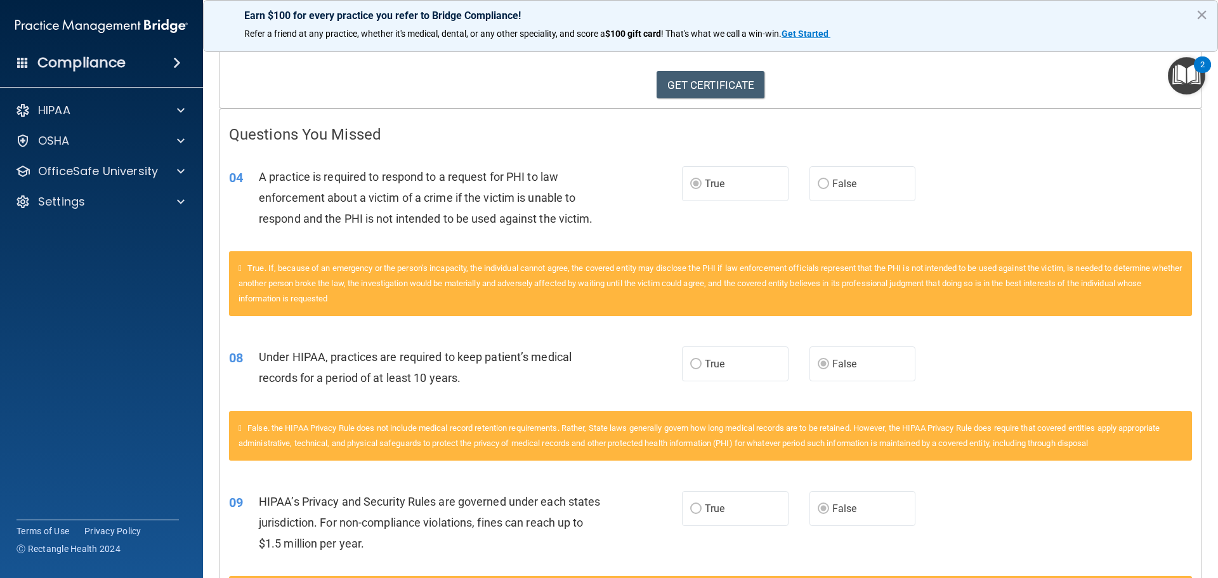
click at [676, 362] on div "08 Under HIPAA, practices are required to keep patient’s medical records for a …" at bounding box center [455, 370] width 491 height 48
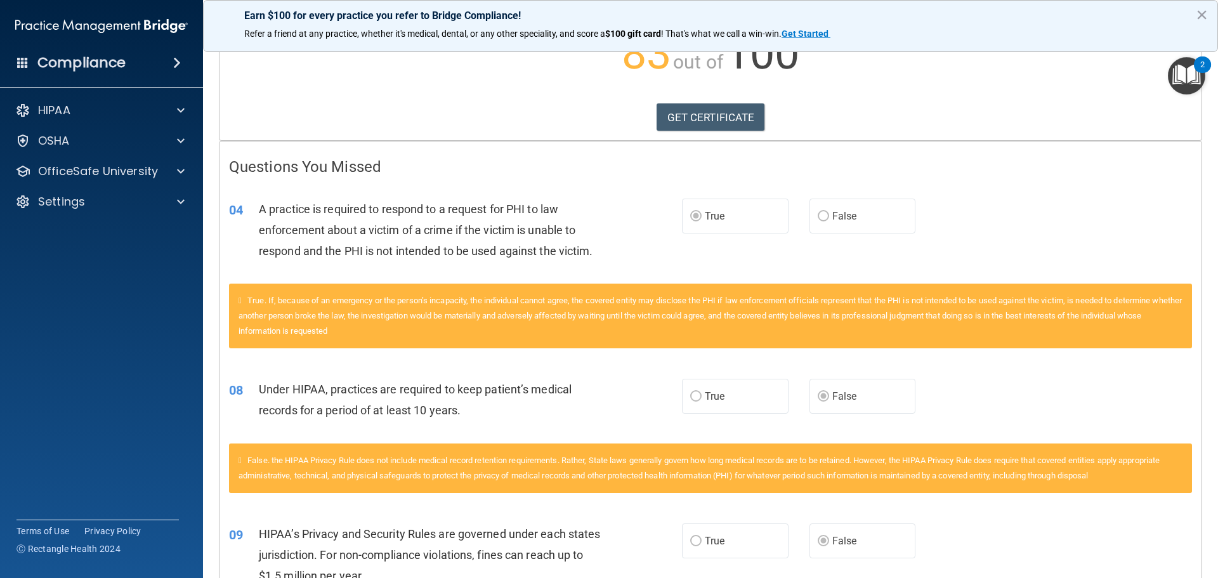
scroll to position [0, 0]
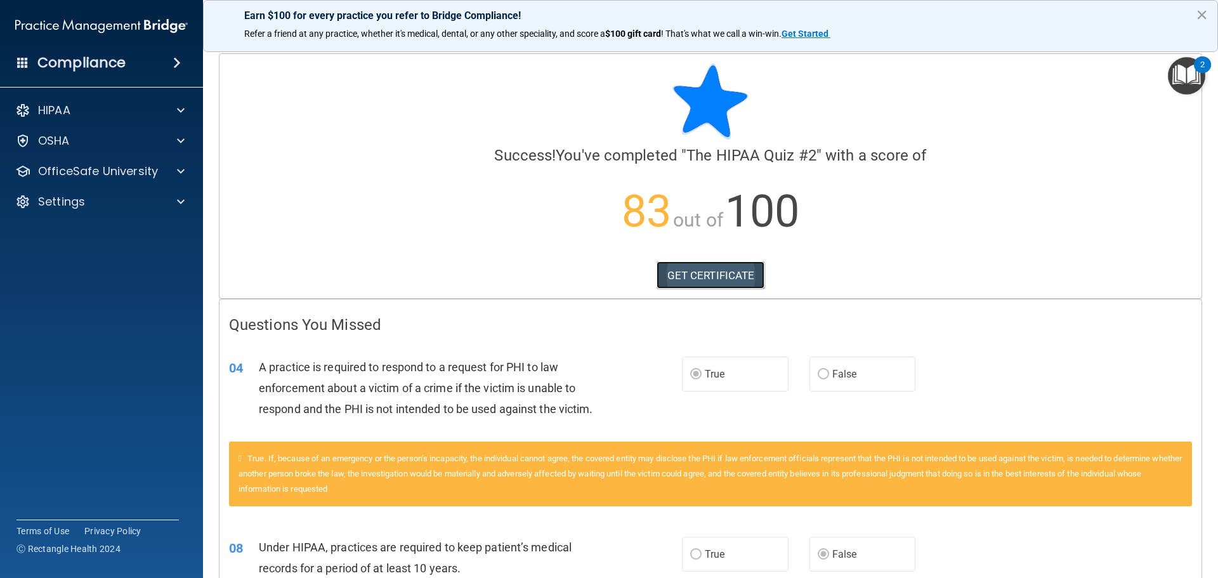
click at [691, 277] on link "GET CERTIFICATE" at bounding box center [710, 275] width 108 height 28
click at [101, 169] on p "OfficeSafe University" at bounding box center [98, 171] width 120 height 15
click at [94, 219] on ul "HIPAA Training OSHA Training Continuing Education" at bounding box center [102, 229] width 230 height 91
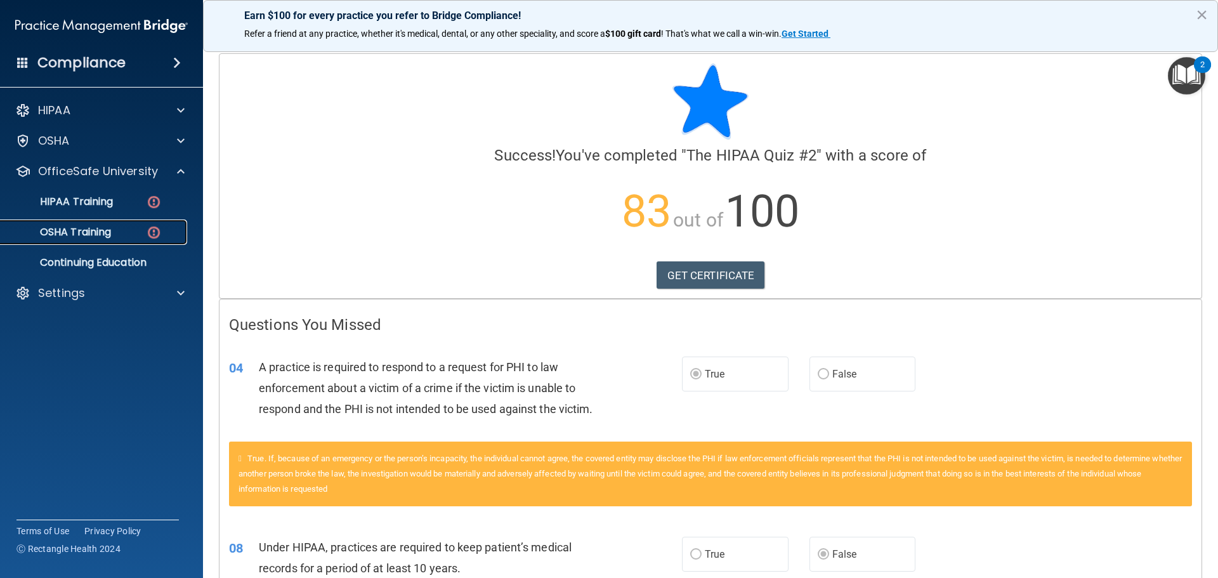
click at [103, 233] on p "OSHA Training" at bounding box center [59, 232] width 103 height 13
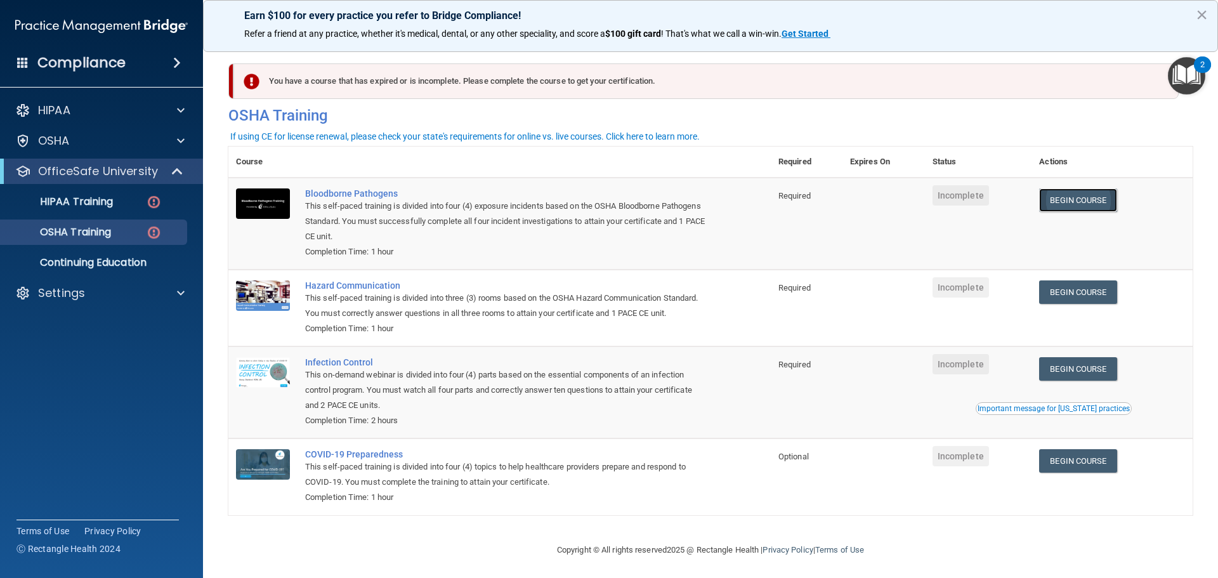
click at [1081, 194] on link "Begin Course" at bounding box center [1077, 199] width 77 height 23
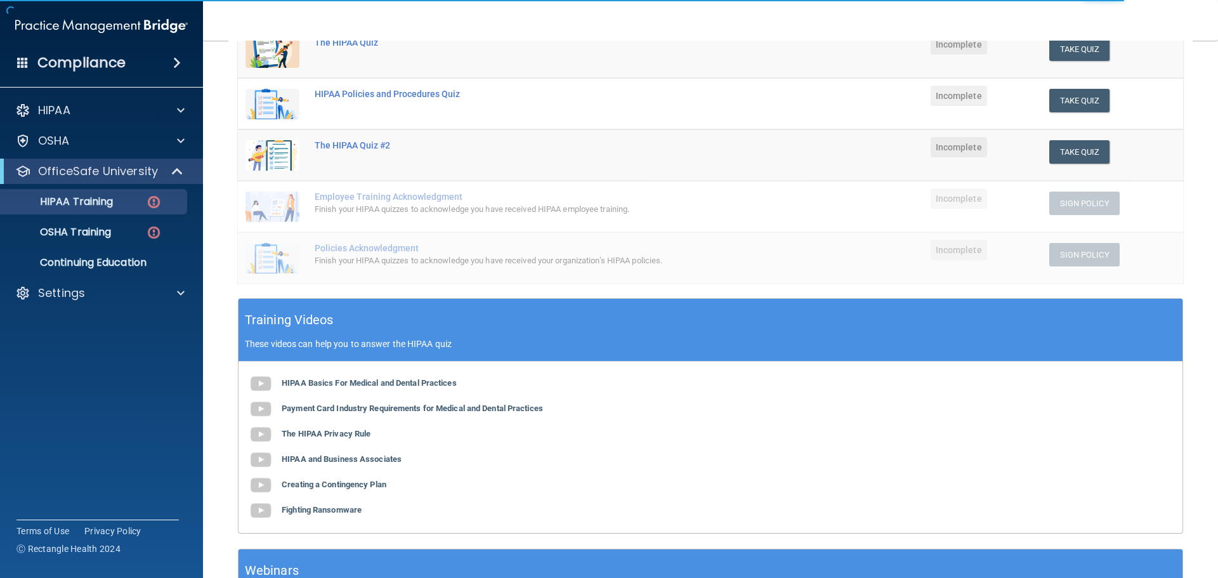
scroll to position [311, 0]
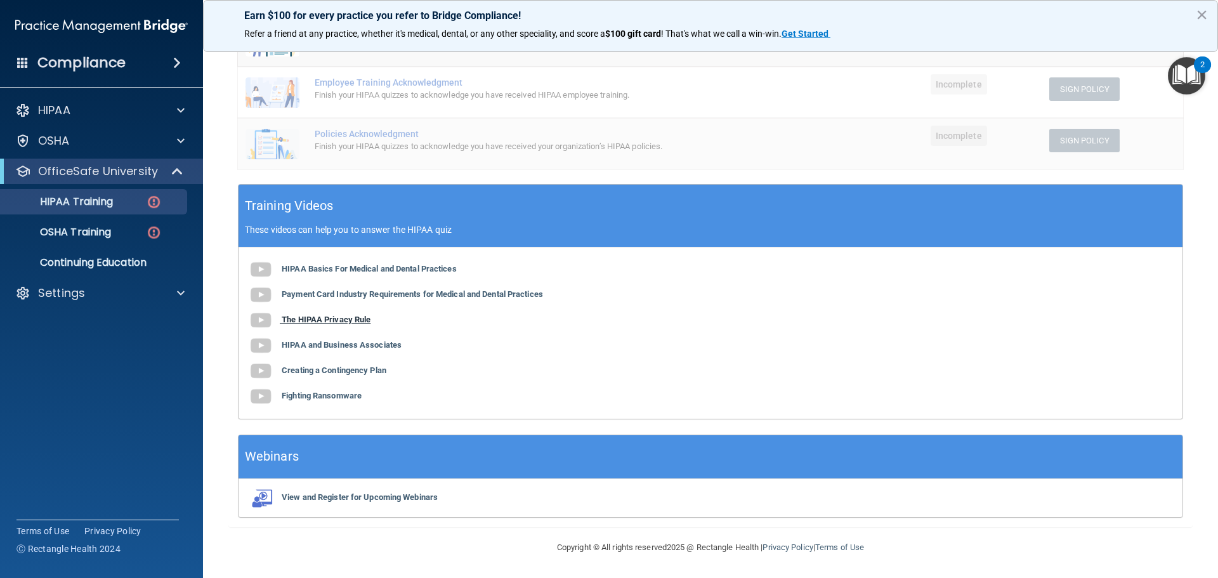
click at [333, 317] on b "The HIPAA Privacy Rule" at bounding box center [326, 320] width 89 height 10
click at [356, 341] on b "HIPAA and Business Associates" at bounding box center [342, 345] width 120 height 10
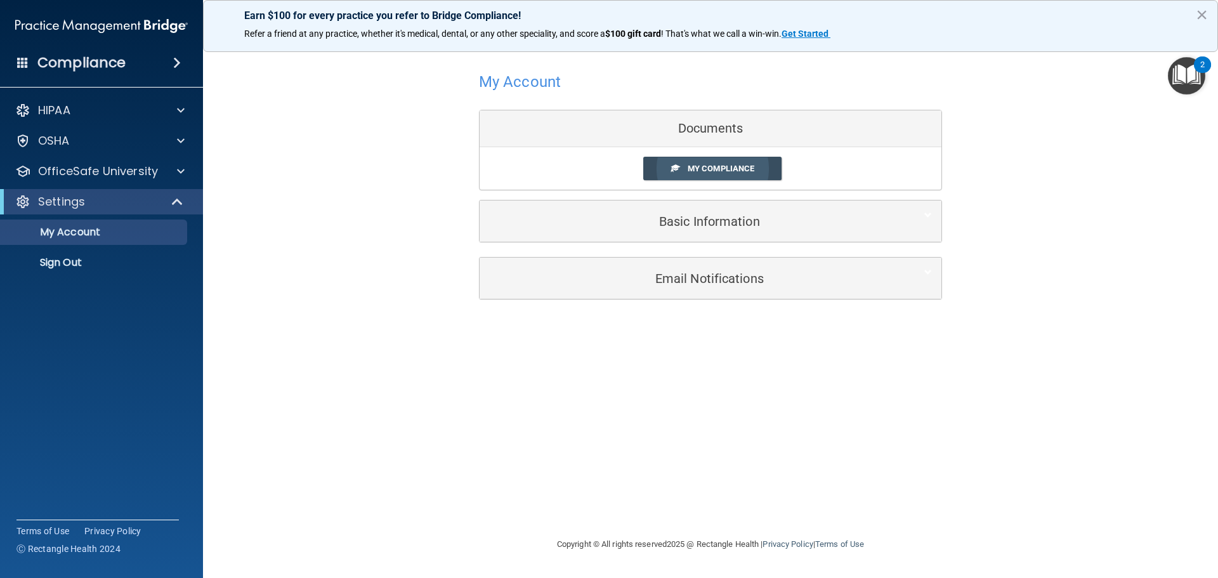
click at [753, 166] on span "My Compliance" at bounding box center [720, 169] width 67 height 10
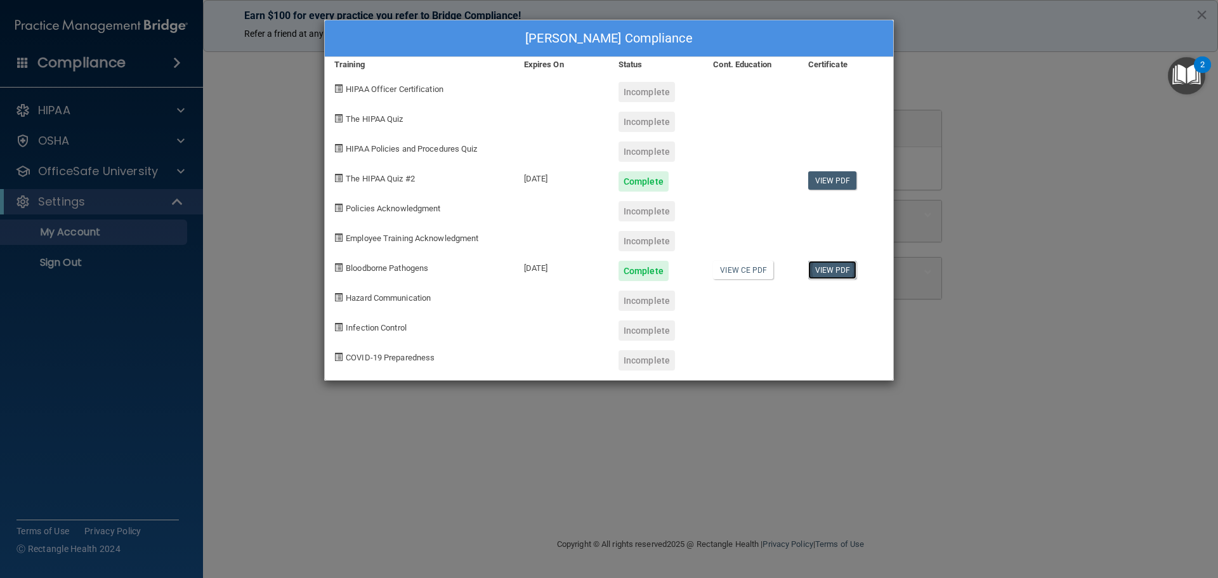
click at [819, 271] on link "View PDF" at bounding box center [832, 270] width 49 height 18
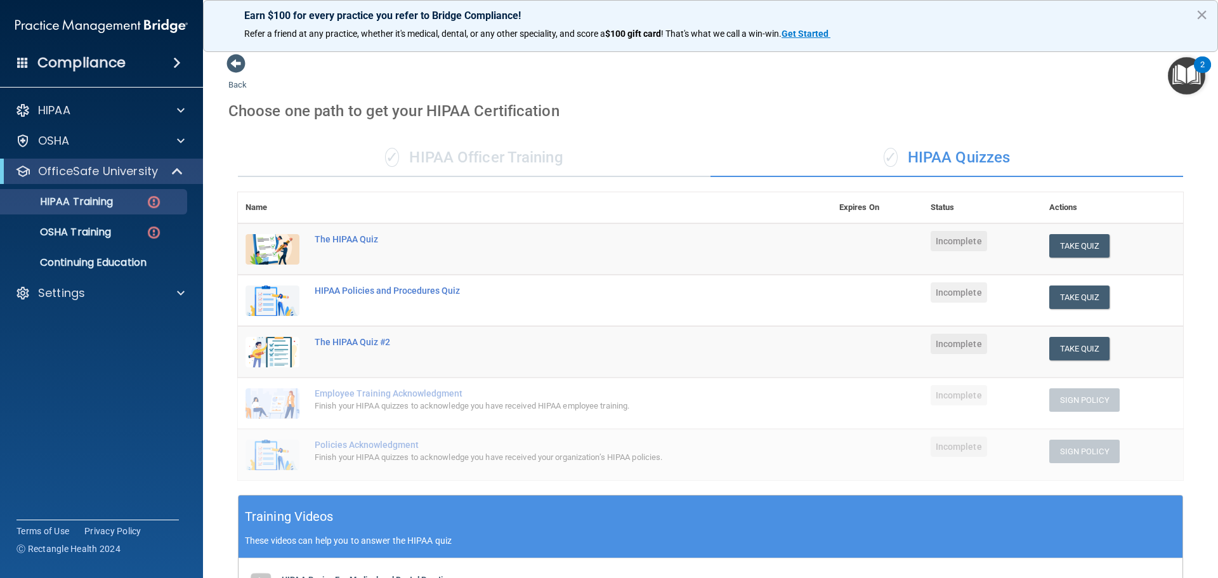
scroll to position [311, 0]
